Goal: Task Accomplishment & Management: Manage account settings

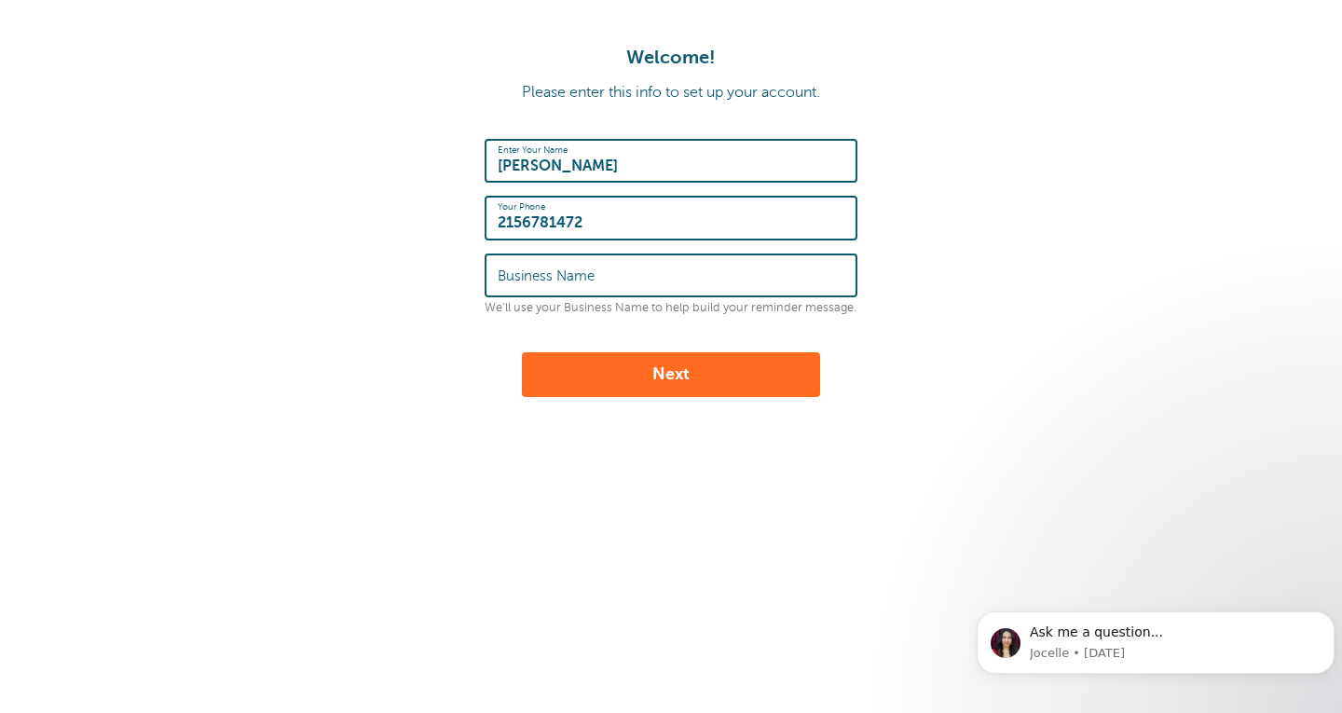
type input "2156781472"
click at [674, 274] on input "Business Name" at bounding box center [671, 275] width 347 height 40
type input "Mindfulness in mOTion"
click at [709, 374] on button "Next" at bounding box center [671, 374] width 298 height 45
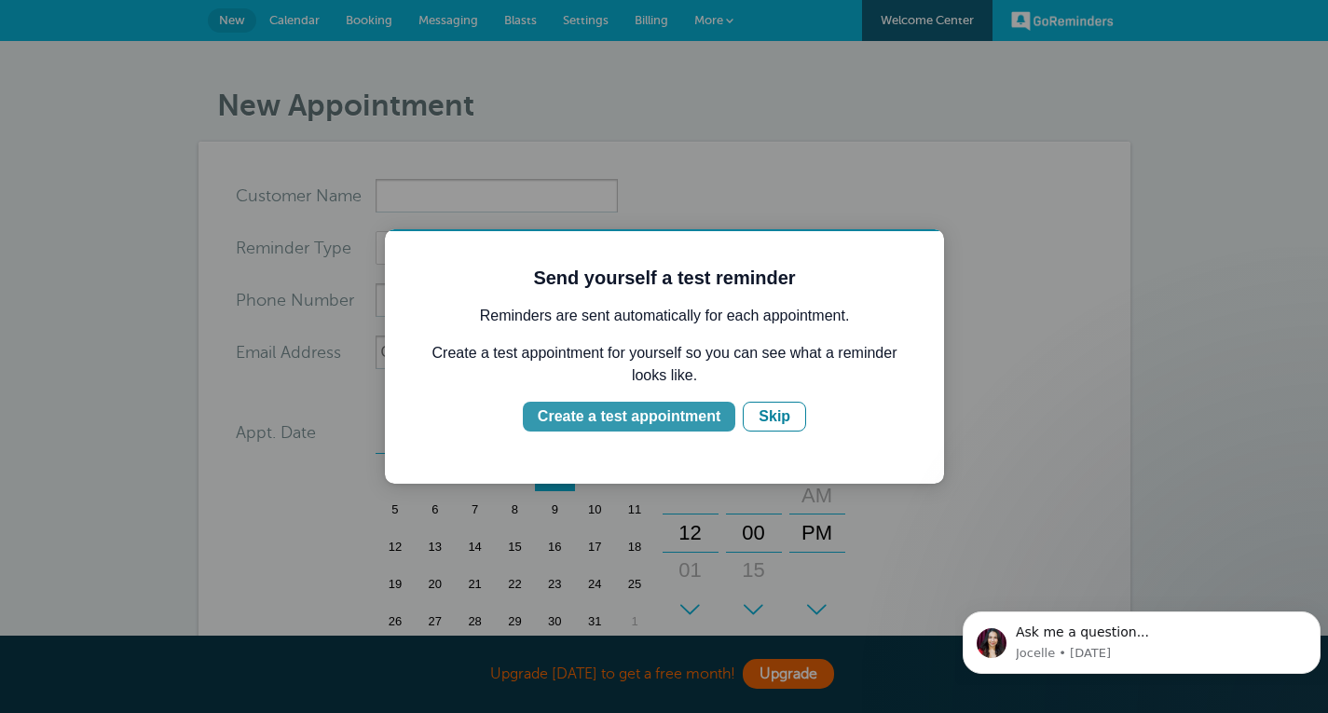
click at [626, 419] on div "Create a test appointment" at bounding box center [629, 417] width 183 height 22
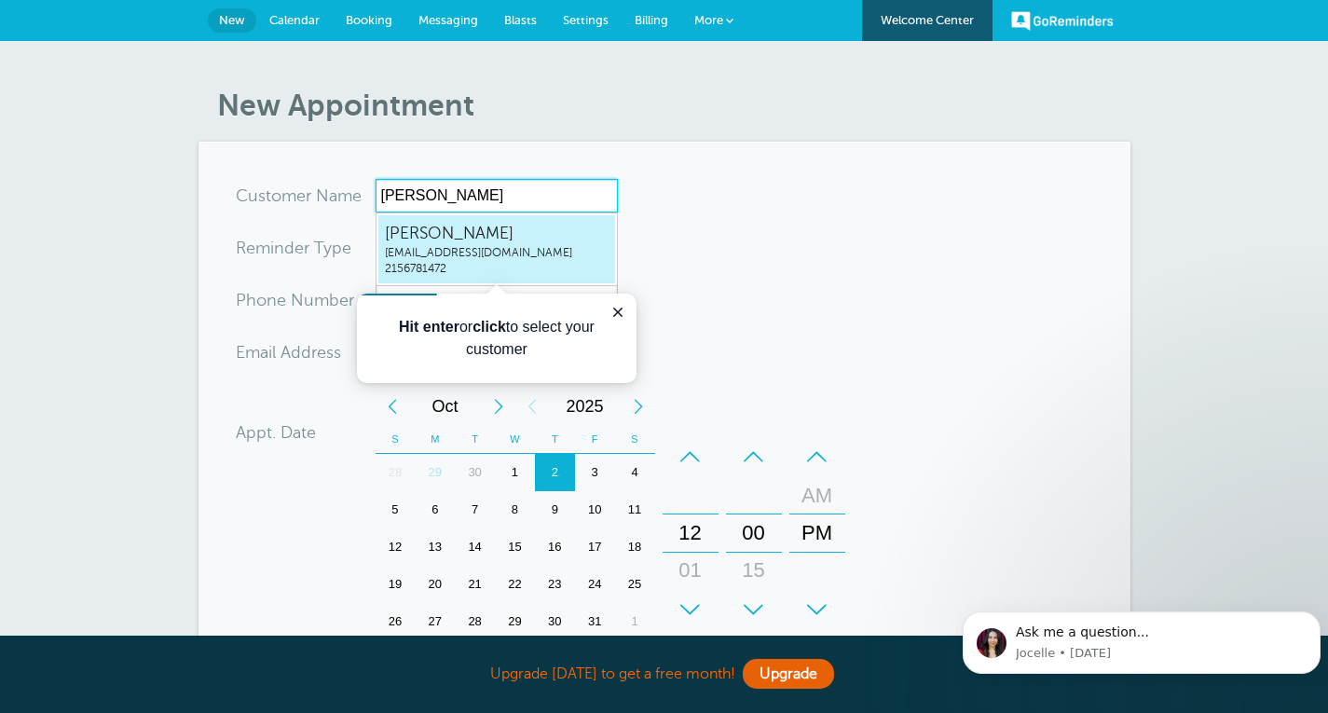
click at [513, 248] on span "info@themimproject.com" at bounding box center [497, 253] width 224 height 16
type input "DanielleDelorenzoinfo@themimproject.com2156781472"
type input "Danielle Delorenzo"
type input "2156781472"
type input "info@themimproject.com"
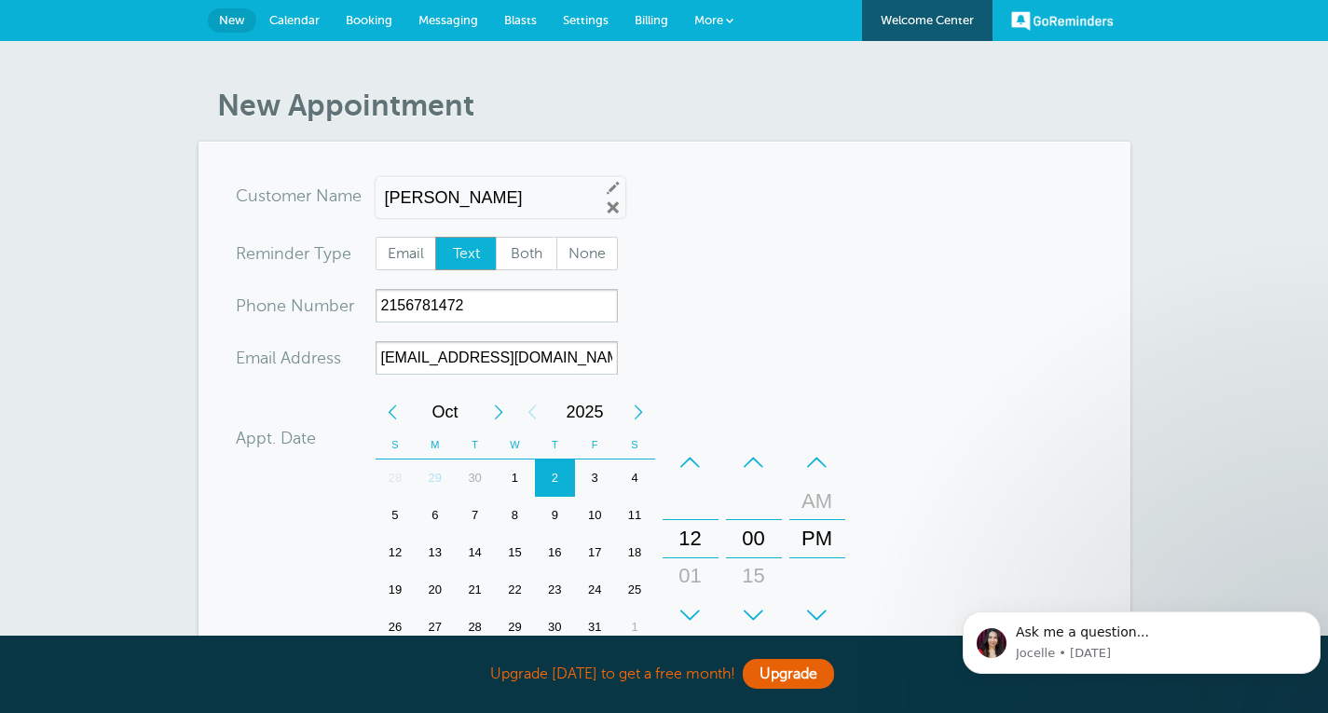
scroll to position [557, 0]
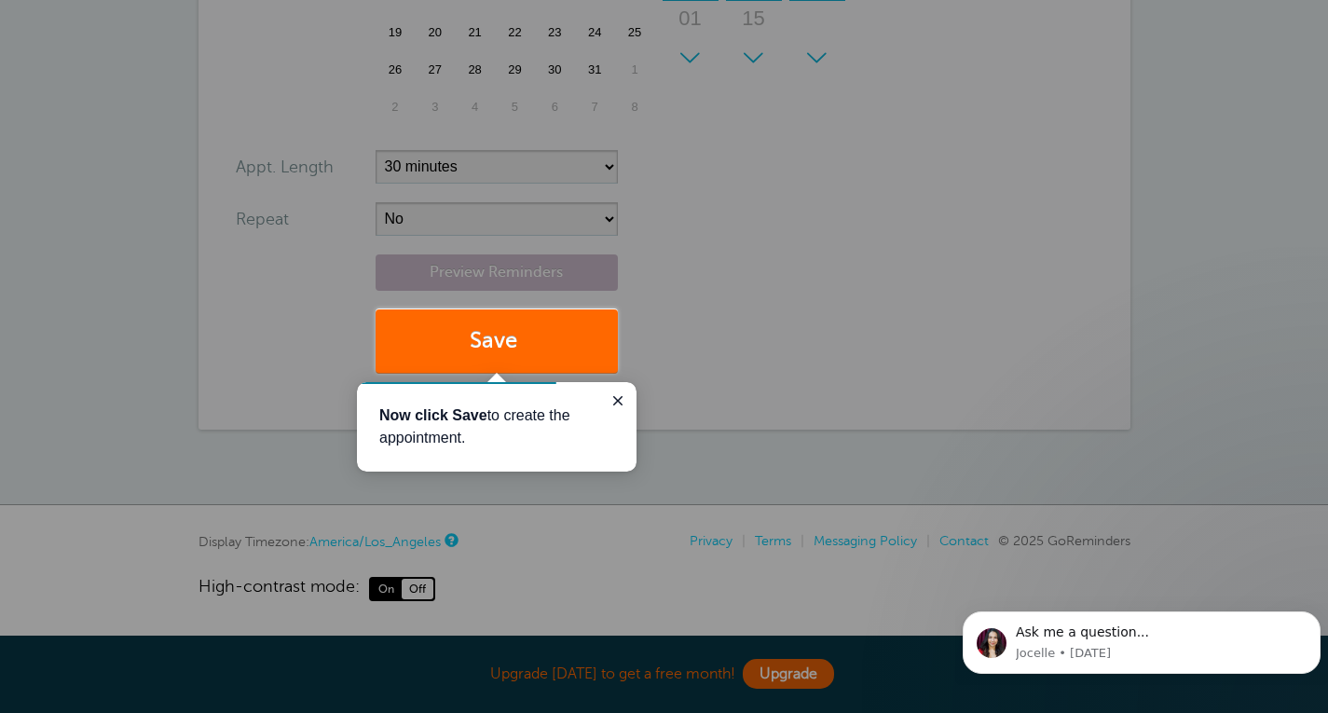
click at [889, 274] on div at bounding box center [973, 186] width 711 height 373
click at [619, 400] on icon "Close guide" at bounding box center [617, 400] width 9 height 9
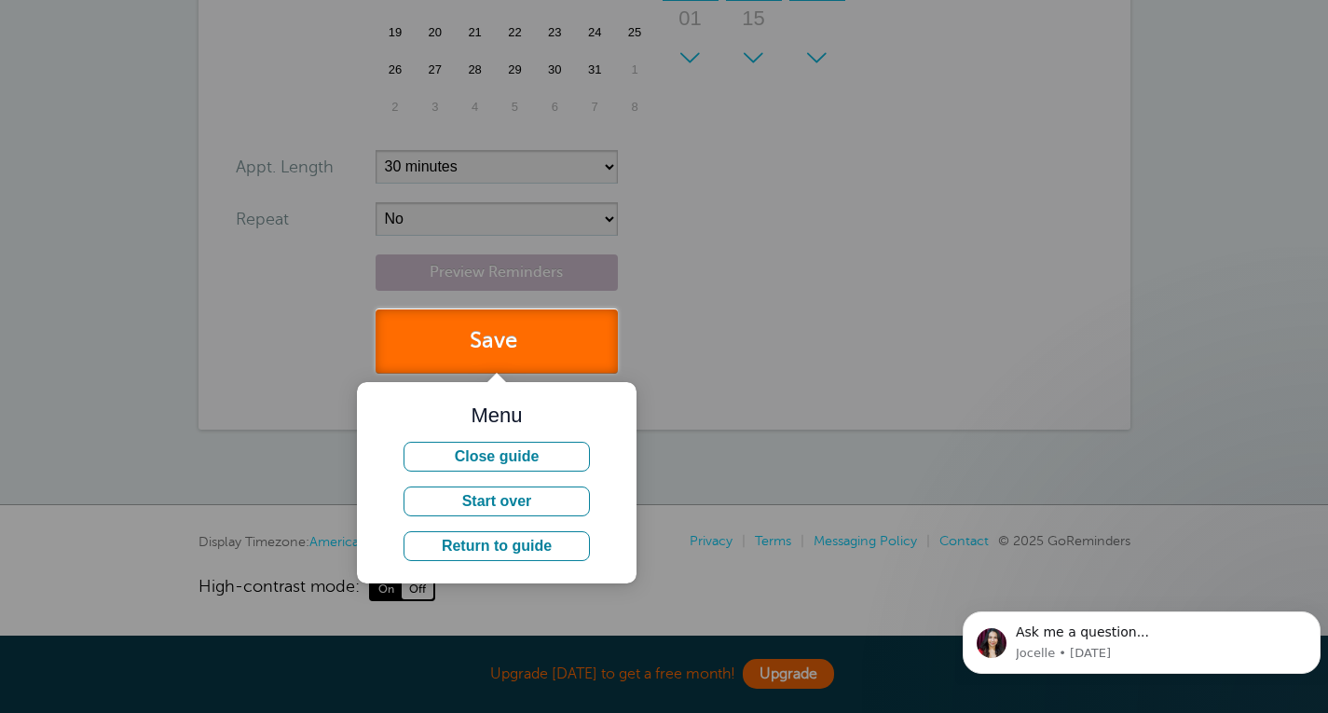
click at [593, 338] on button "Save" at bounding box center [497, 342] width 242 height 64
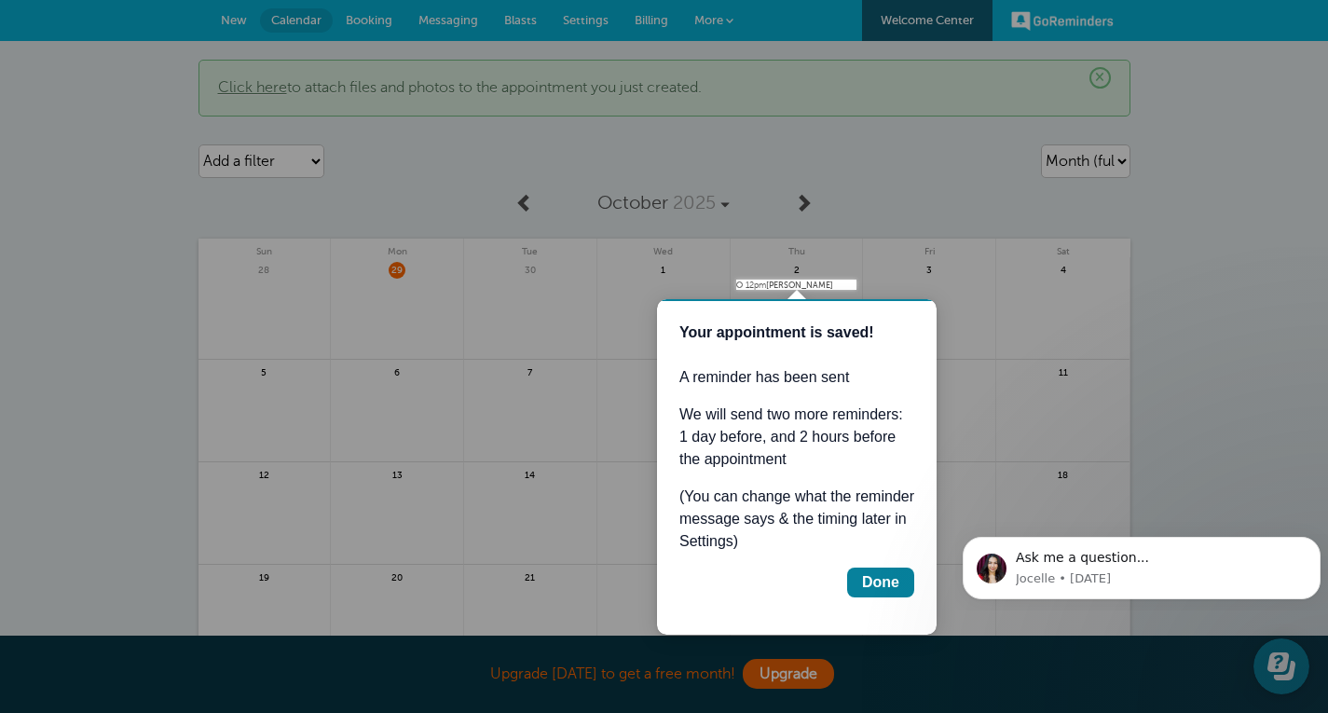
click at [878, 578] on div "Done" at bounding box center [880, 582] width 37 height 22
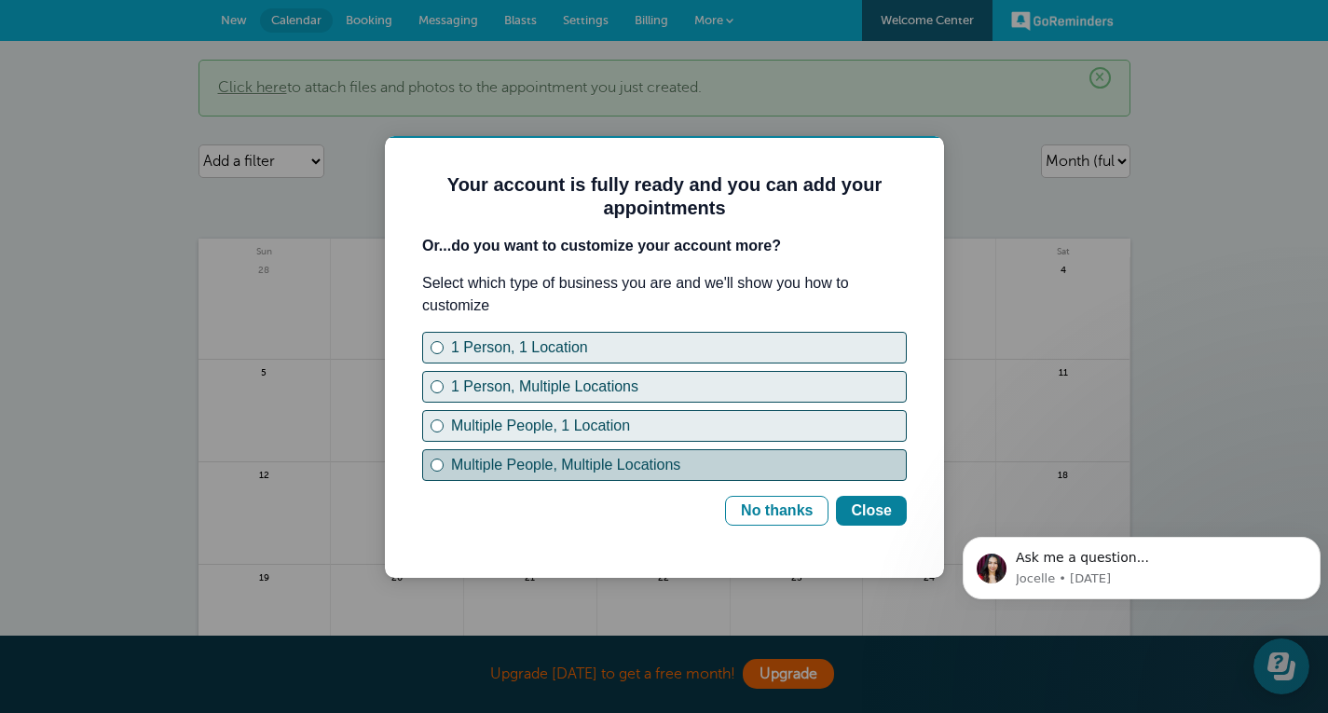
click at [434, 465] on div "Multiple People, Multiple Locations" at bounding box center [437, 464] width 7 height 7
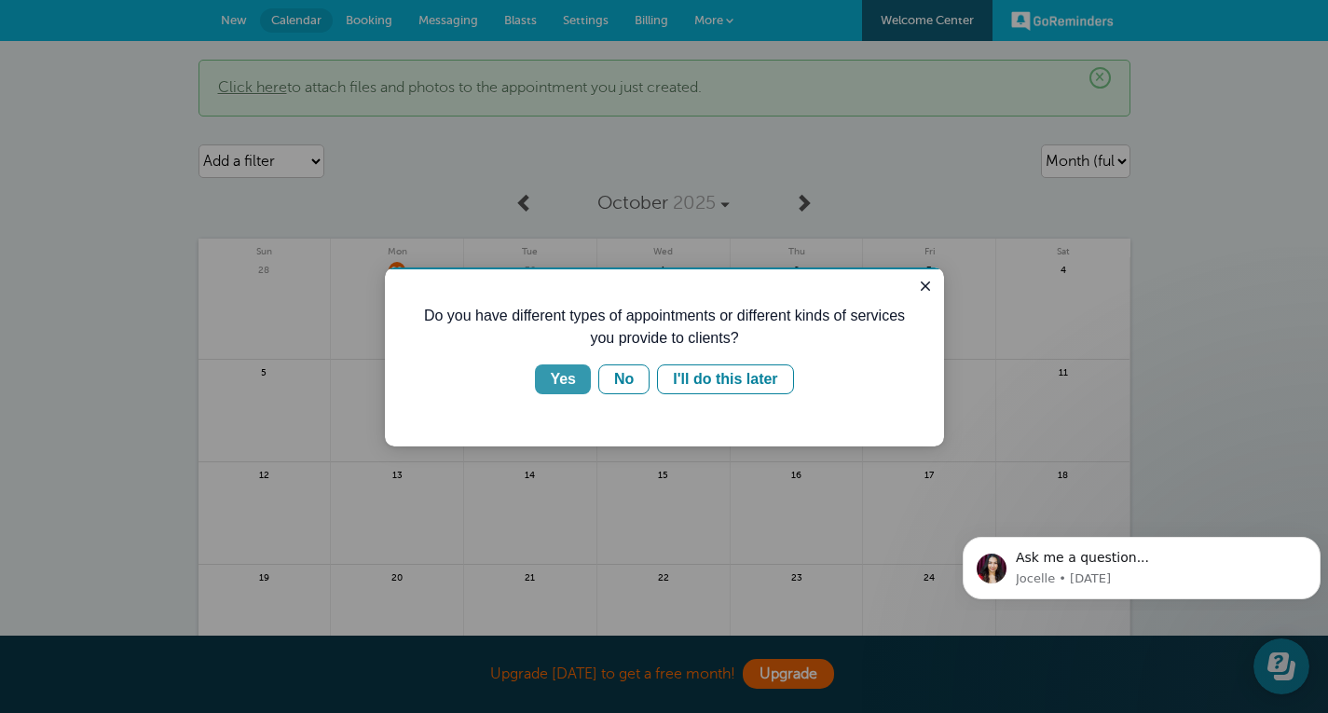
click at [566, 377] on div "Yes" at bounding box center [563, 379] width 26 height 22
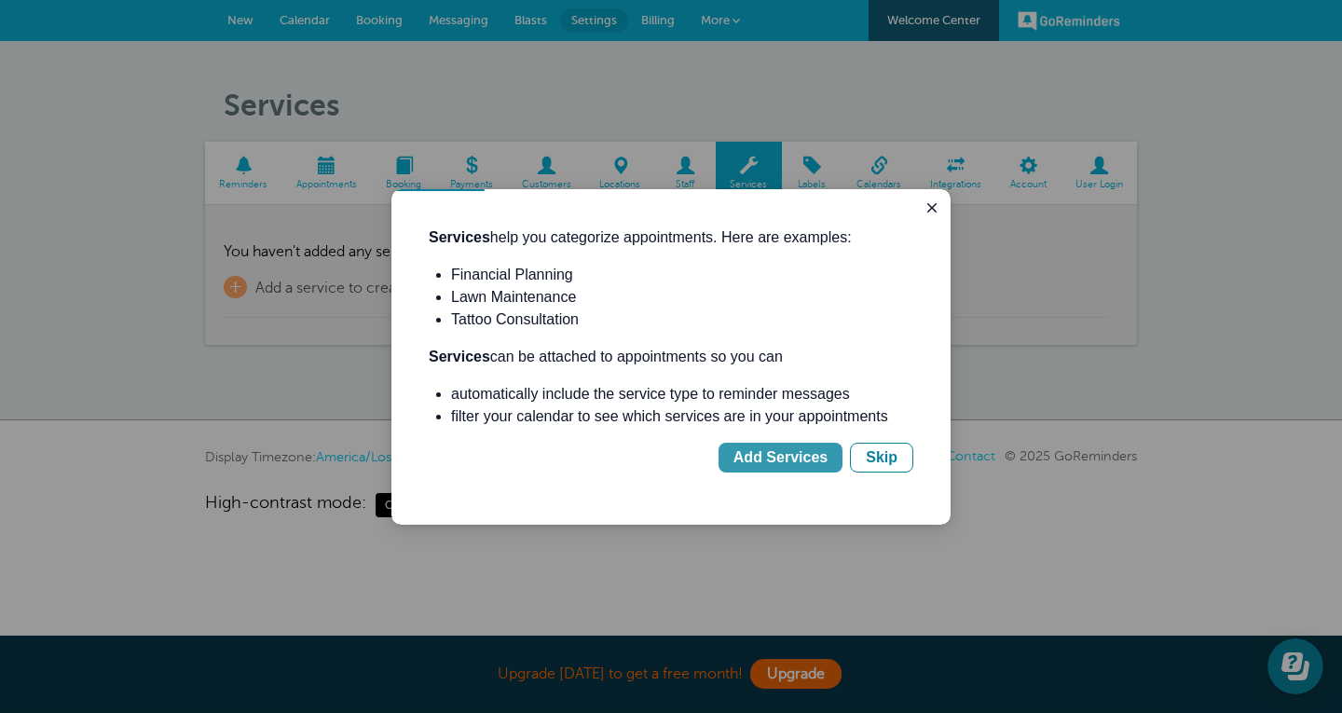
click at [777, 454] on div "Add Services" at bounding box center [781, 458] width 94 height 22
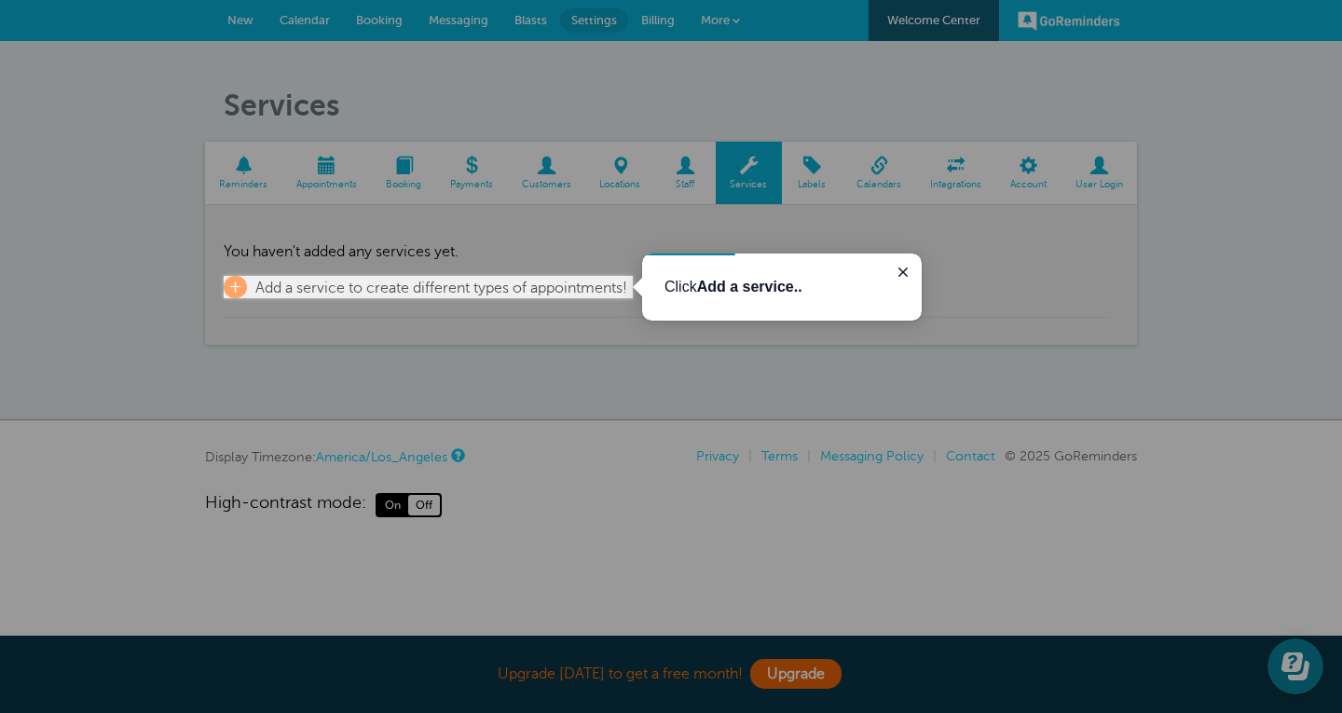
click at [730, 295] on b "Add a service.." at bounding box center [749, 287] width 105 height 16
click at [234, 280] on span "+" at bounding box center [235, 287] width 23 height 22
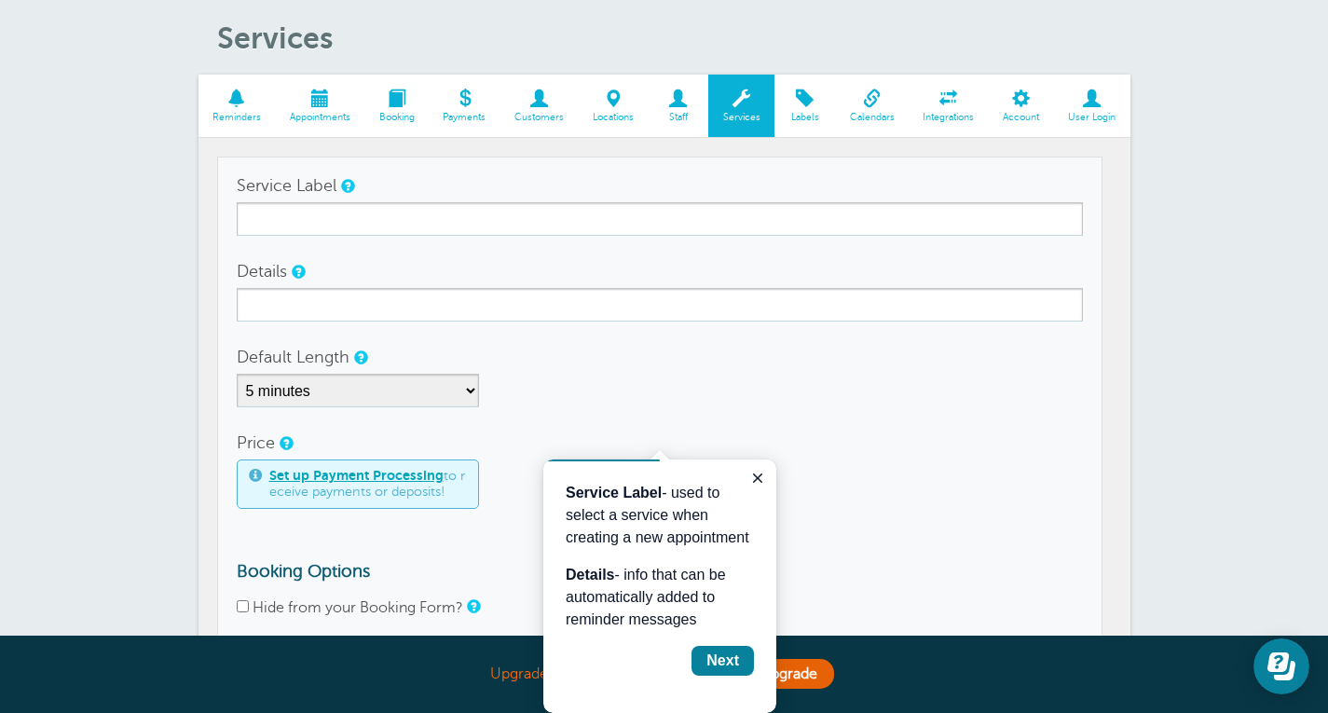
scroll to position [75, 0]
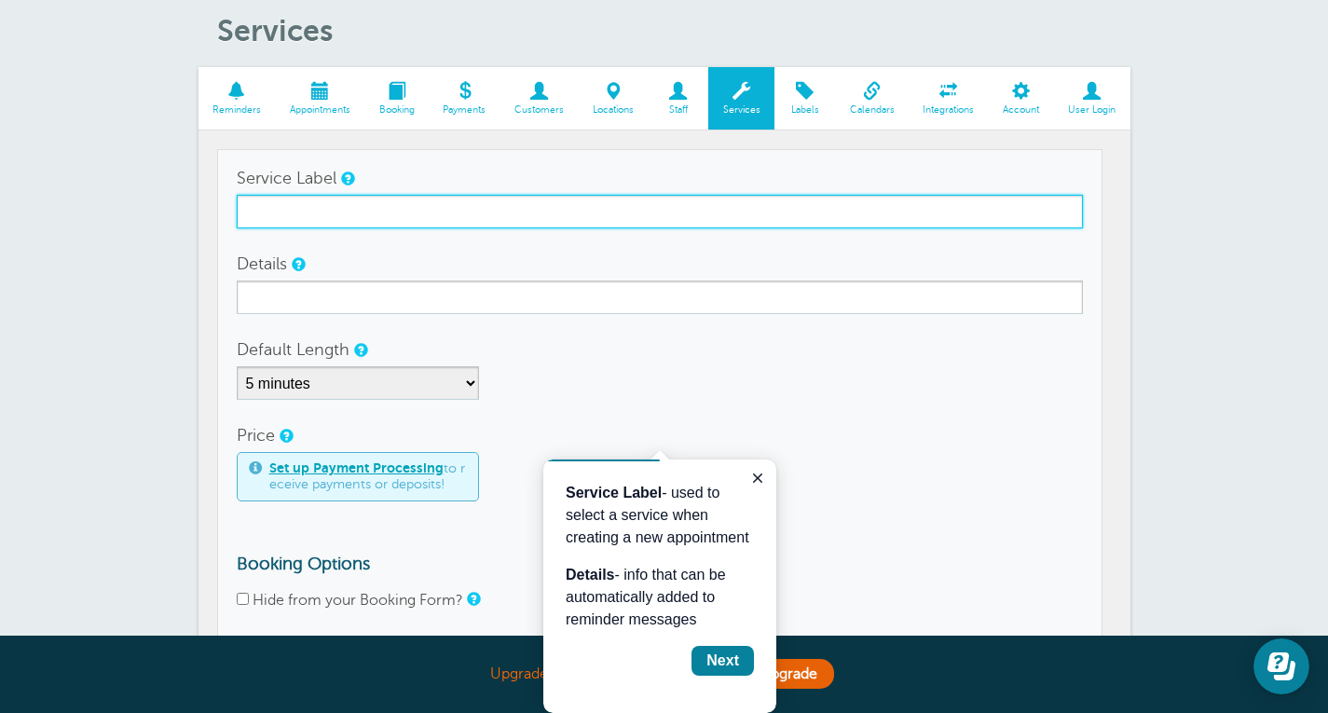
click at [666, 206] on input "Service Label" at bounding box center [660, 212] width 847 height 34
type input "Occupational Therapy"
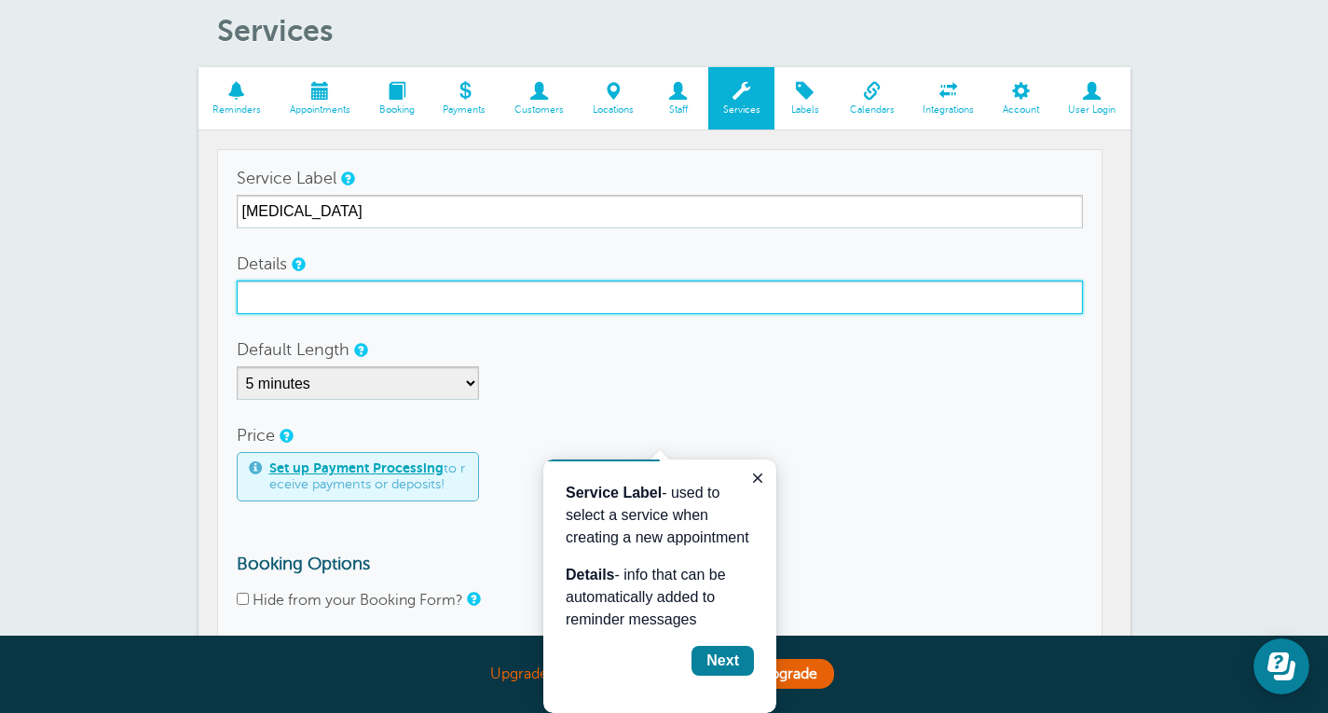
click at [500, 290] on input "Details" at bounding box center [660, 298] width 847 height 34
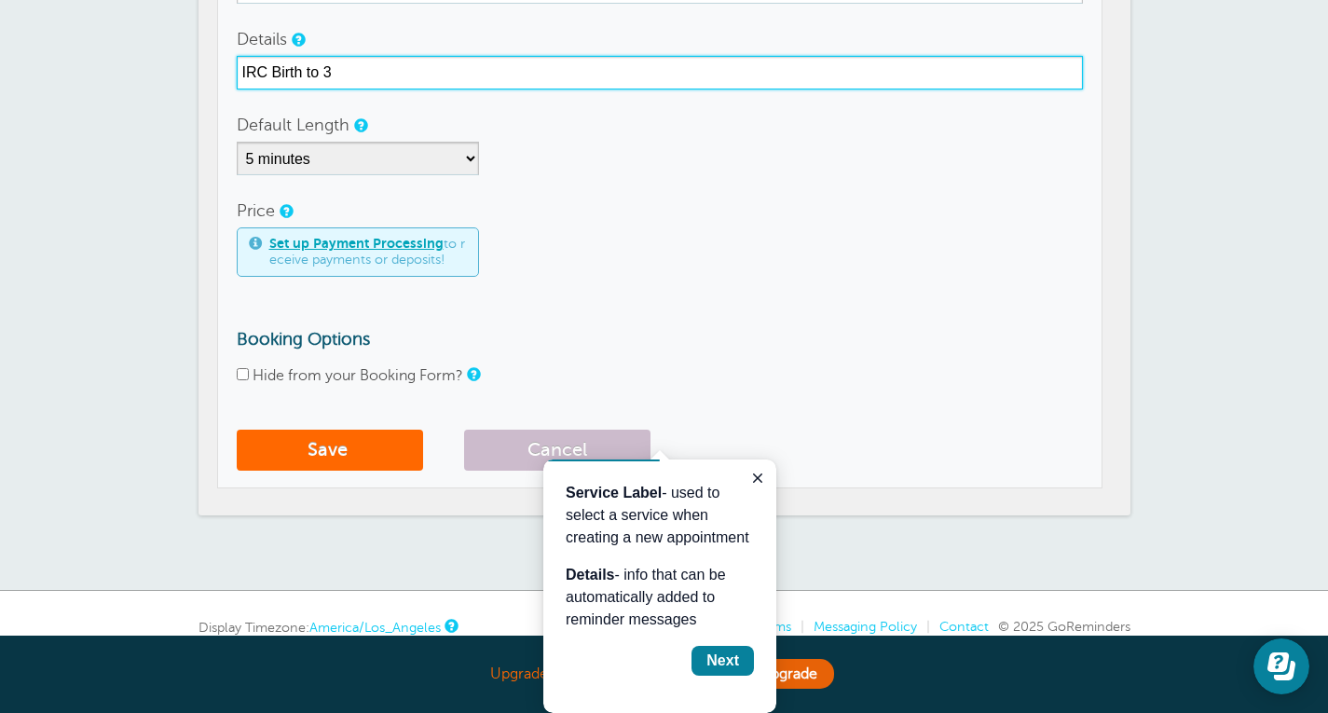
scroll to position [305, 0]
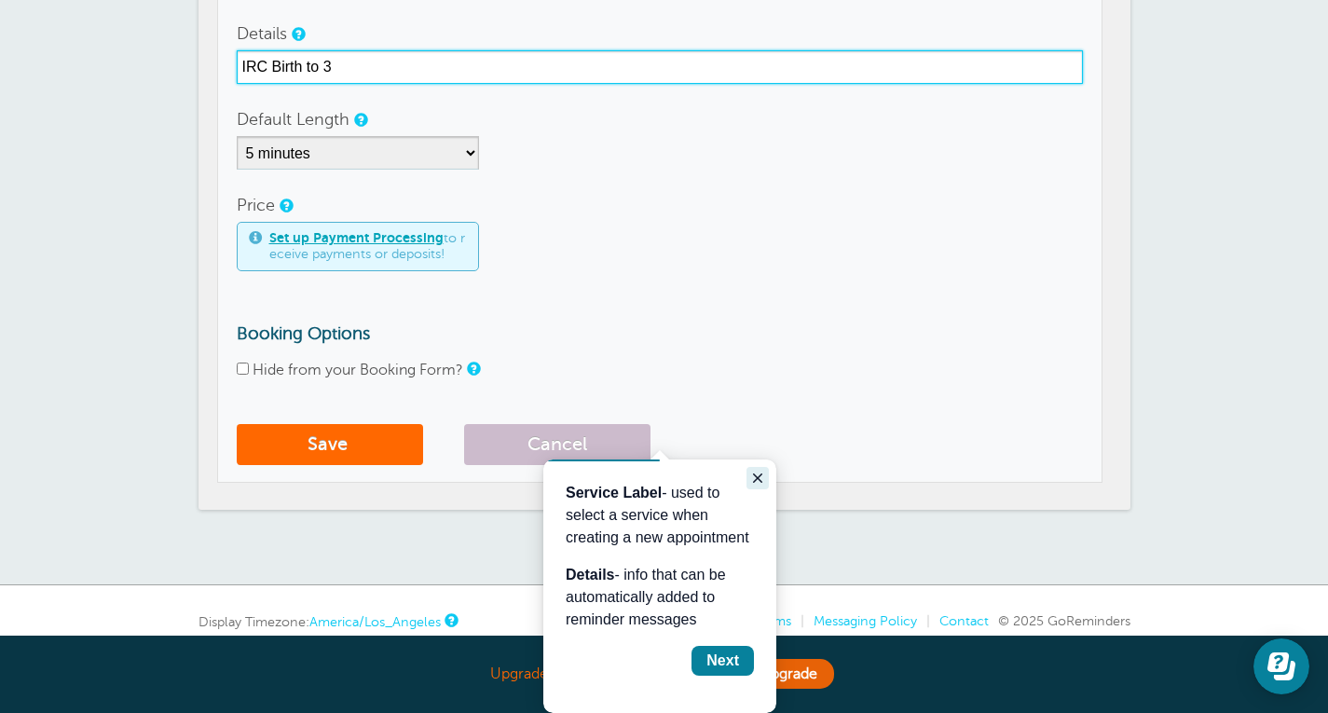
type input "IRC Birth to 3"
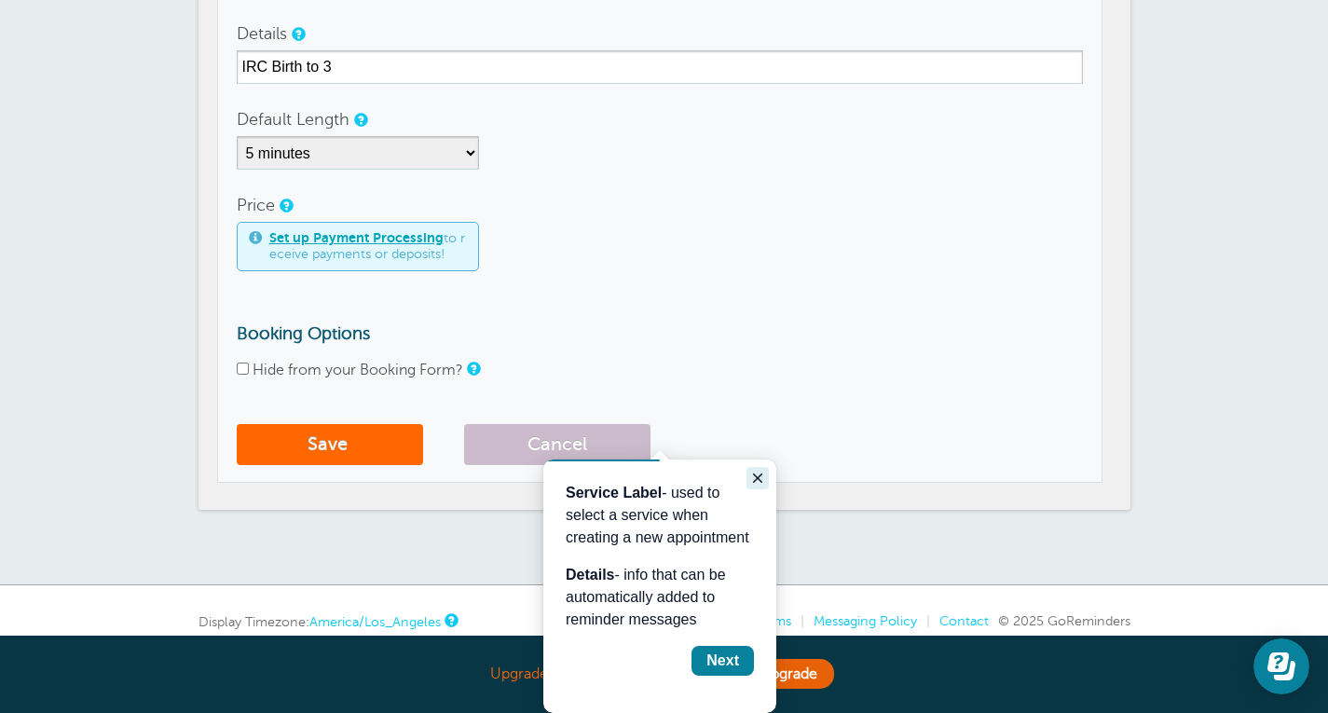
click at [758, 478] on icon "Close guide" at bounding box center [757, 478] width 9 height 9
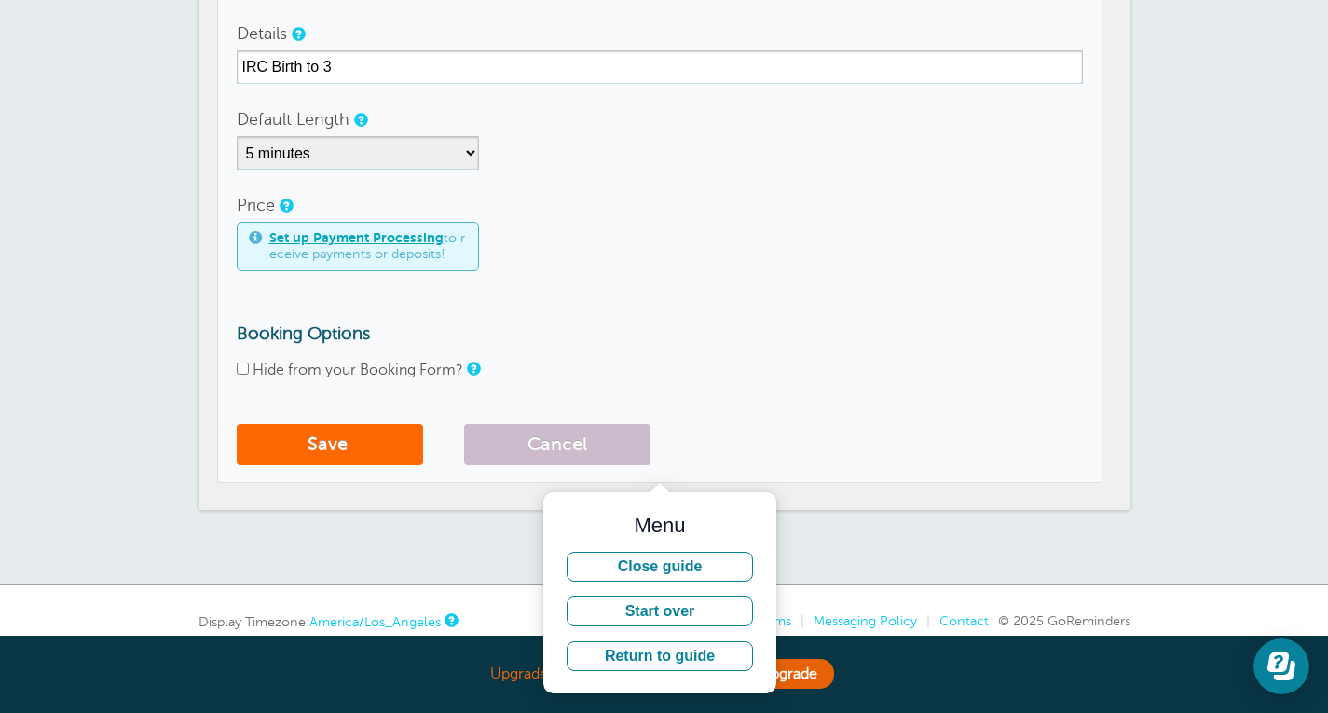
click at [246, 365] on input "Hide from your Booking Form?" at bounding box center [243, 369] width 12 height 12
checkbox input "true"
click at [350, 458] on button "Save" at bounding box center [330, 444] width 186 height 41
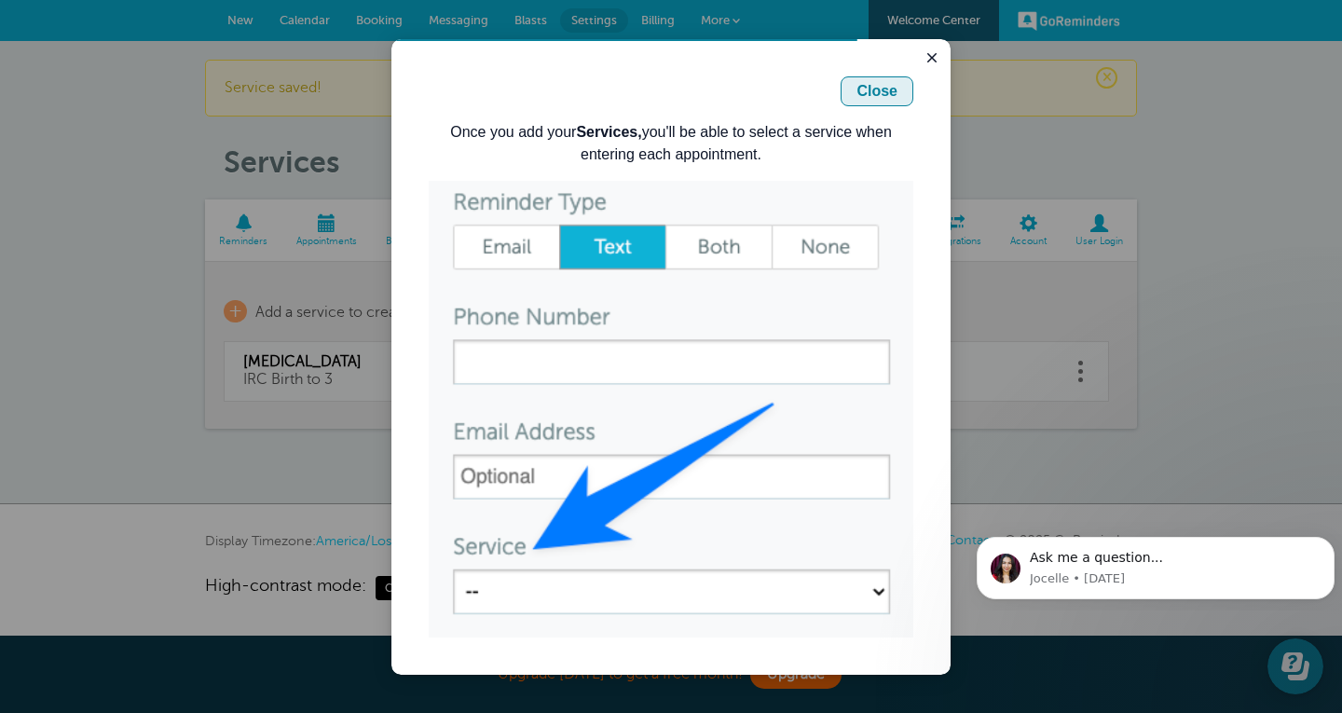
click at [882, 91] on div "Close" at bounding box center [877, 91] width 41 height 22
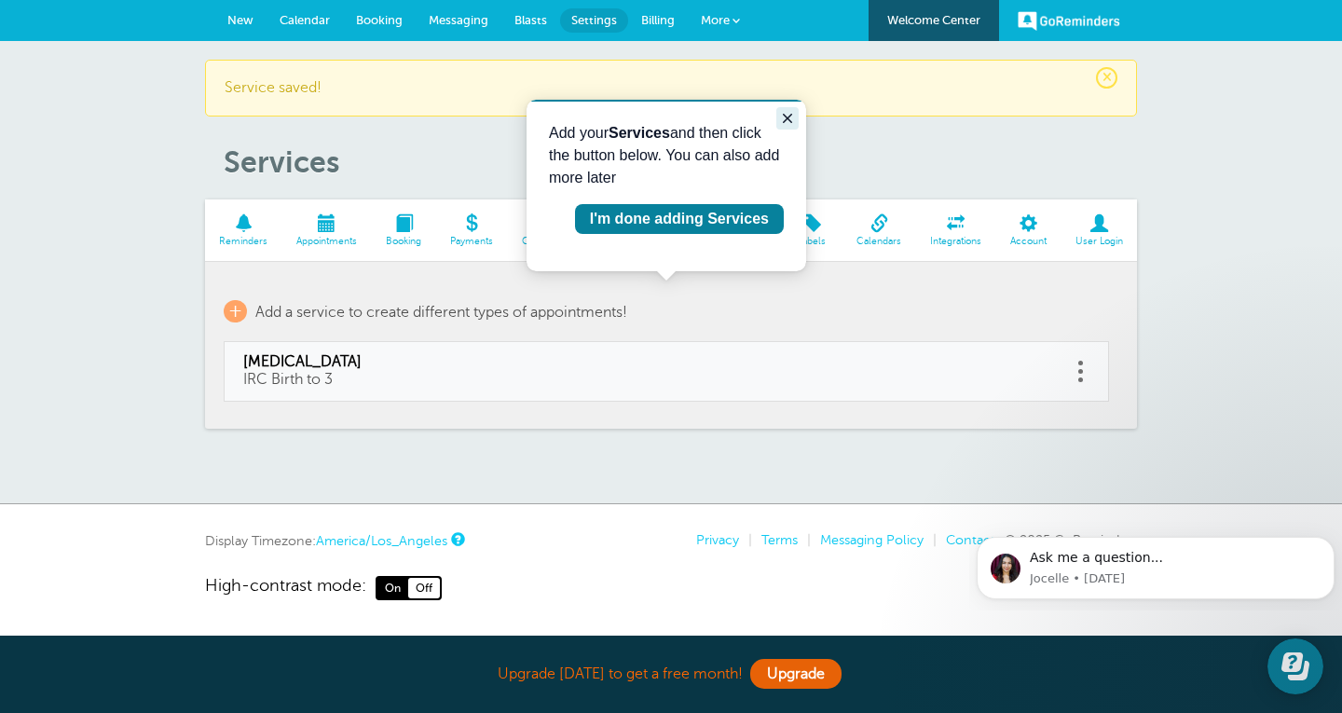
click at [789, 117] on icon "Close guide" at bounding box center [787, 118] width 9 height 9
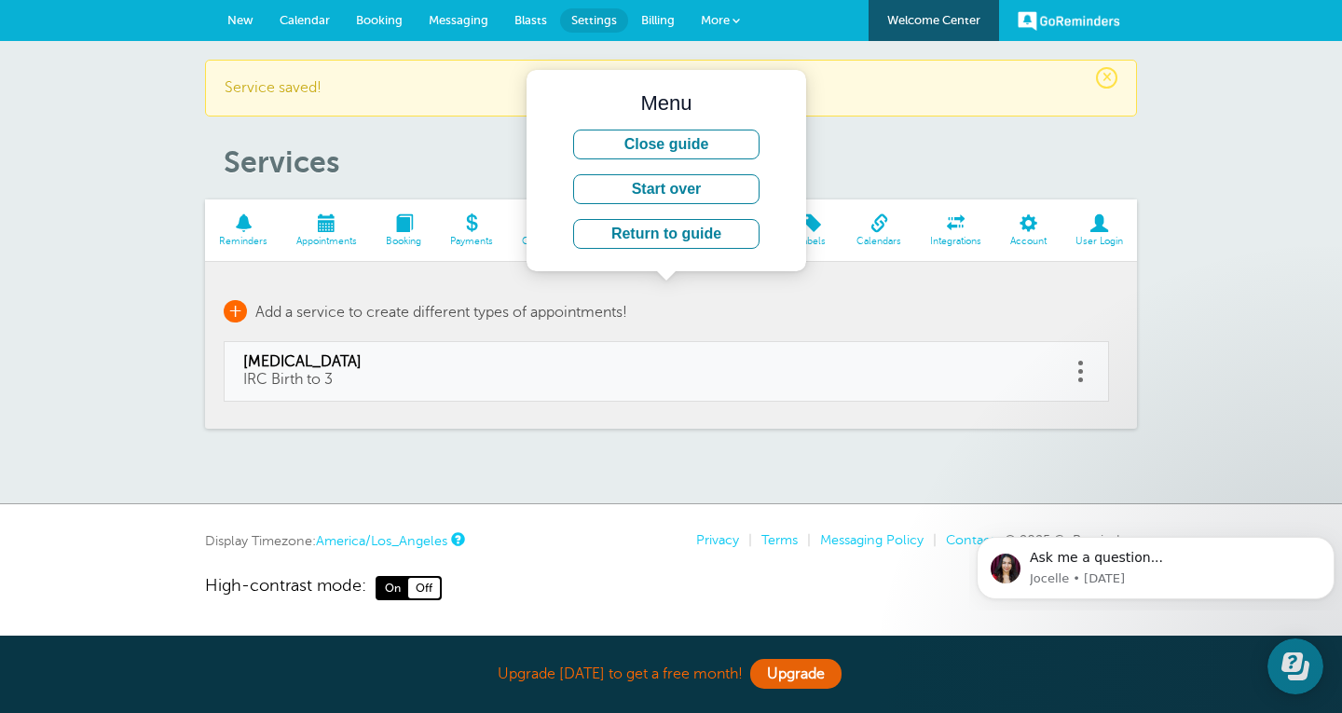
click at [227, 315] on span "+" at bounding box center [235, 311] width 23 height 22
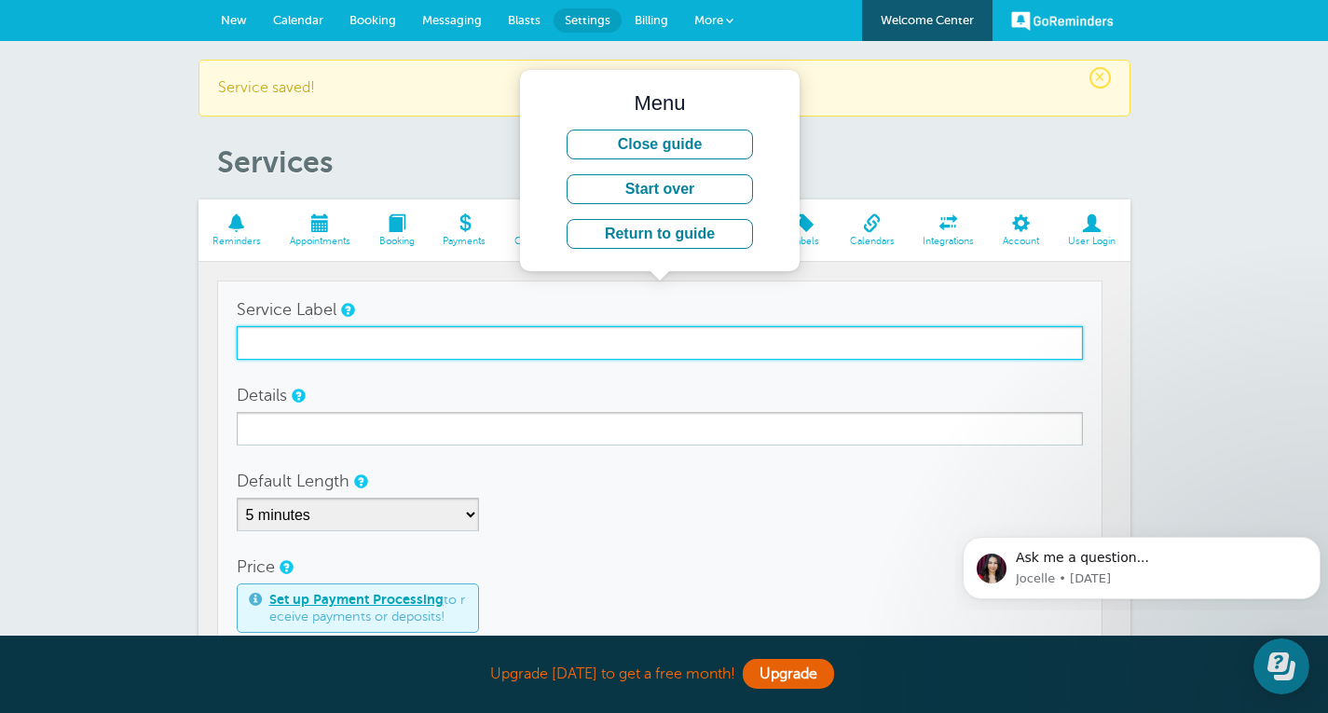
click at [557, 337] on input "Service Label" at bounding box center [660, 343] width 847 height 34
type input "Physical Therapy"
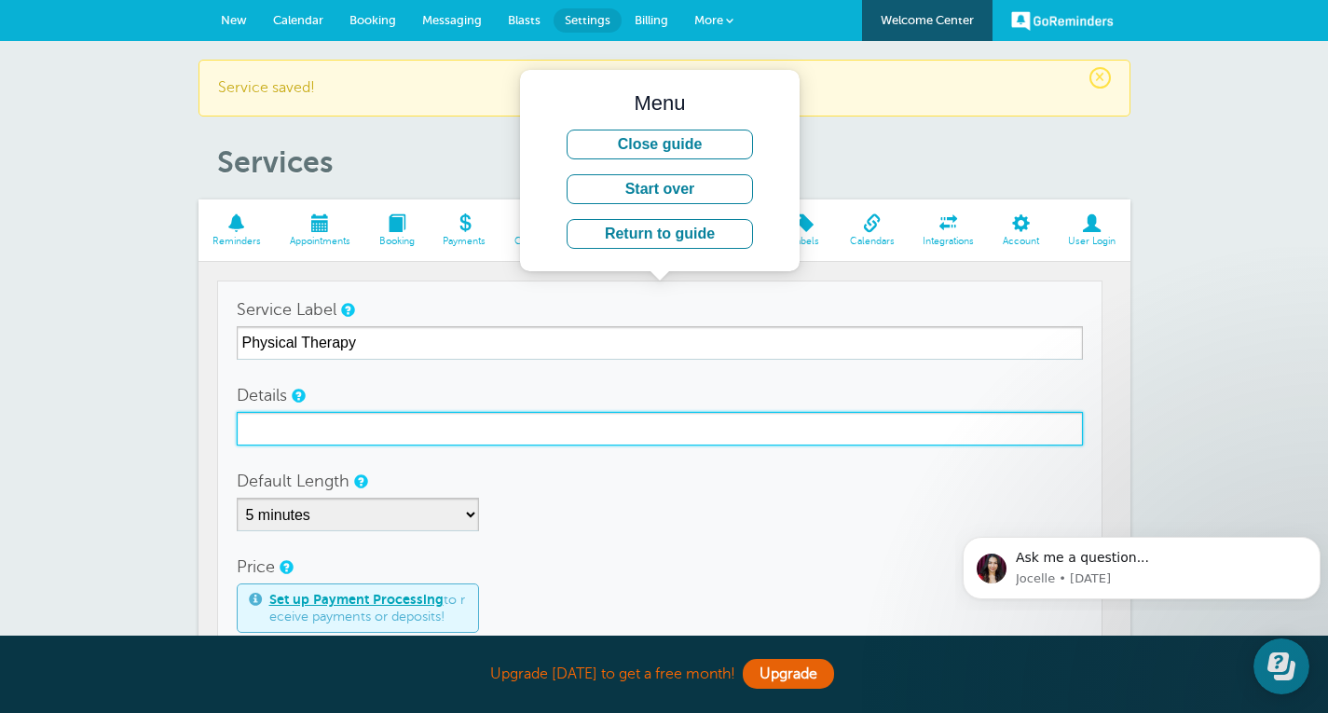
click at [681, 432] on input "Details" at bounding box center [660, 429] width 847 height 34
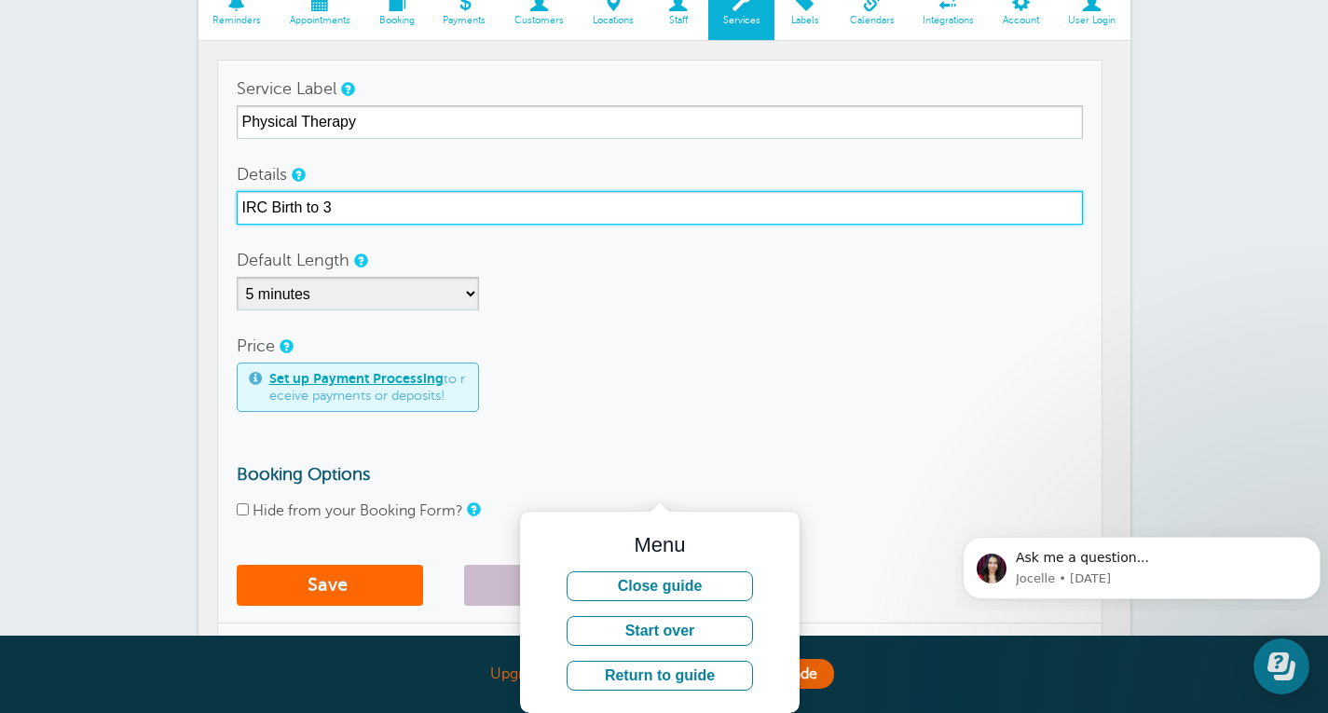
scroll to position [223, 0]
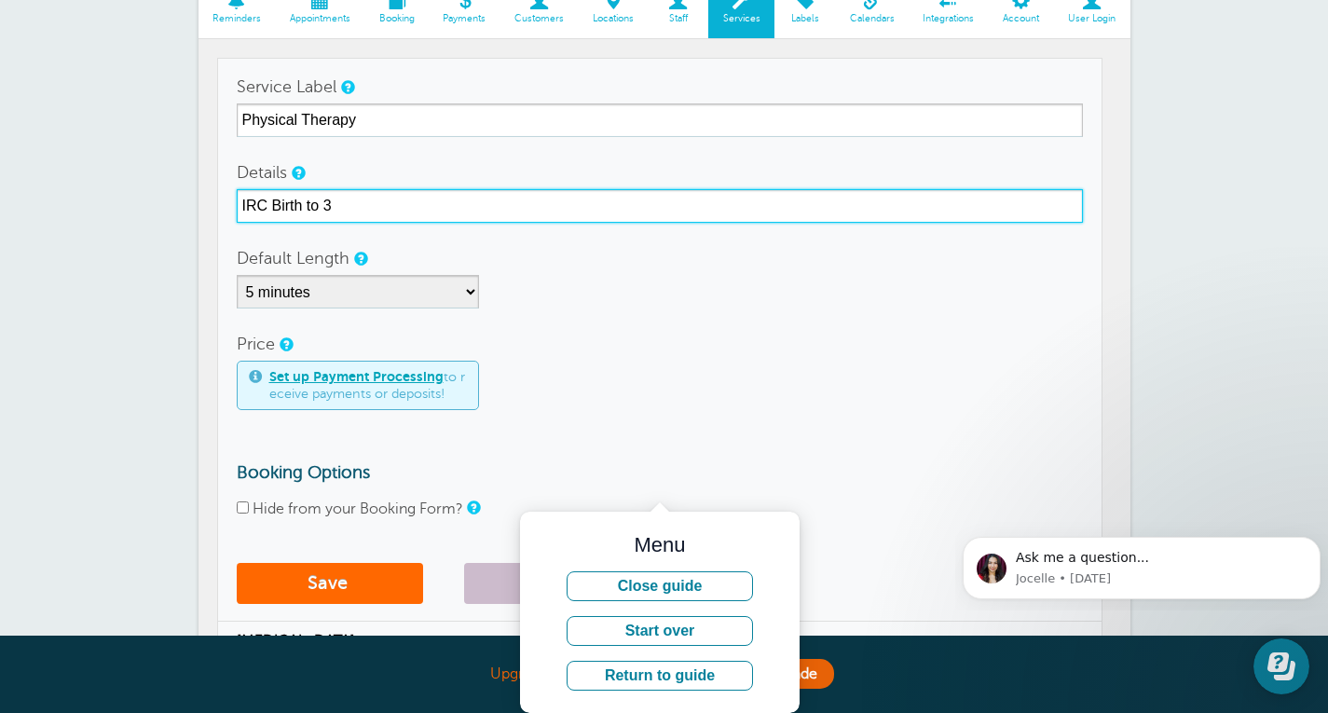
type input "IRC Birth to 3"
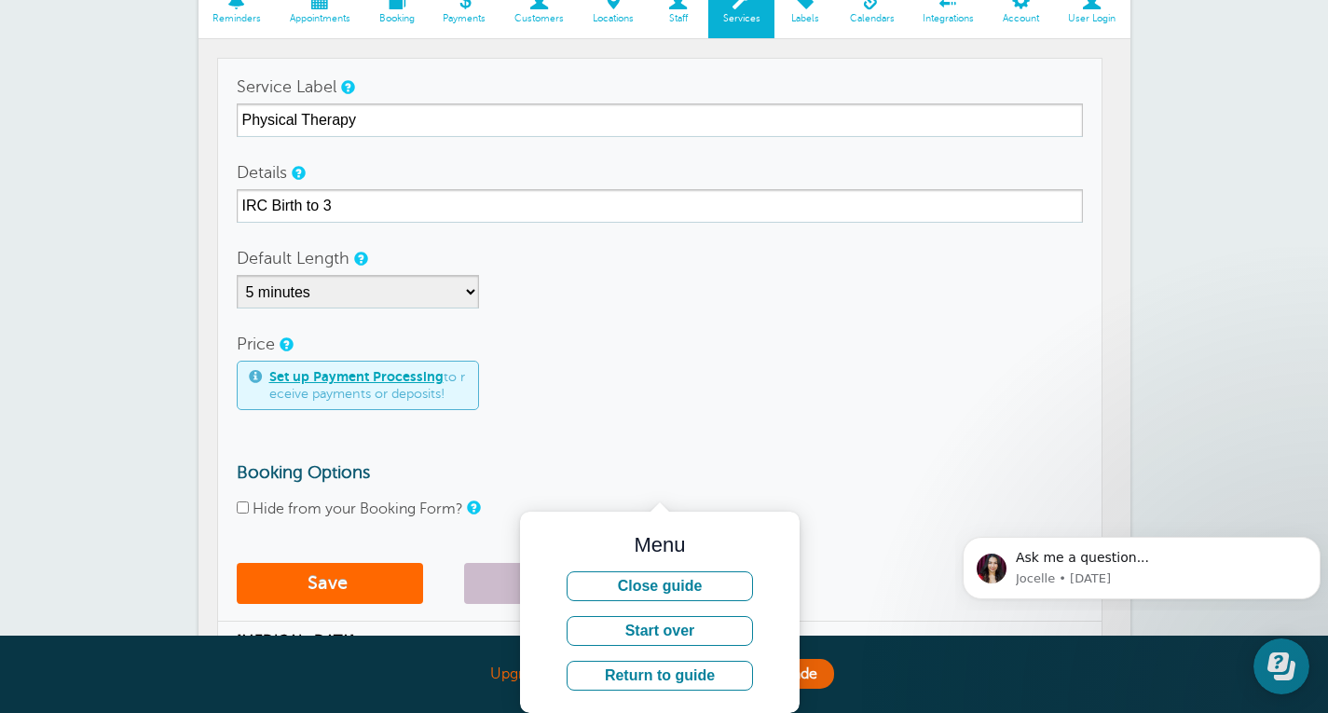
click at [224, 500] on td "Service Label Physical Therapy Details IRC Birth to 3 Default Length 5 minutes …" at bounding box center [660, 340] width 886 height 564
click at [254, 514] on label "Hide from your Booking Form?" at bounding box center [358, 509] width 211 height 17
click at [249, 514] on input "Hide from your Booking Form?" at bounding box center [243, 508] width 12 height 12
checkbox input "true"
click at [357, 589] on button "Save" at bounding box center [330, 583] width 186 height 41
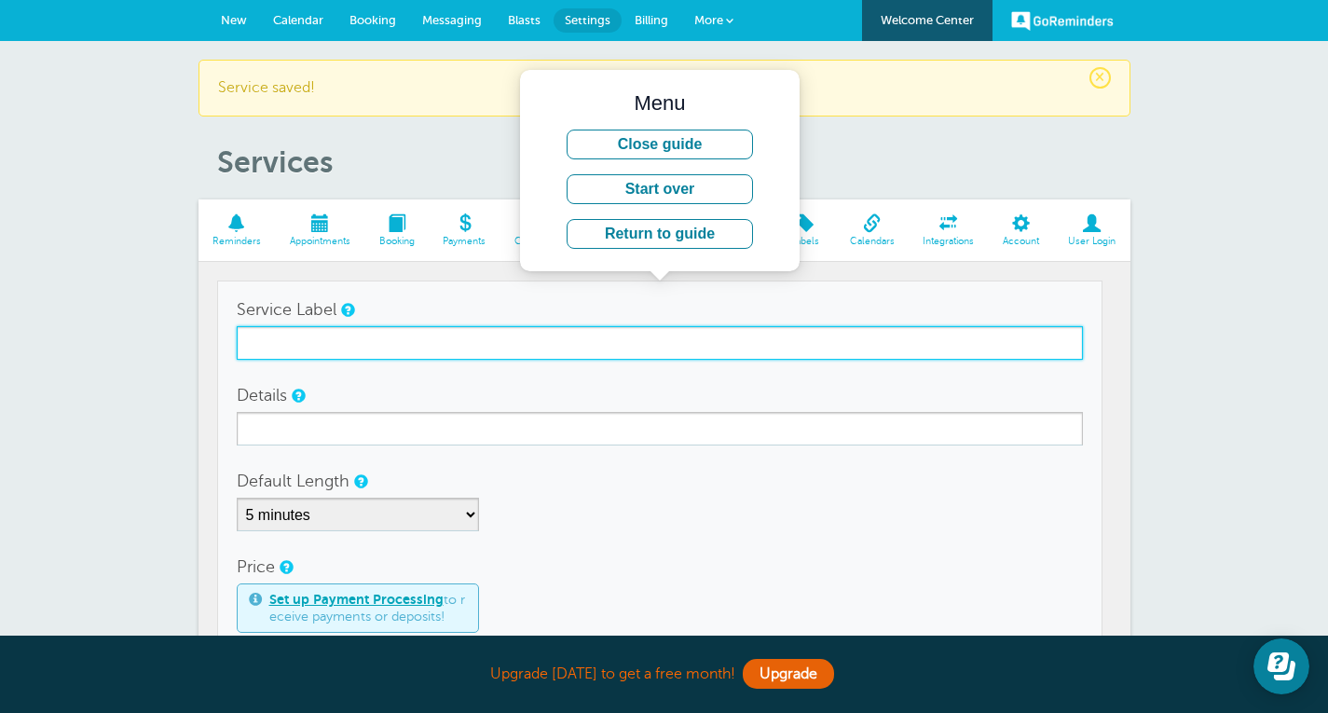
click at [612, 348] on input "Service Label" at bounding box center [660, 343] width 847 height 34
type input "Speech Therapy"
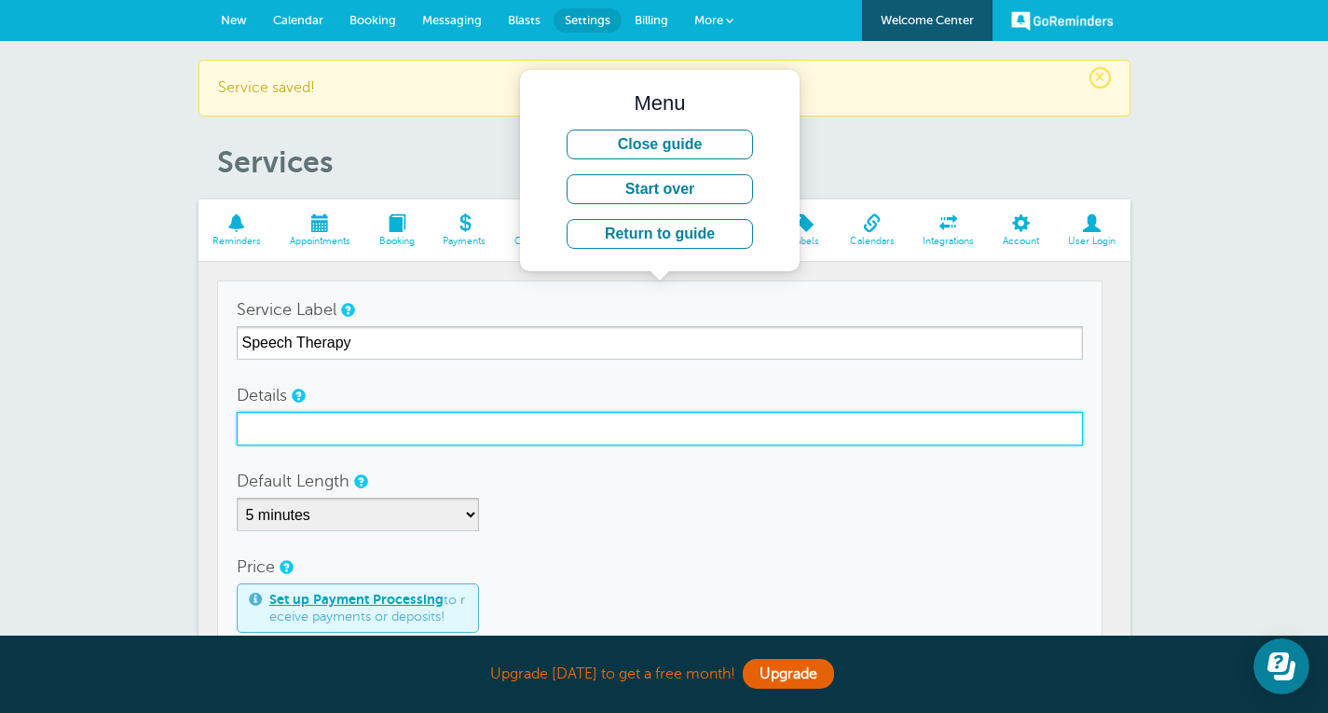
click at [516, 432] on input "Details" at bounding box center [660, 429] width 847 height 34
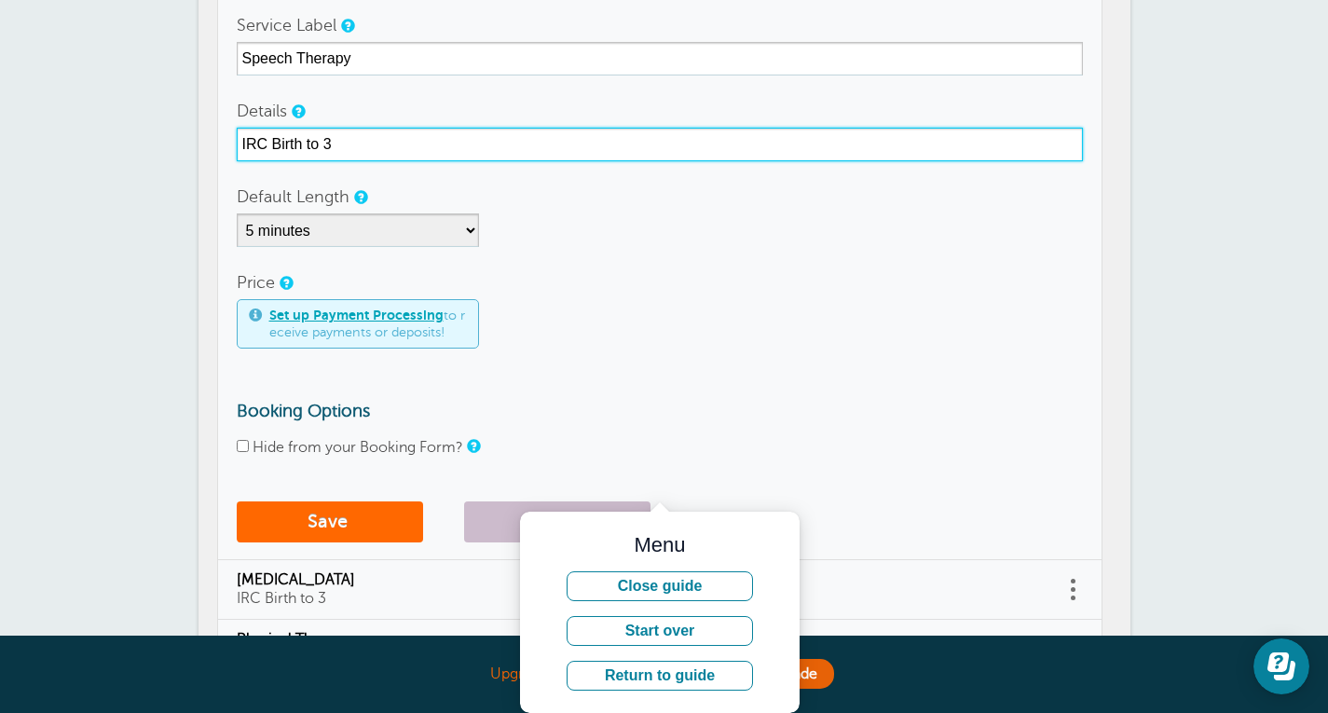
scroll to position [285, 0]
type input "IRC Birth to 3"
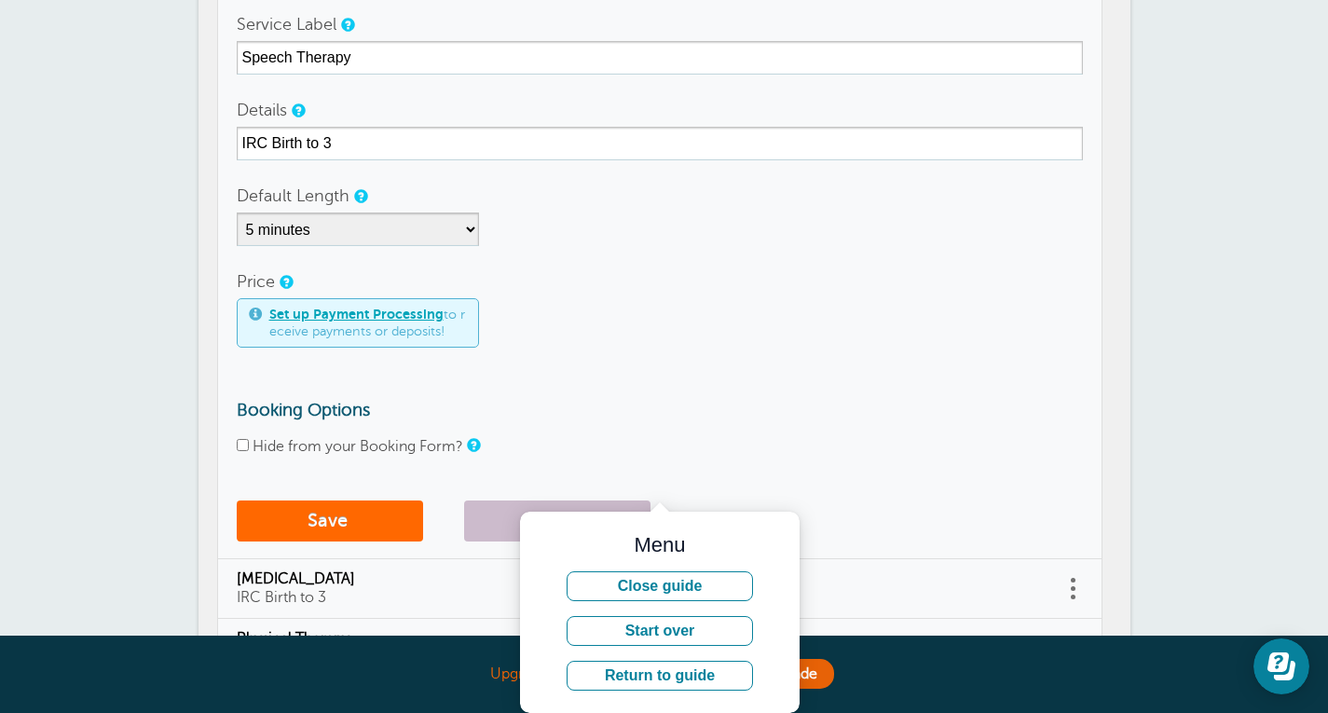
click at [243, 444] on input "Hide from your Booking Form?" at bounding box center [243, 445] width 12 height 12
checkbox input "true"
click at [333, 531] on button "Save" at bounding box center [330, 521] width 186 height 41
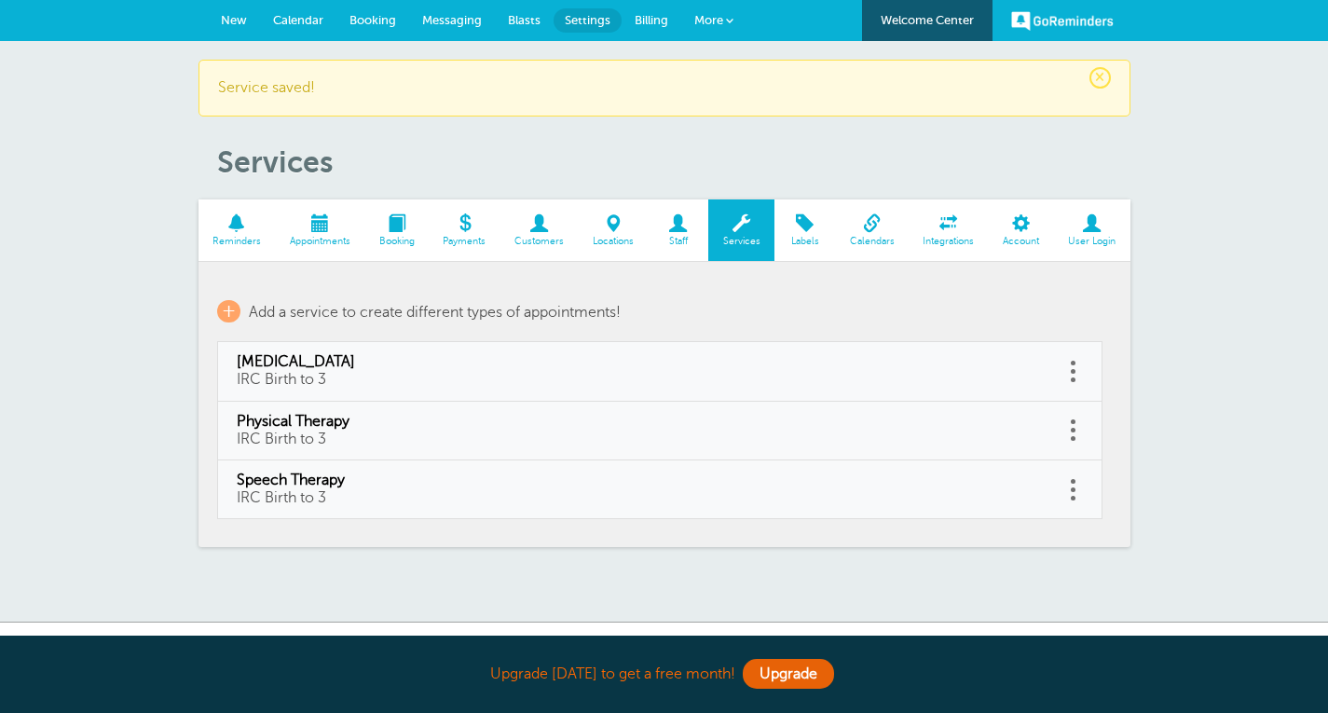
click at [682, 222] on span at bounding box center [678, 223] width 61 height 18
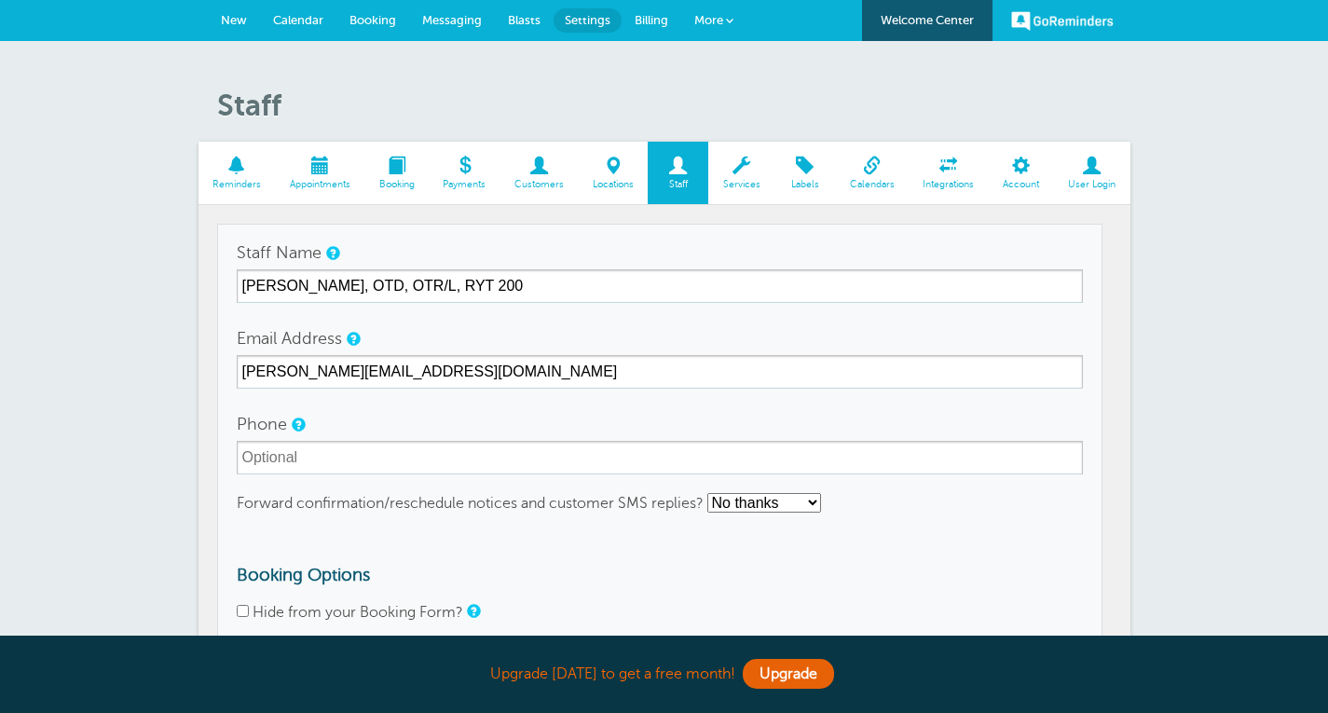
scroll to position [161, 0]
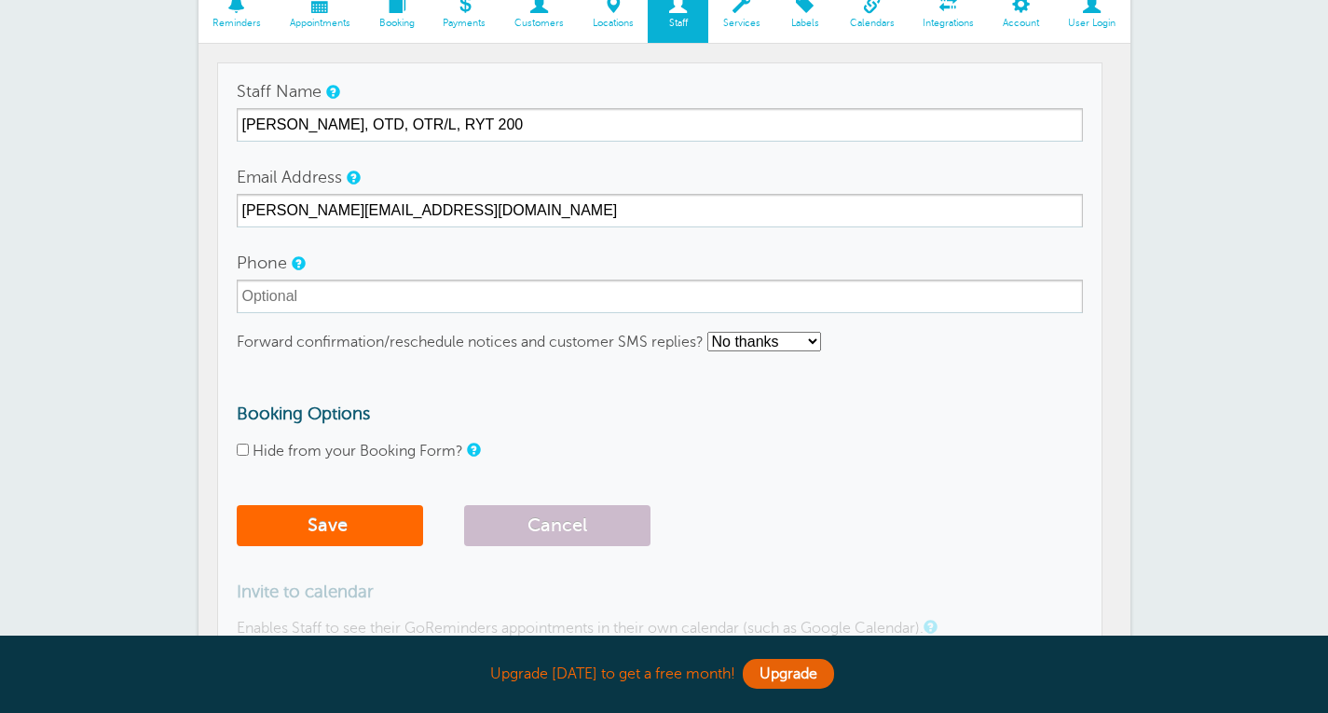
click at [239, 455] on input "Hide from your Booking Form?" at bounding box center [243, 450] width 12 height 12
checkbox input "true"
click at [297, 522] on button "Save" at bounding box center [330, 525] width 186 height 41
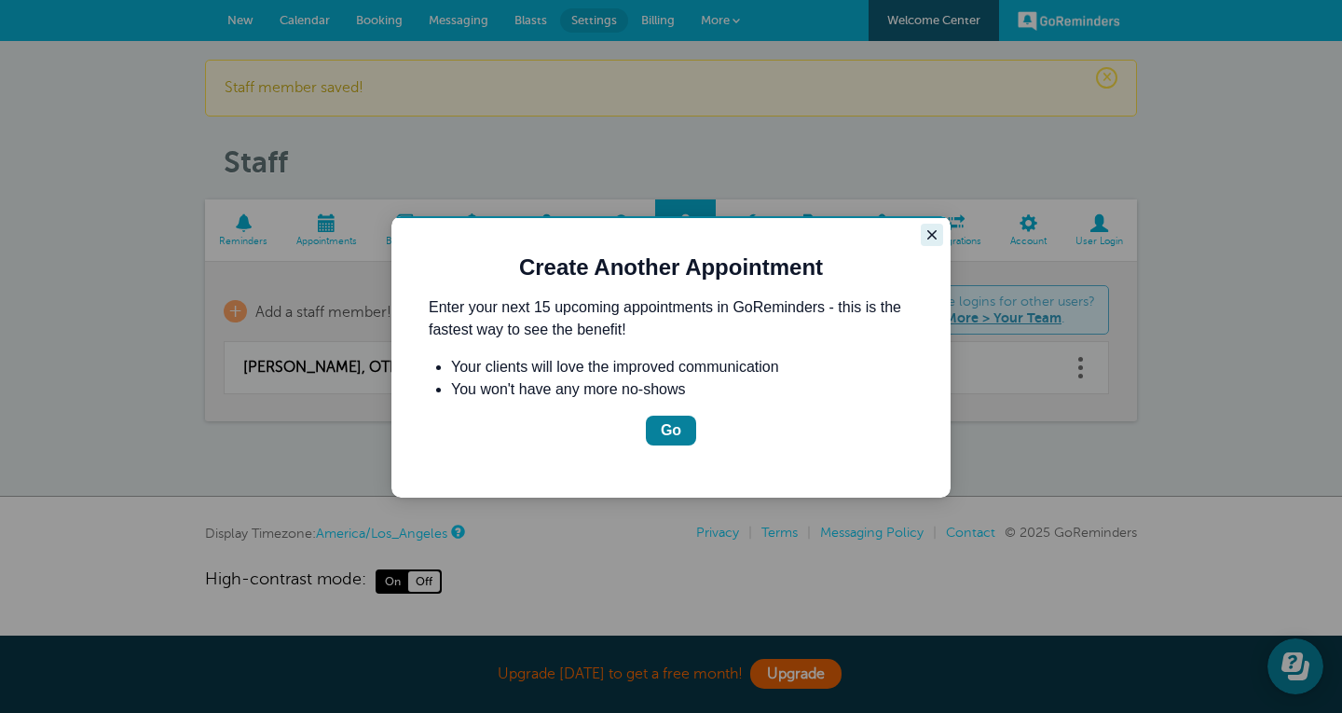
click at [929, 236] on icon "Close guide" at bounding box center [932, 234] width 15 height 15
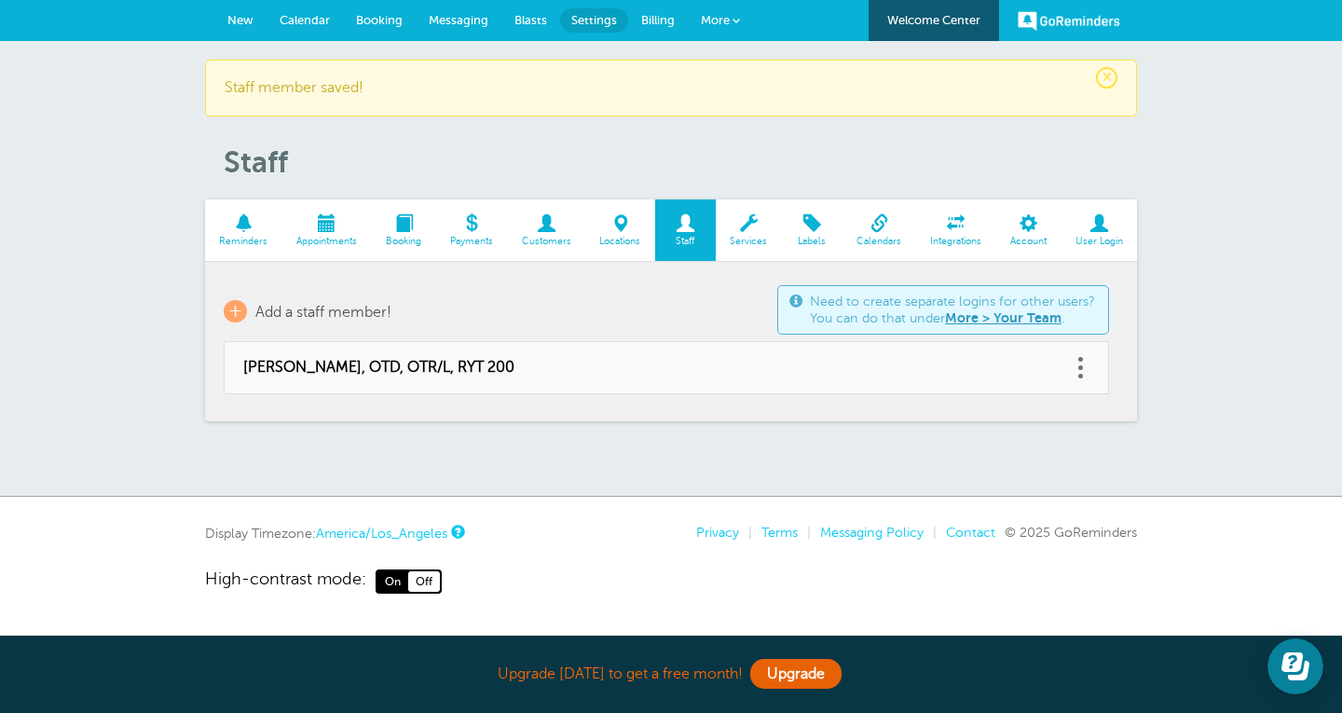
click at [619, 227] on span at bounding box center [620, 223] width 70 height 18
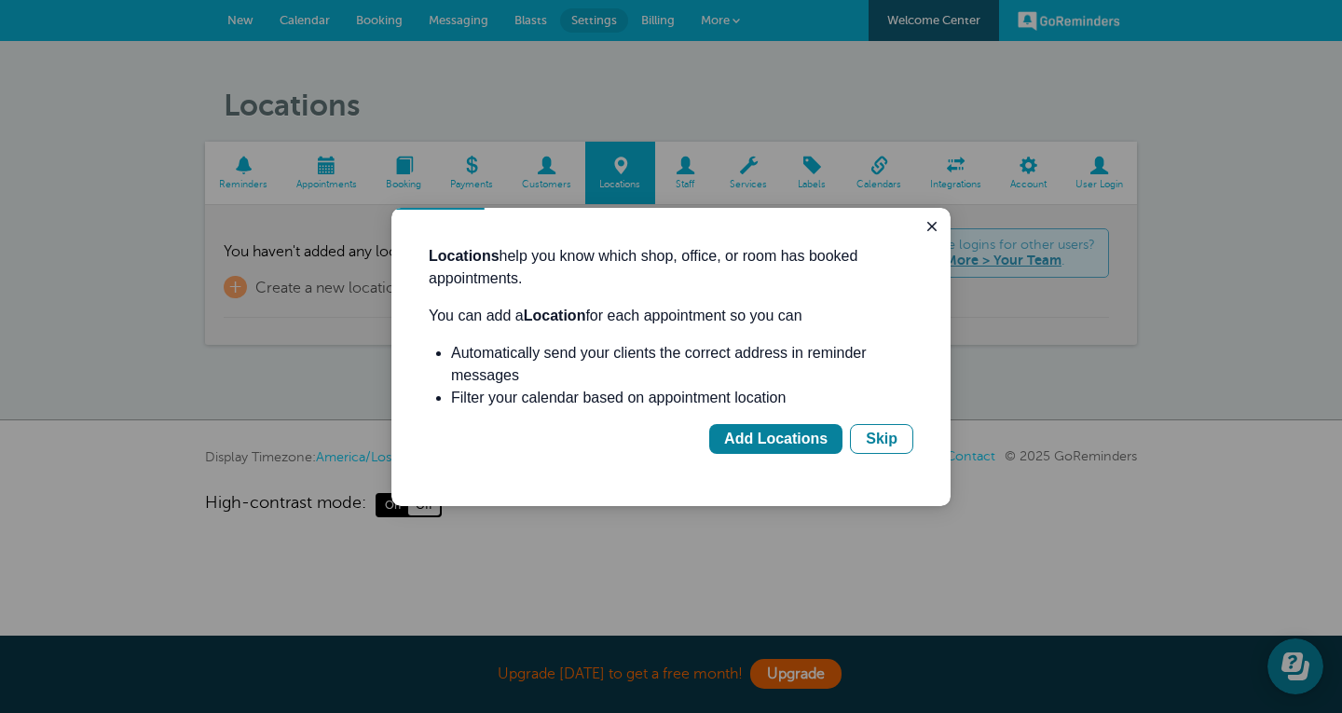
click at [351, 277] on div at bounding box center [671, 356] width 1342 height 713
click at [760, 445] on div "Add Locations" at bounding box center [775, 439] width 103 height 22
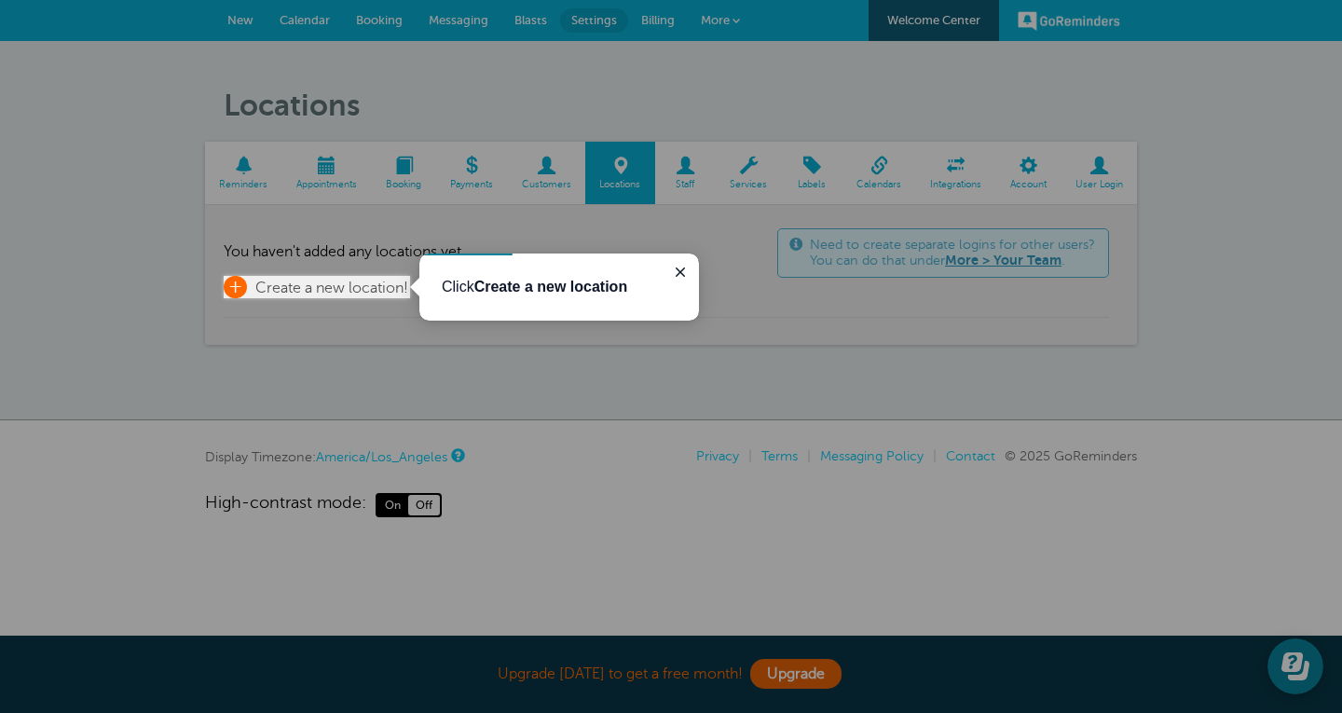
click at [352, 281] on span "Create a new location!" at bounding box center [331, 288] width 153 height 17
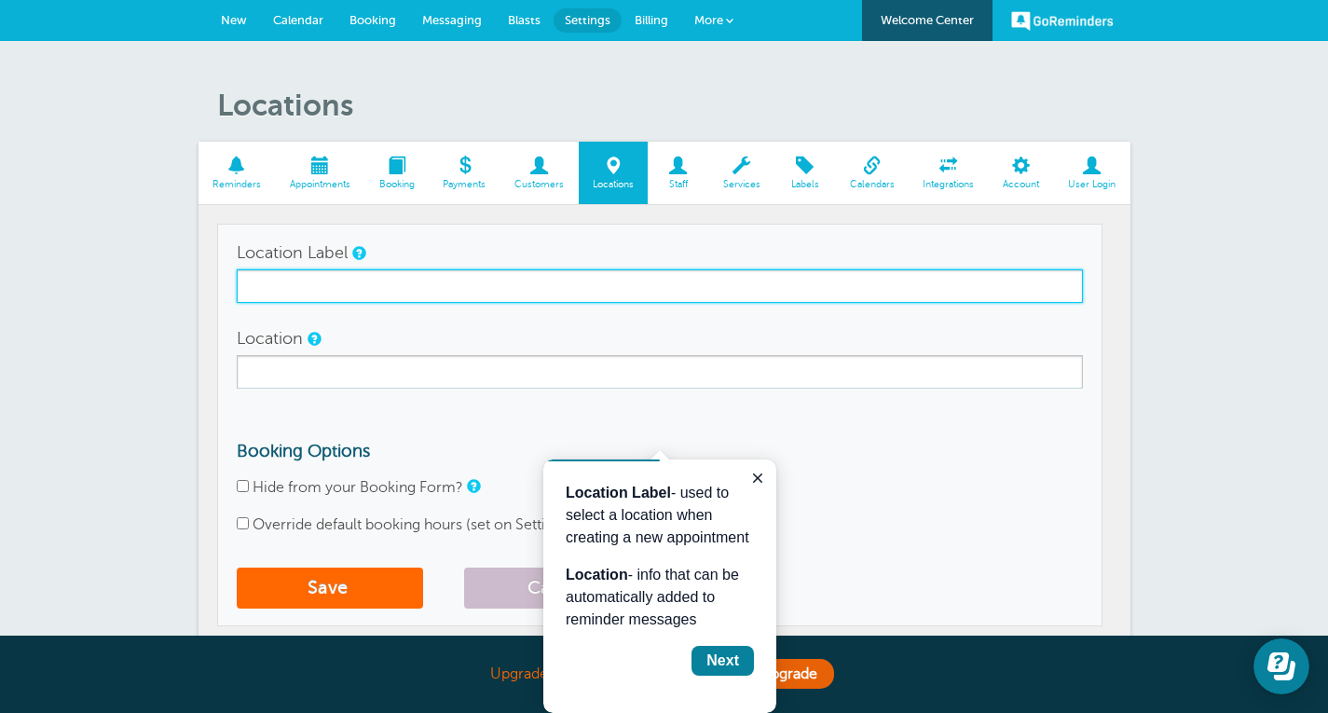
click at [352, 281] on input "Location Label" at bounding box center [660, 286] width 847 height 34
type input "Mindfulness in mOTion"
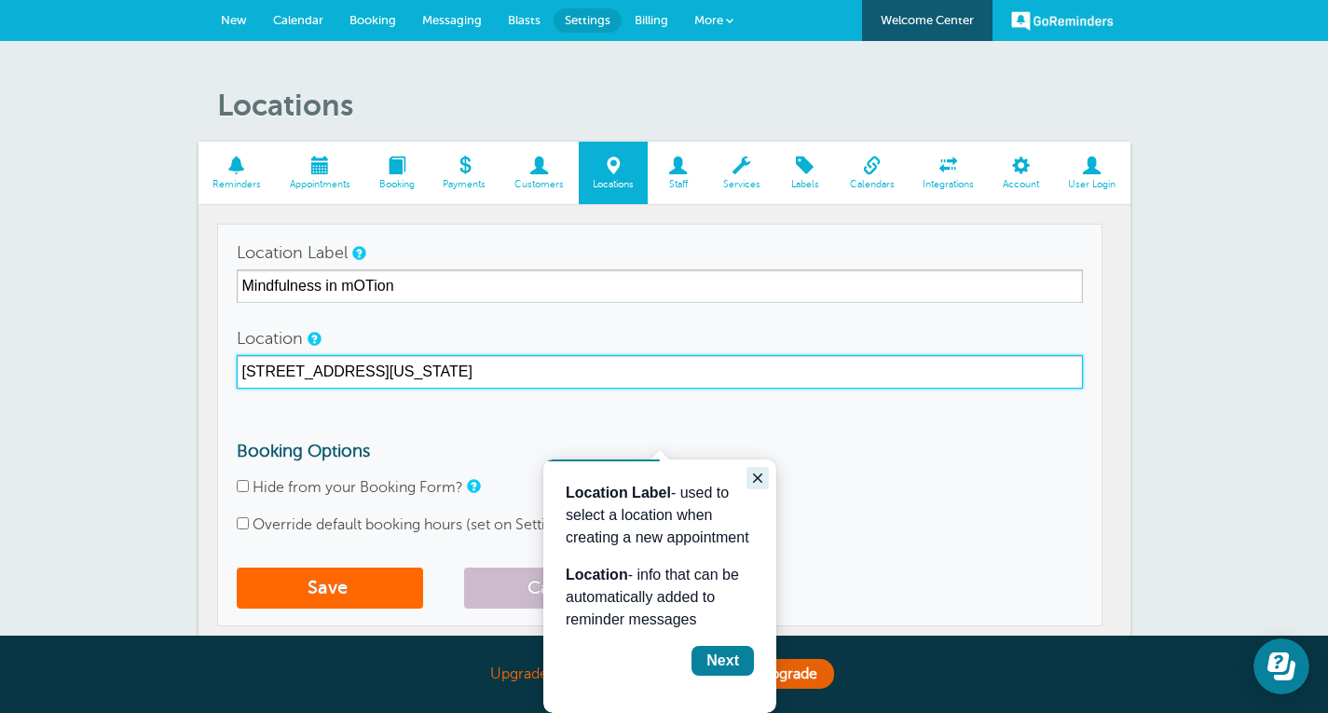
type input "721 Nevada Street Suite 205 Redlands, CA 92374"
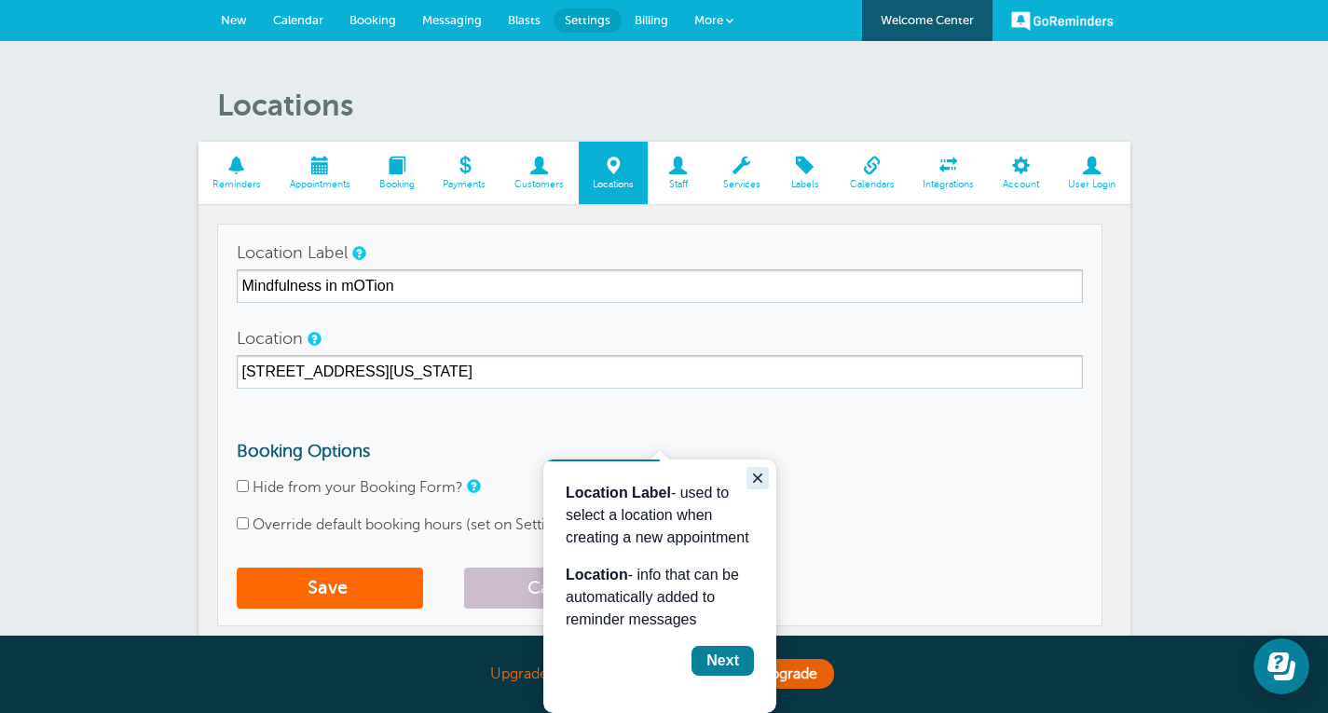
click at [754, 476] on icon "Close guide" at bounding box center [757, 478] width 15 height 15
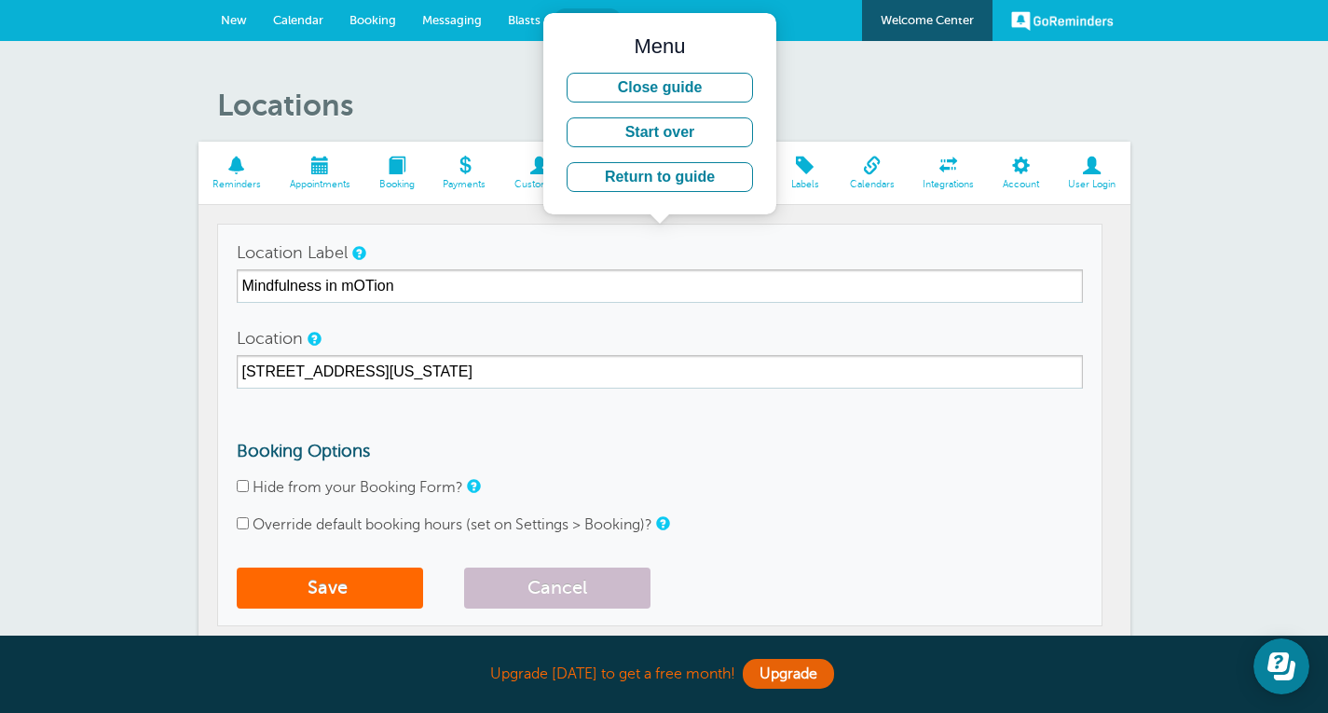
click at [245, 486] on input "Hide from your Booking Form?" at bounding box center [243, 486] width 12 height 12
checkbox input "true"
click at [329, 594] on button "Save" at bounding box center [330, 588] width 186 height 41
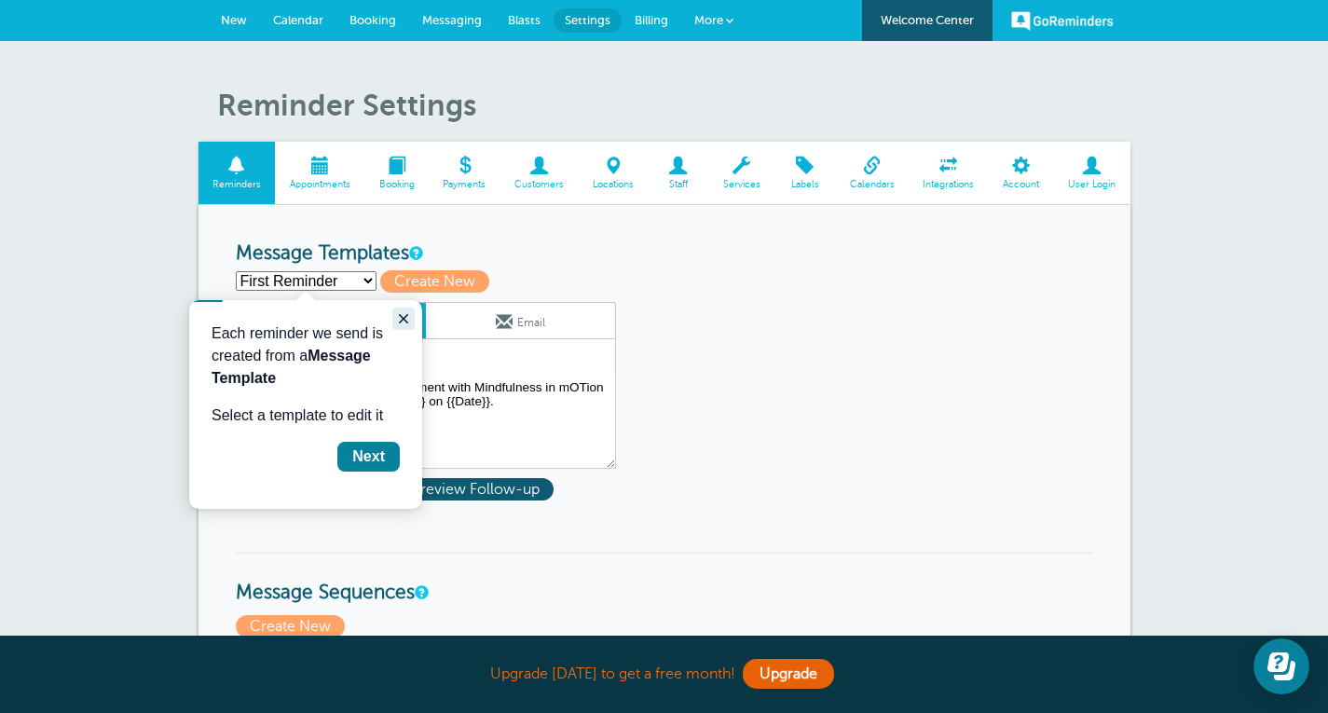
click at [399, 312] on icon "Close guide" at bounding box center [403, 318] width 15 height 15
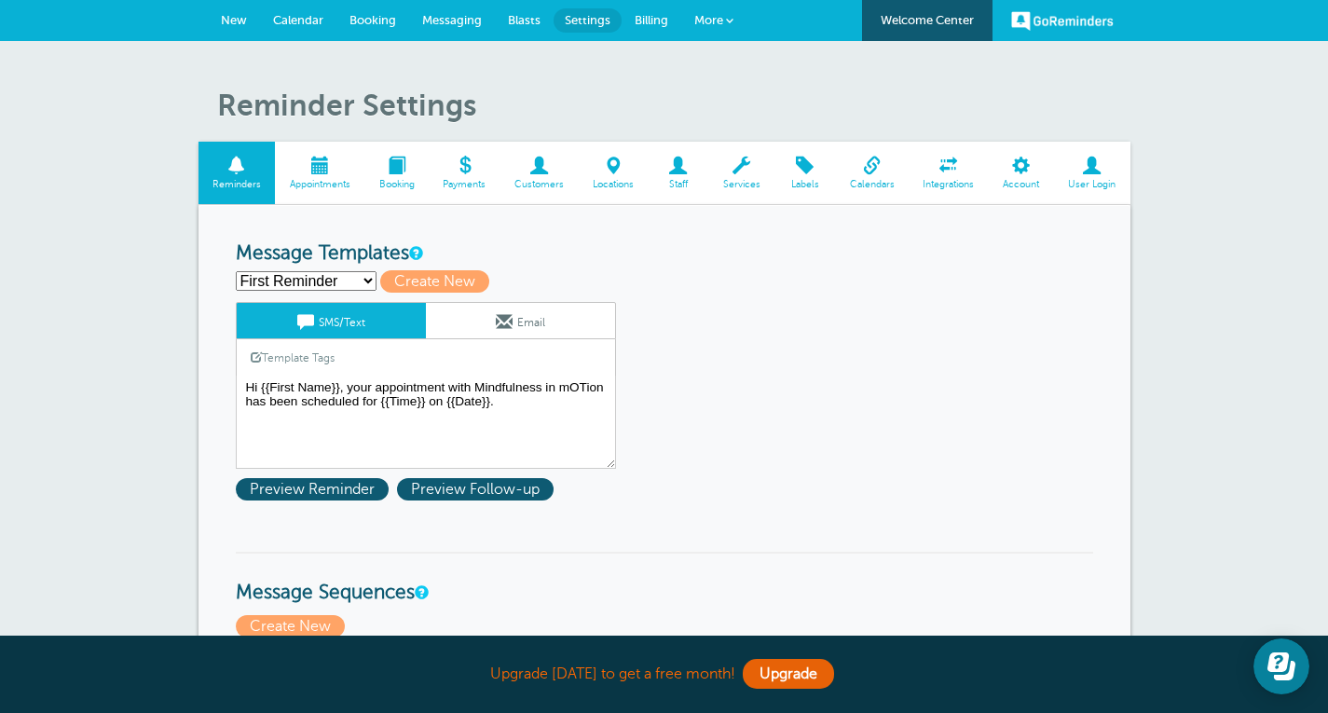
click at [546, 180] on span "Customers" at bounding box center [540, 184] width 60 height 11
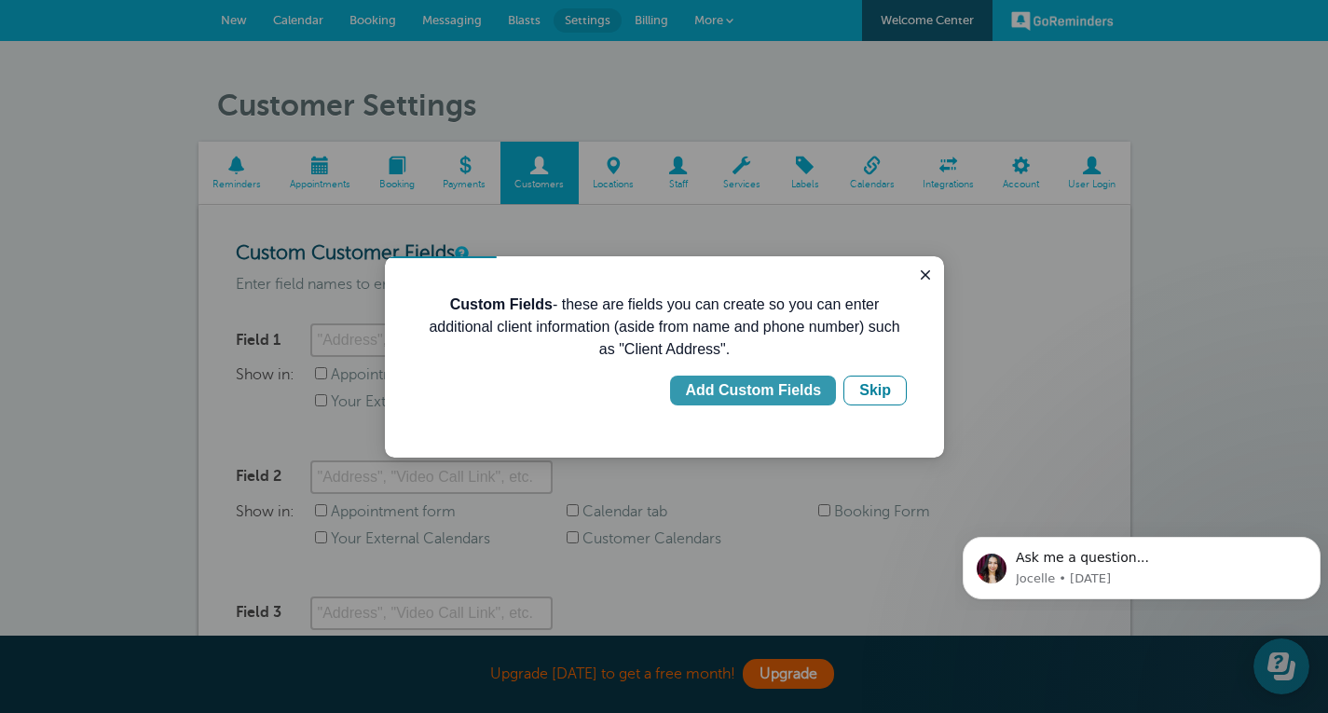
click at [781, 386] on div "Add Custom Fields" at bounding box center [753, 390] width 136 height 22
type input "Client Address"
checkbox input "true"
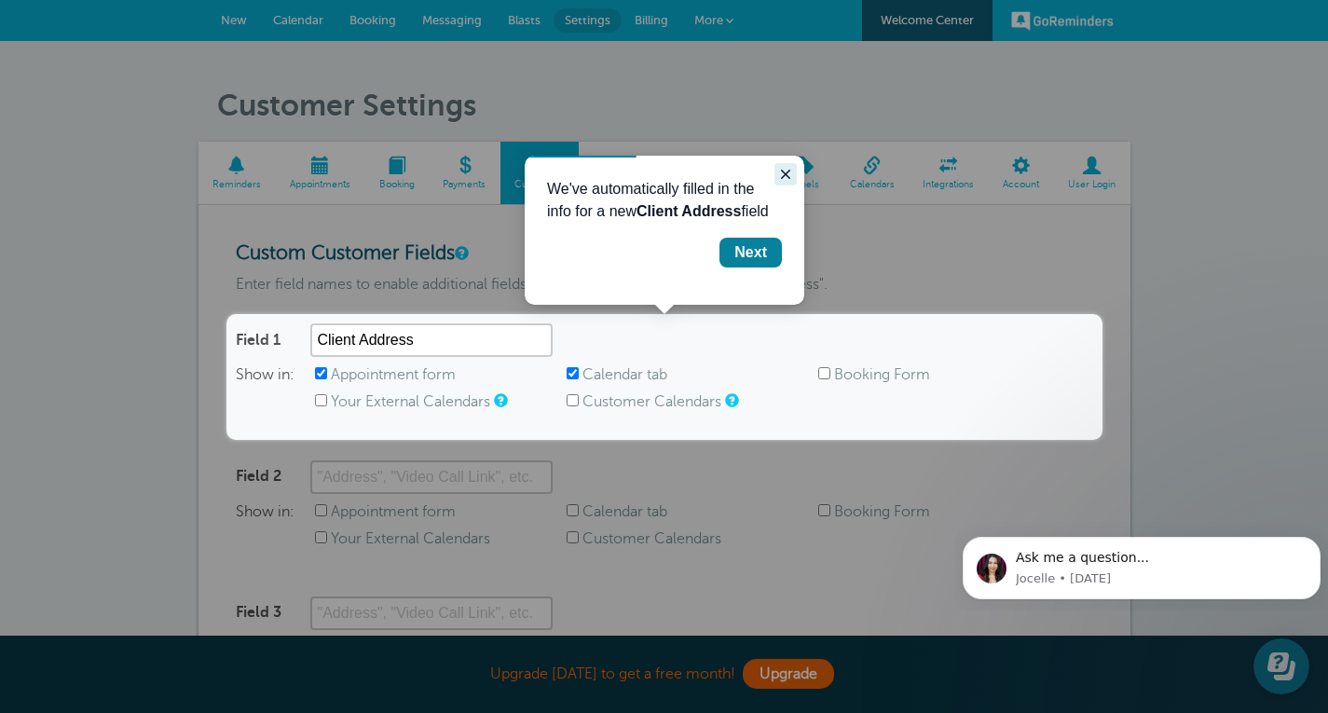
click at [778, 172] on button "Close guide" at bounding box center [786, 174] width 22 height 22
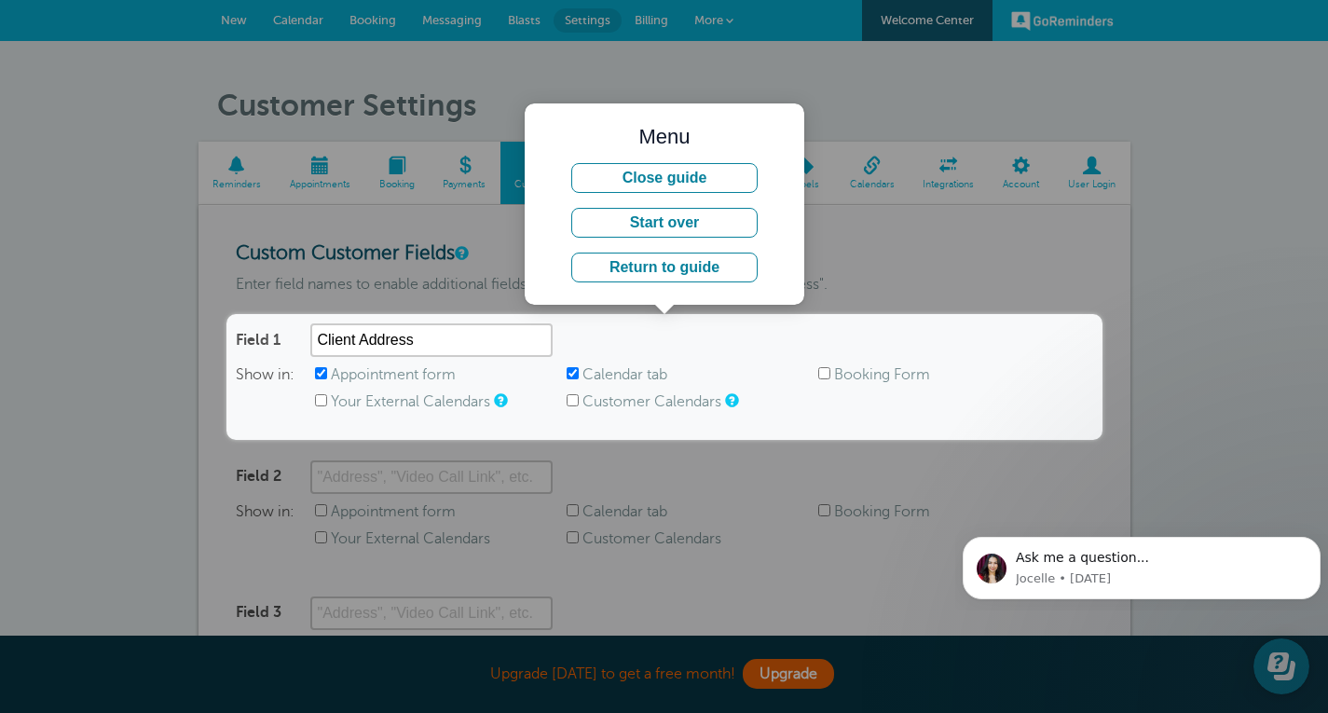
click at [858, 227] on div at bounding box center [551, 157] width 1103 height 314
click at [109, 189] on div at bounding box center [551, 157] width 1103 height 314
click at [111, 304] on div at bounding box center [551, 157] width 1103 height 314
click at [1246, 358] on div at bounding box center [1216, 220] width 227 height 440
click at [719, 182] on button "Close guide" at bounding box center [664, 178] width 186 height 30
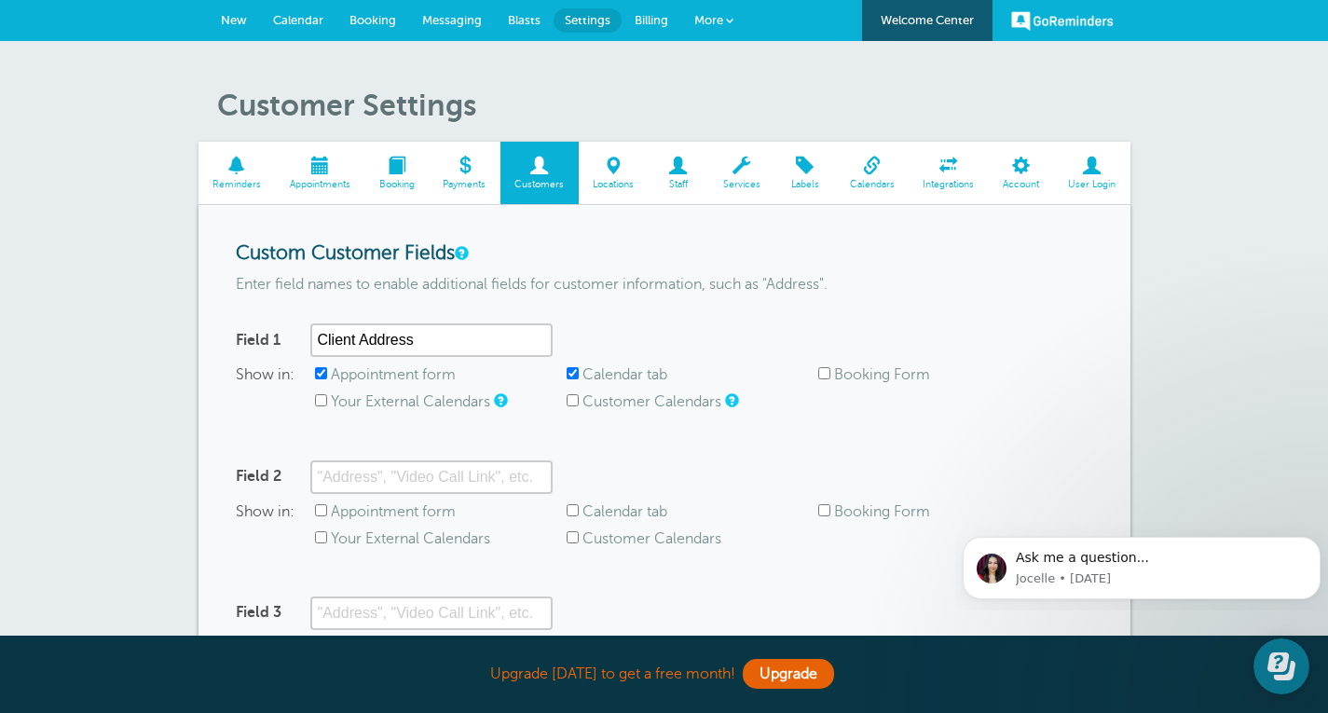
click at [399, 179] on span "Booking" at bounding box center [397, 184] width 46 height 11
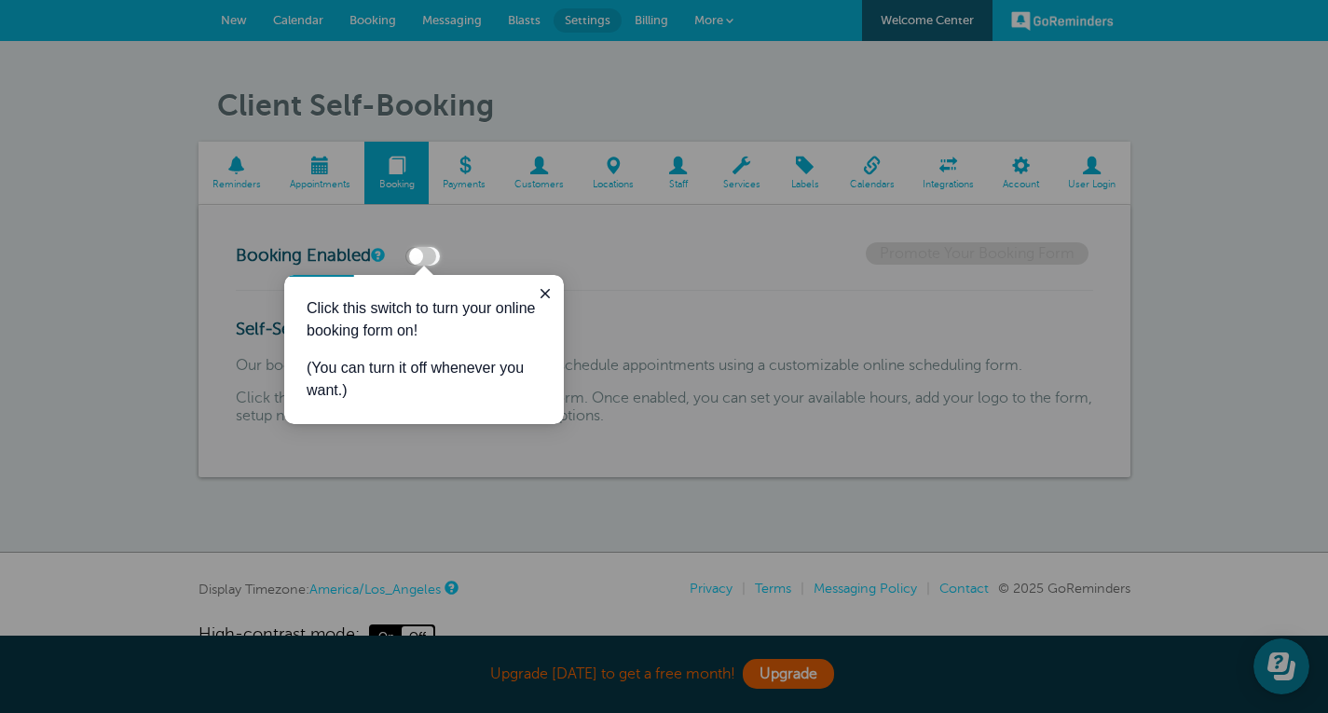
click at [480, 175] on div at bounding box center [884, 133] width 888 height 266
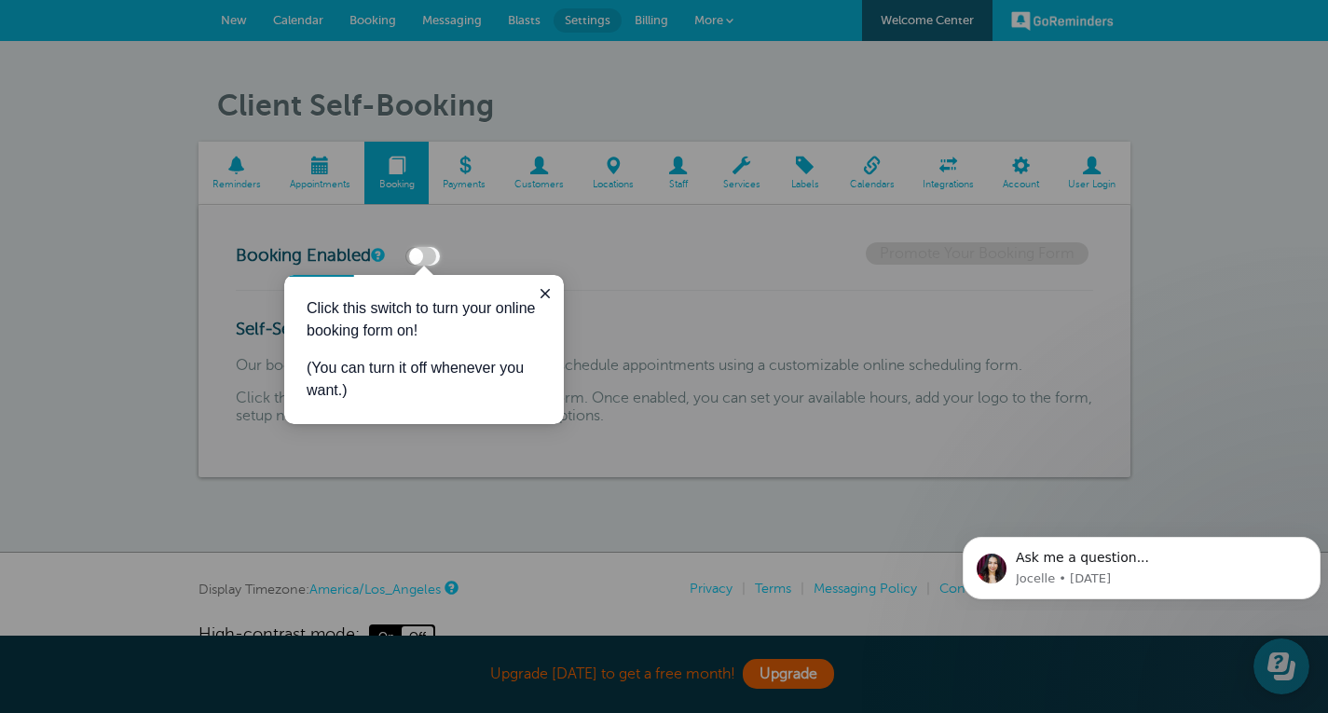
click at [545, 177] on div at bounding box center [884, 133] width 888 height 266
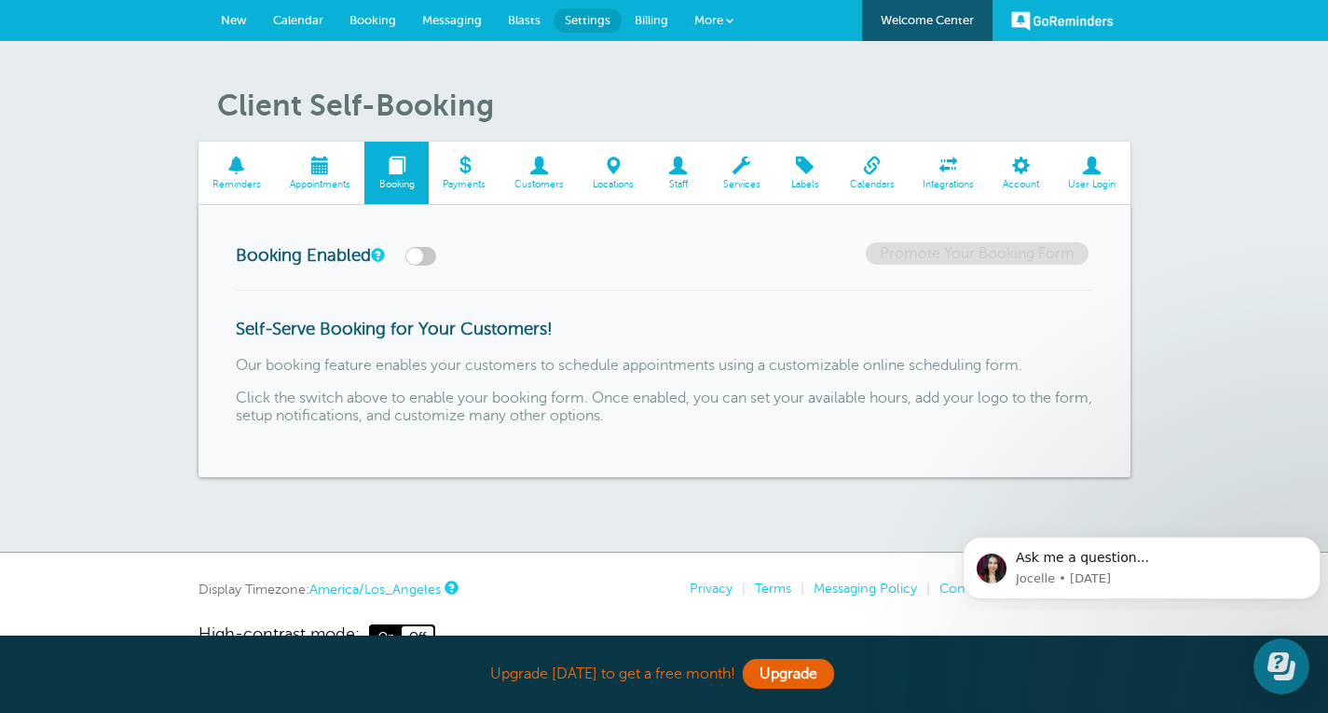
click at [683, 174] on span at bounding box center [678, 166] width 61 height 18
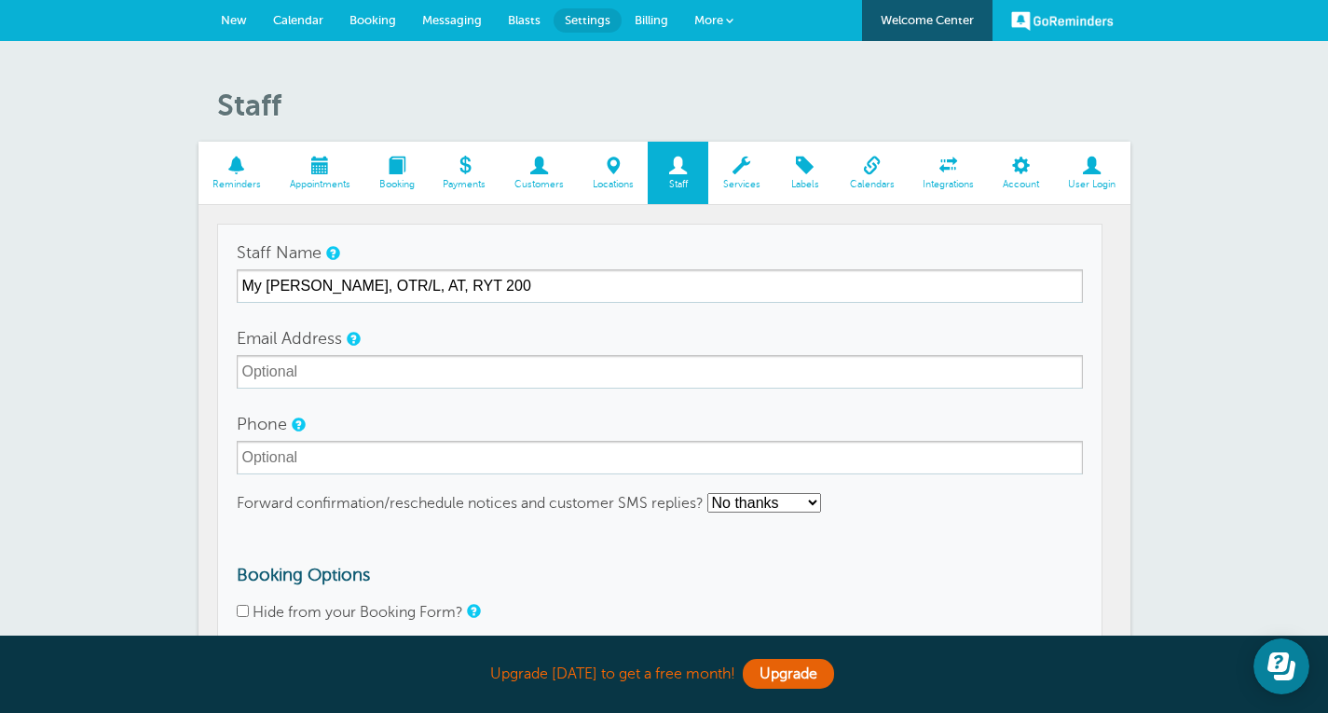
type input "My [PERSON_NAME], OTR/L, AT, RYT 200"
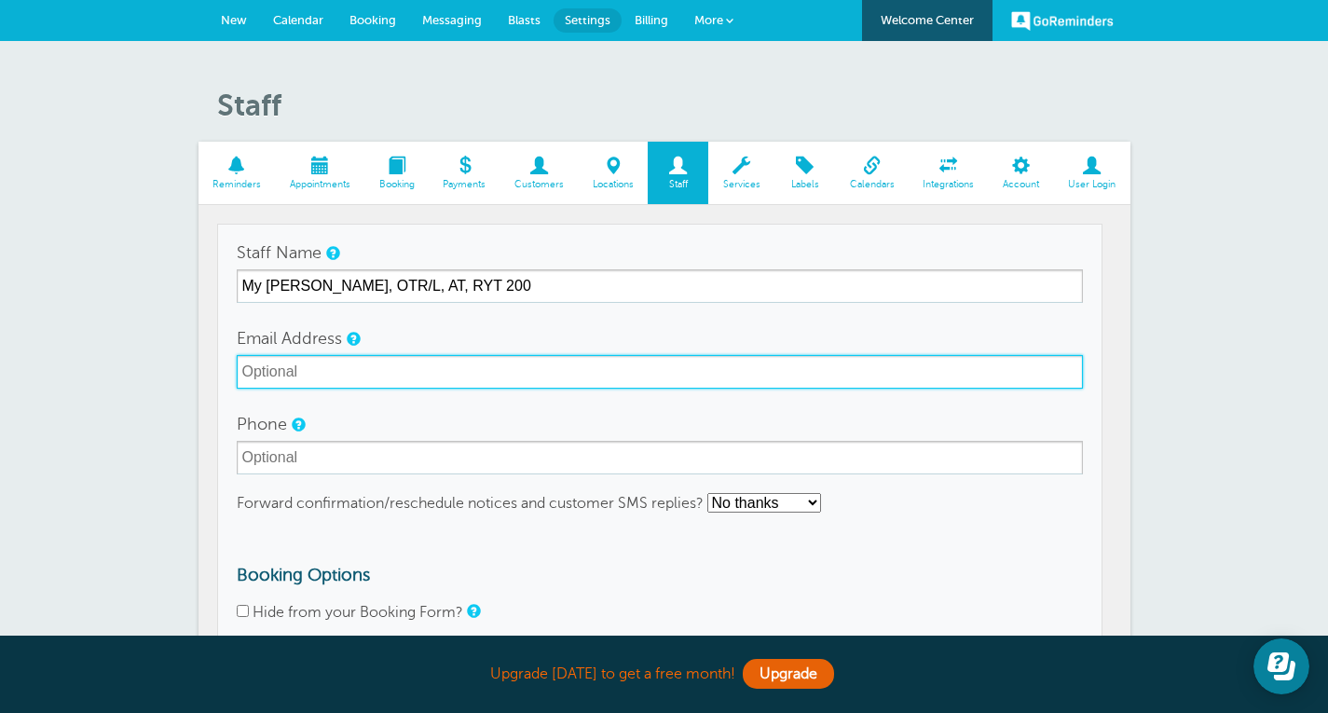
click at [368, 369] on input "Email Address" at bounding box center [660, 372] width 847 height 34
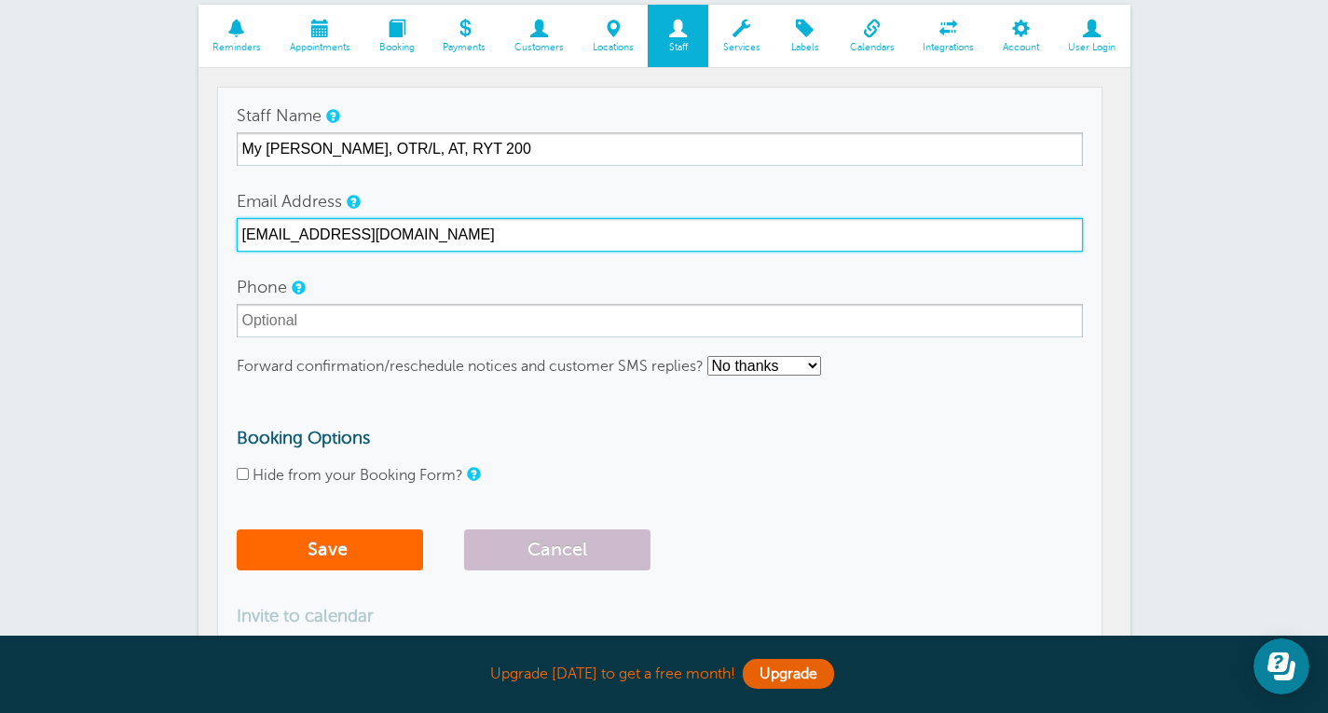
scroll to position [138, 0]
type input "[EMAIL_ADDRESS][DOMAIN_NAME]"
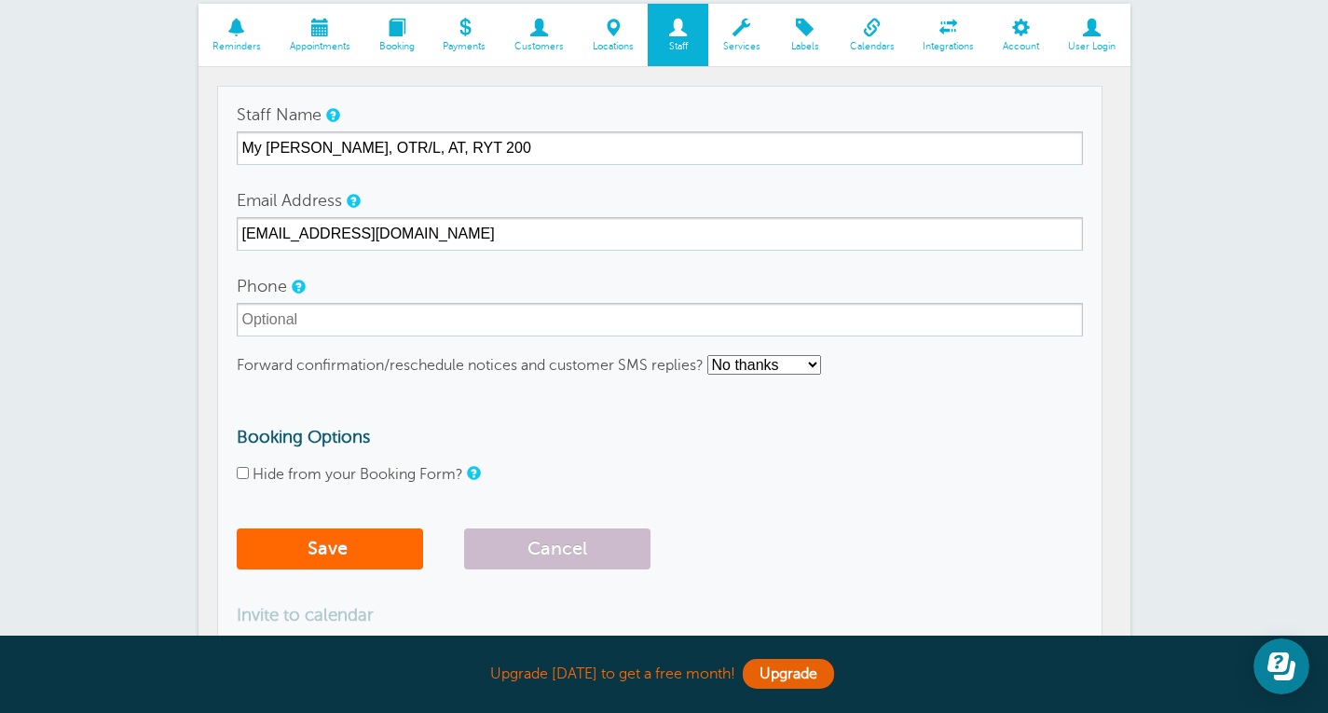
click at [241, 476] on input "Hide from your Booking Form?" at bounding box center [243, 473] width 12 height 12
checkbox input "true"
click at [295, 540] on button "Save" at bounding box center [330, 549] width 186 height 41
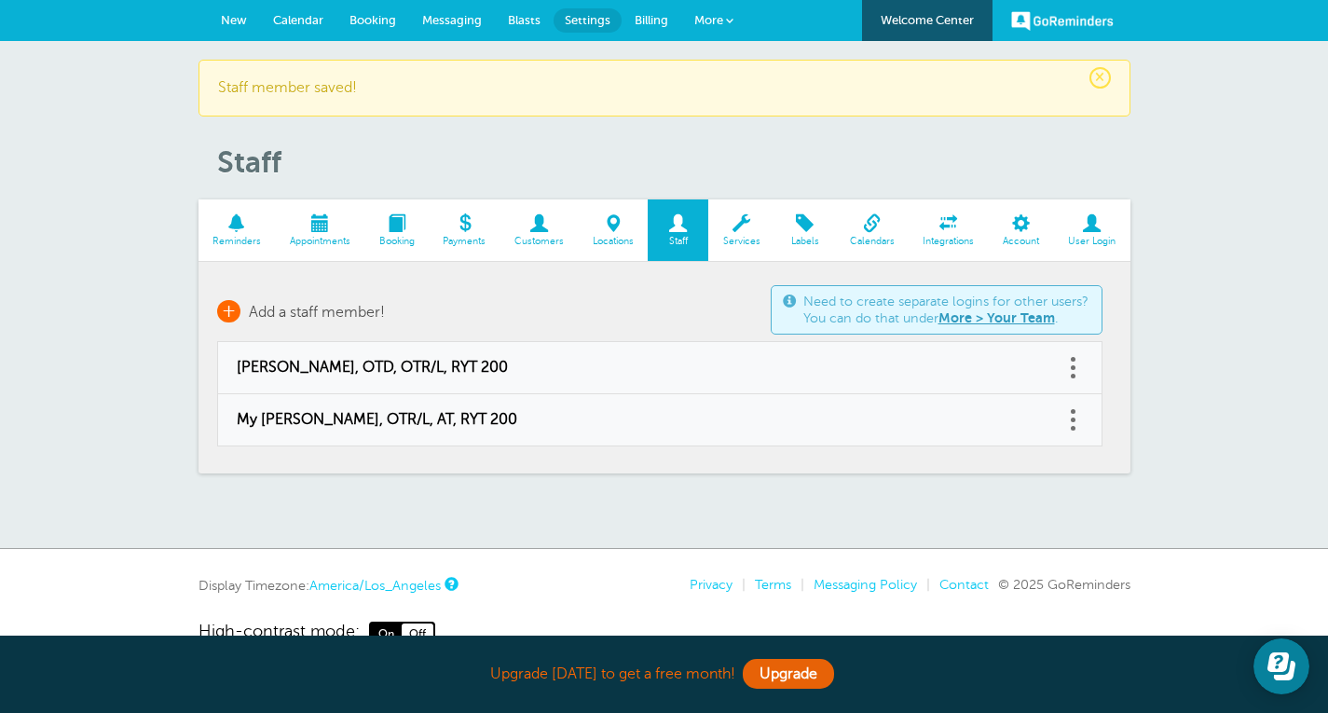
click at [228, 311] on span "+" at bounding box center [228, 311] width 23 height 22
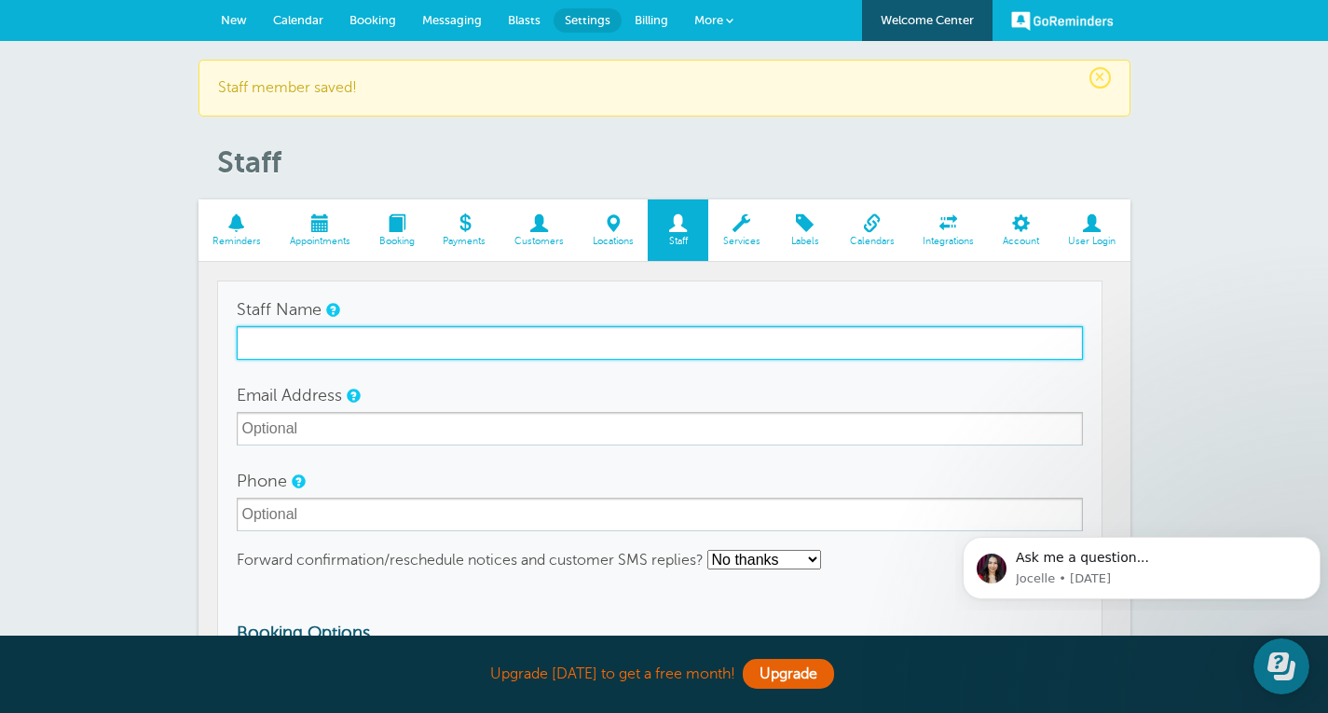
click at [280, 343] on input "Staff Name" at bounding box center [660, 343] width 847 height 34
type input "[PERSON_NAME], DPT"
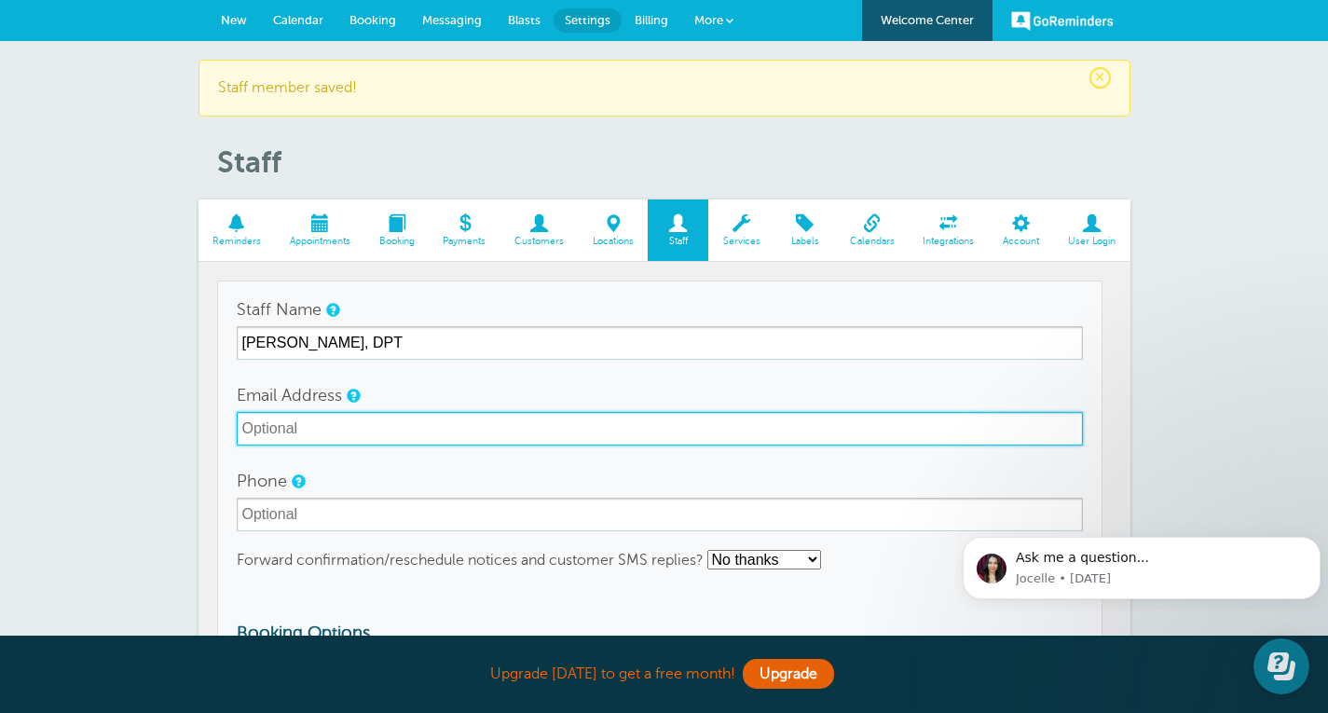
click at [337, 434] on input "Email Address" at bounding box center [660, 429] width 847 height 34
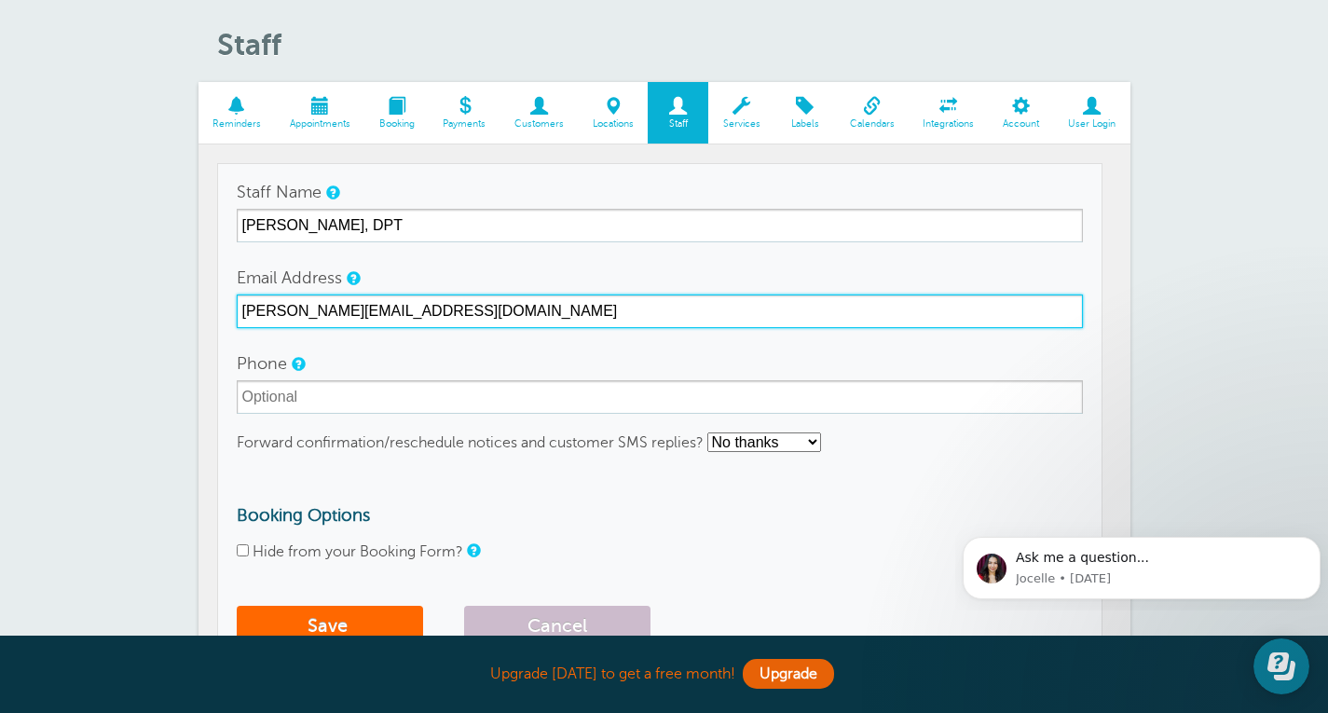
scroll to position [126, 0]
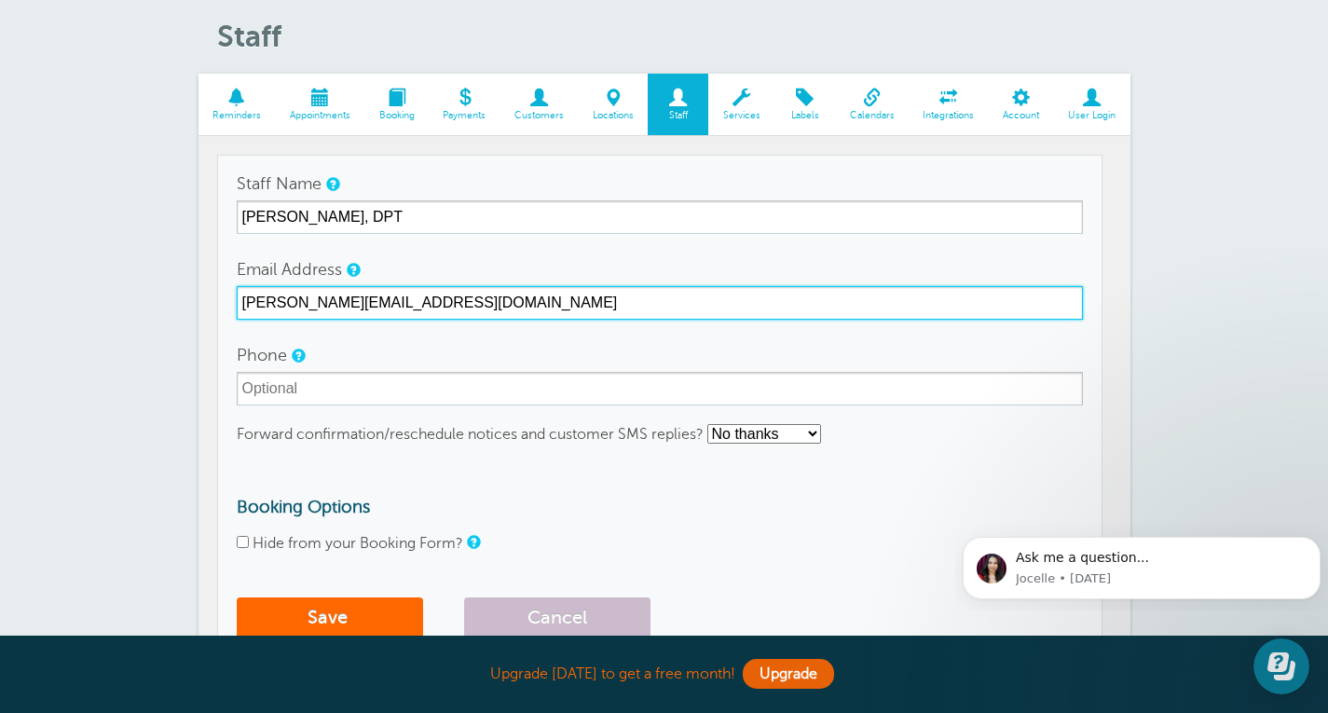
type input "steven@themimproject.com"
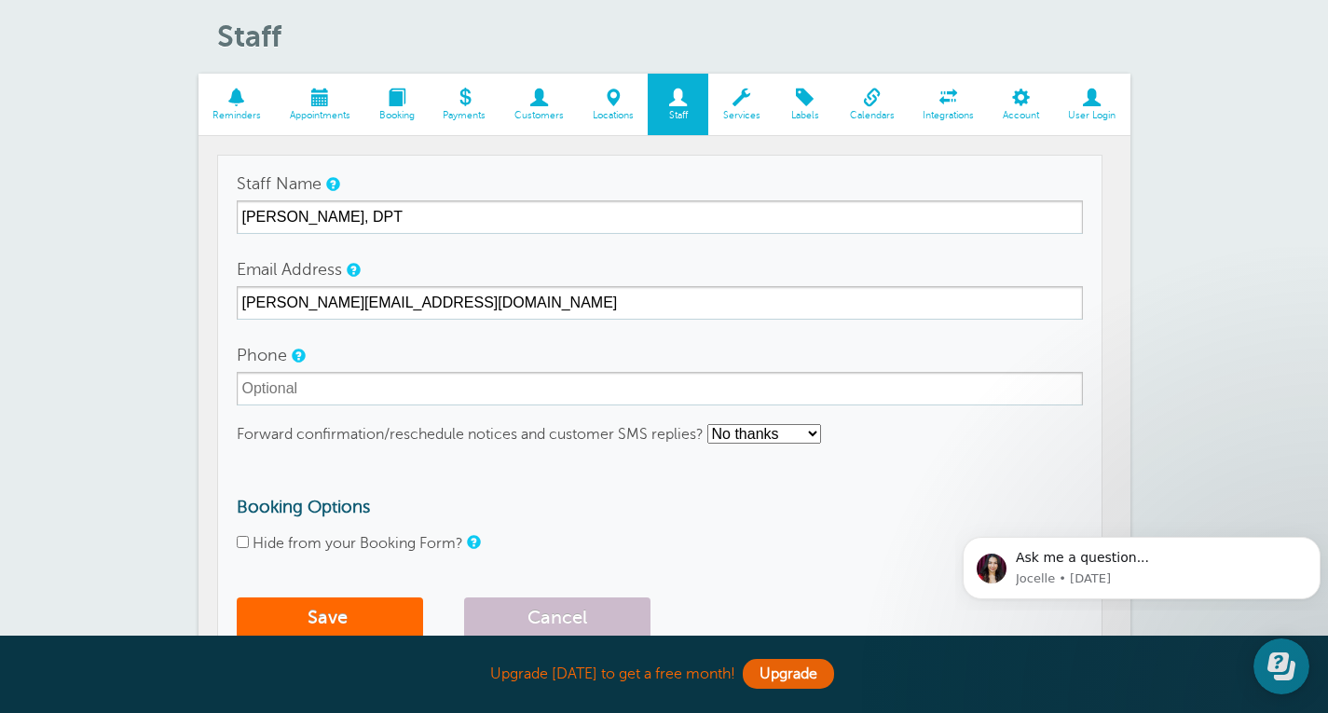
click at [244, 545] on input "Hide from your Booking Form?" at bounding box center [243, 542] width 12 height 12
checkbox input "true"
click at [306, 614] on button "Save" at bounding box center [330, 618] width 186 height 41
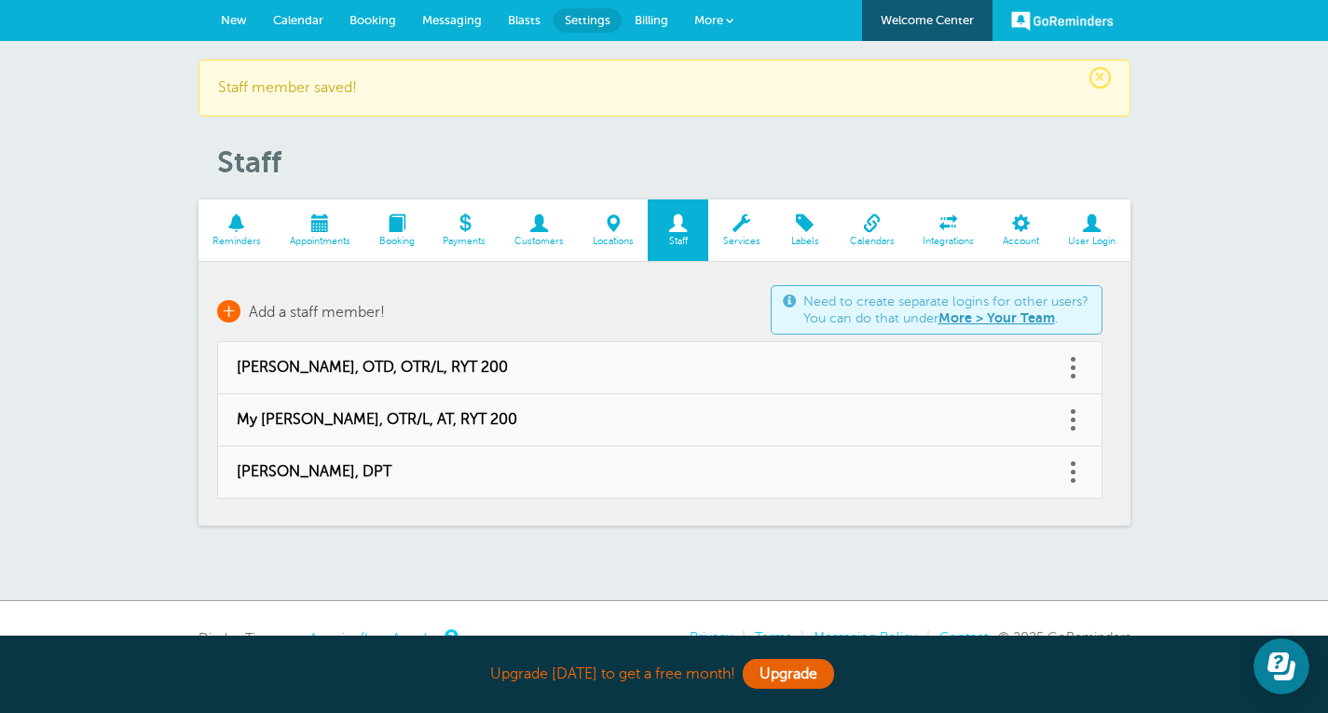
click at [235, 310] on span "+" at bounding box center [228, 311] width 23 height 22
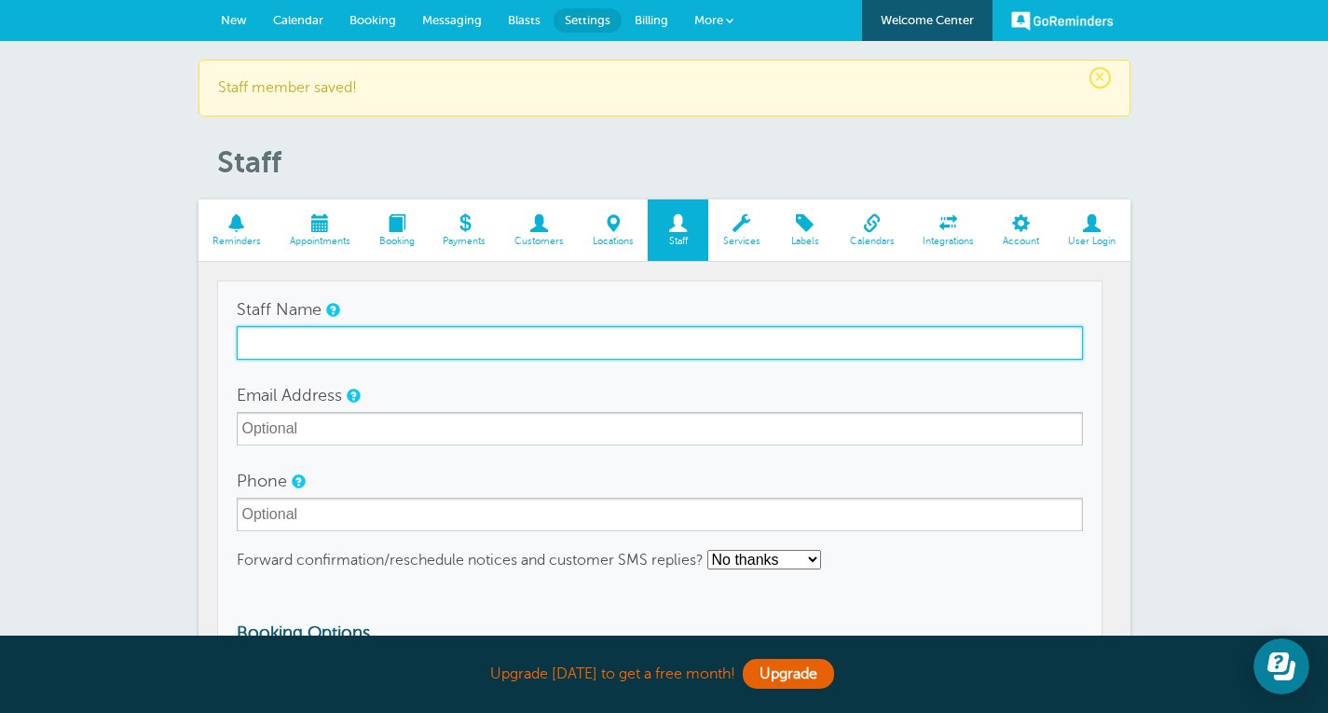
click at [286, 346] on input "Staff Name" at bounding box center [660, 343] width 847 height 34
type input "[PERSON_NAME], [GEOGRAPHIC_DATA]"
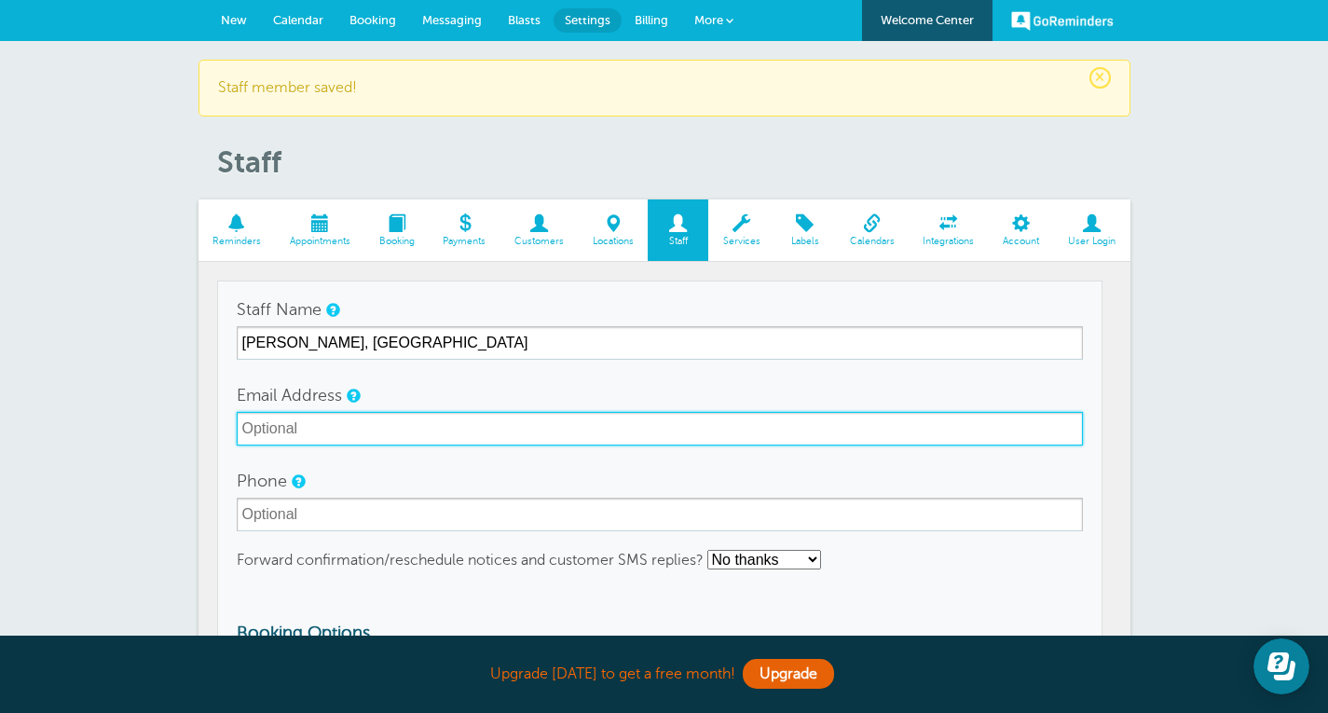
click at [819, 427] on input "Email Address" at bounding box center [660, 429] width 847 height 34
type input "c"
type input "[EMAIL_ADDRESS][DOMAIN_NAME]"
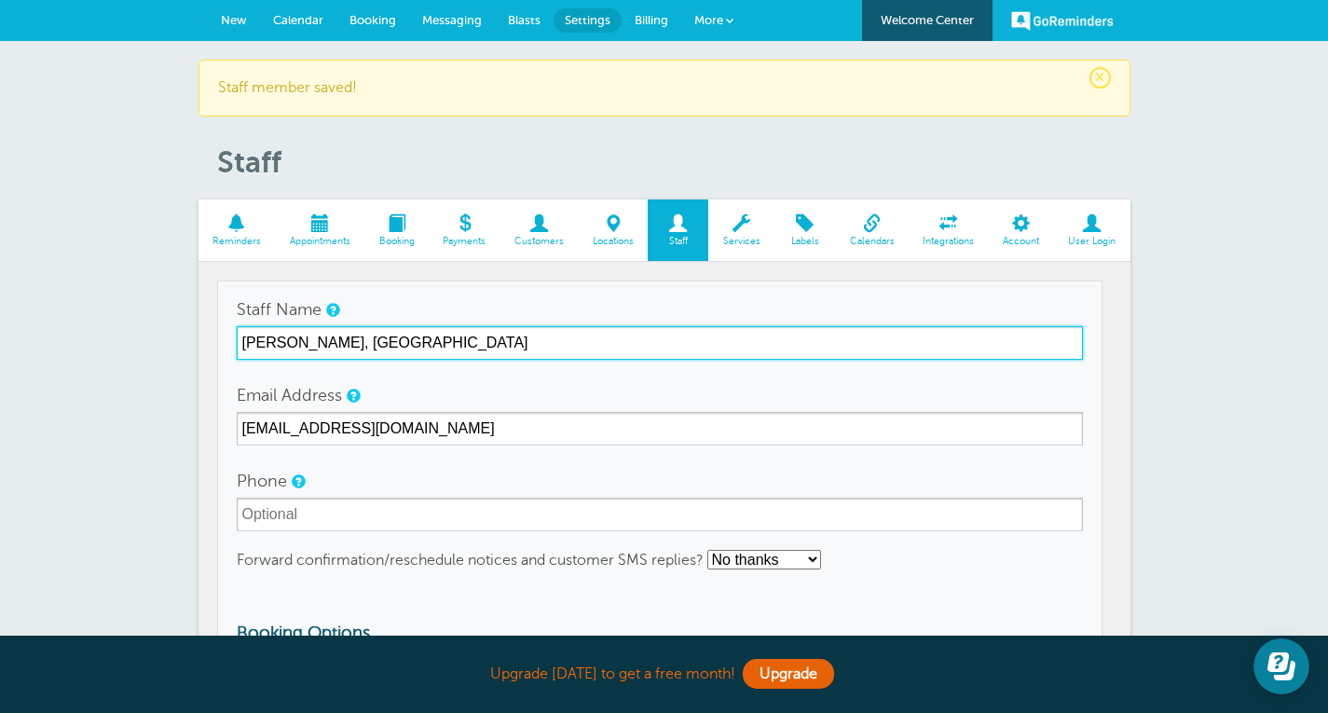
click at [432, 342] on input "[PERSON_NAME], [GEOGRAPHIC_DATA]" at bounding box center [660, 343] width 847 height 34
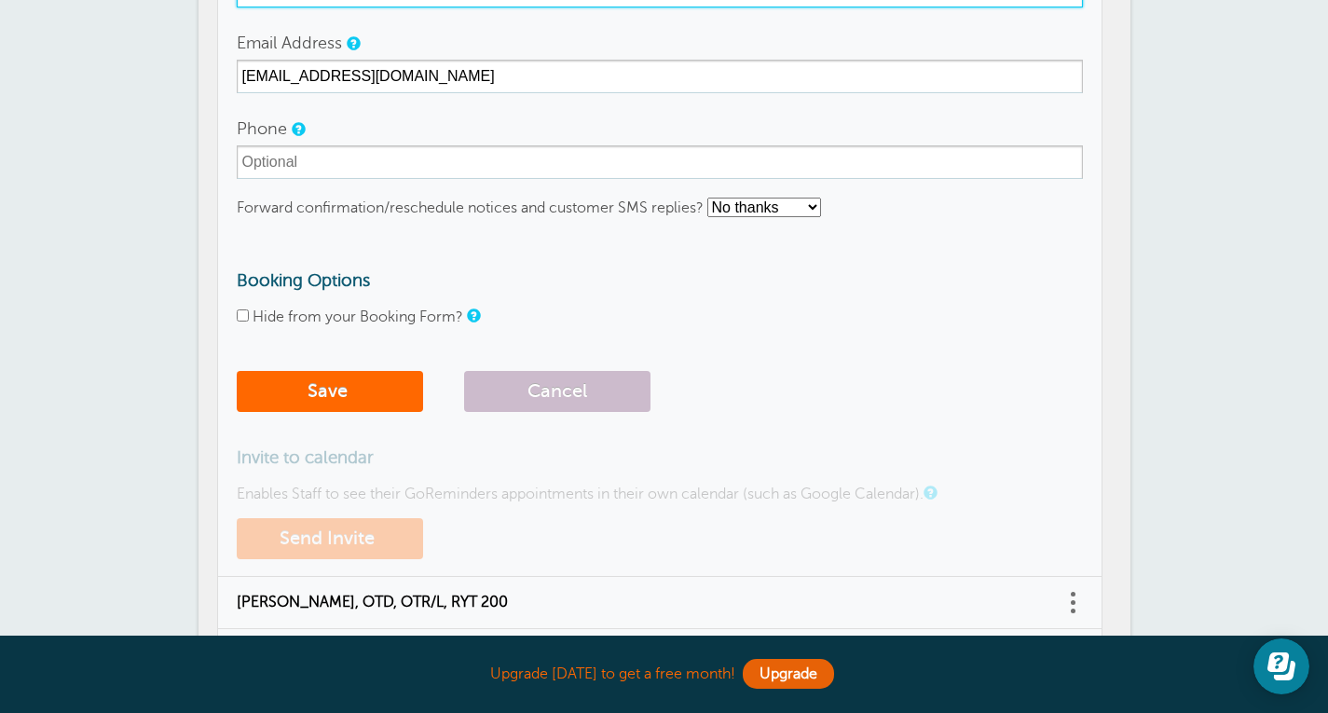
scroll to position [358, 0]
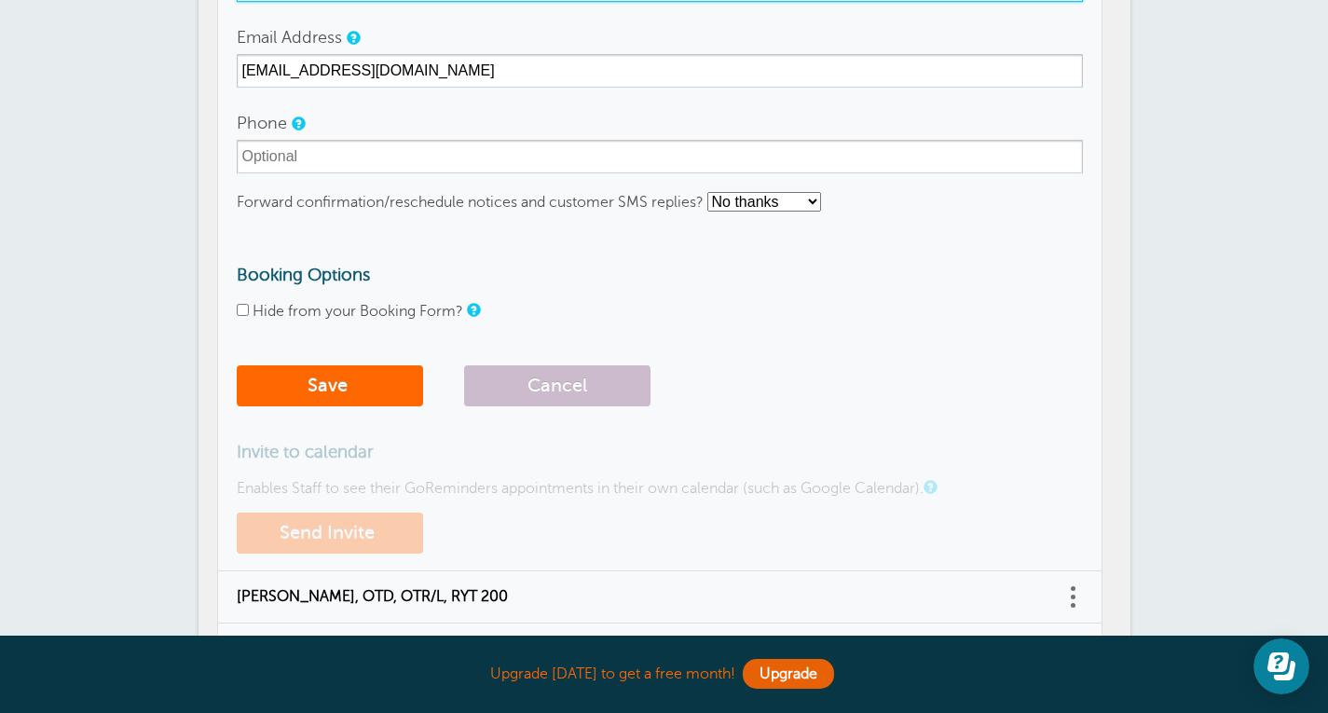
type input "[PERSON_NAME], M.S., SLP"
click at [241, 313] on input "Hide from your Booking Form?" at bounding box center [243, 310] width 12 height 12
checkbox input "true"
click at [299, 388] on button "Save" at bounding box center [330, 385] width 186 height 41
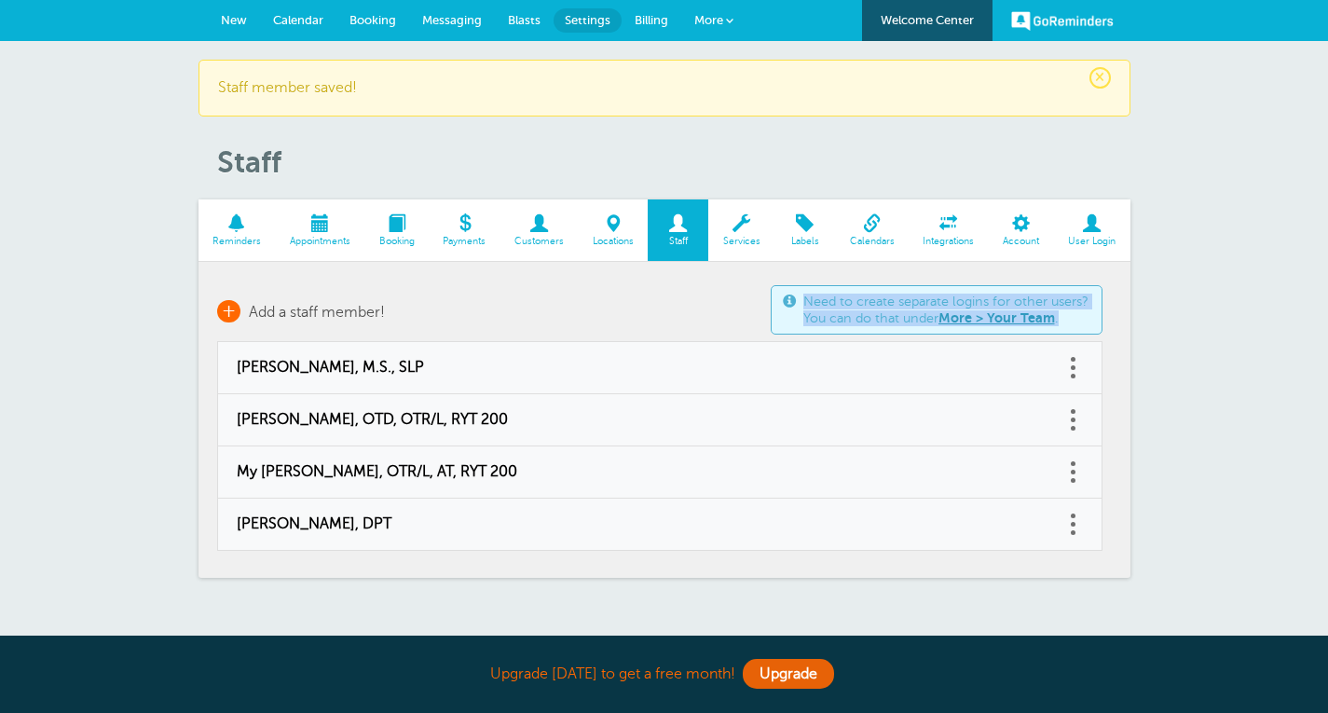
drag, startPoint x: 215, startPoint y: 328, endPoint x: 225, endPoint y: 314, distance: 16.8
click at [225, 314] on section "Reminders Appointments Booking Payments Customers Locations Staff Services Labe…" at bounding box center [665, 389] width 932 height 379
click at [225, 314] on span "+" at bounding box center [228, 311] width 23 height 22
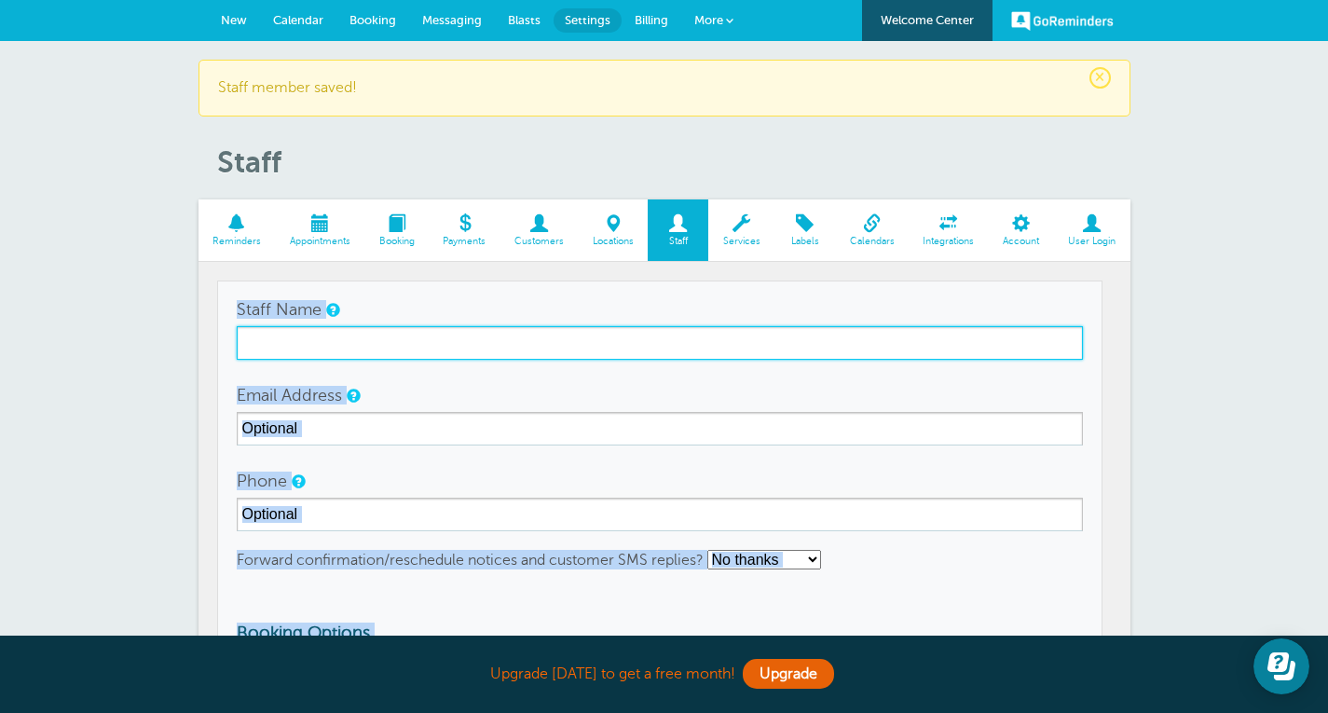
click at [293, 339] on input "Staff Name" at bounding box center [660, 343] width 847 height 34
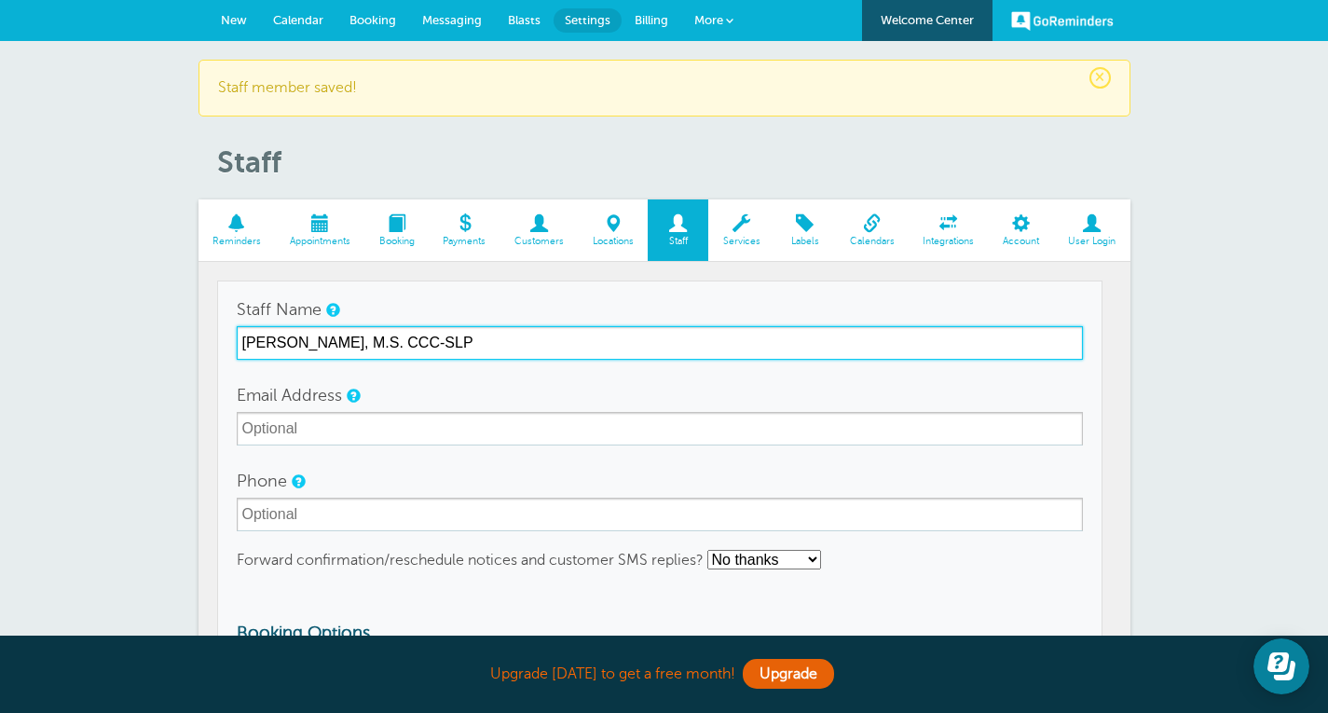
type input "Kaitlyn Woods, M.S. CCC-SLP"
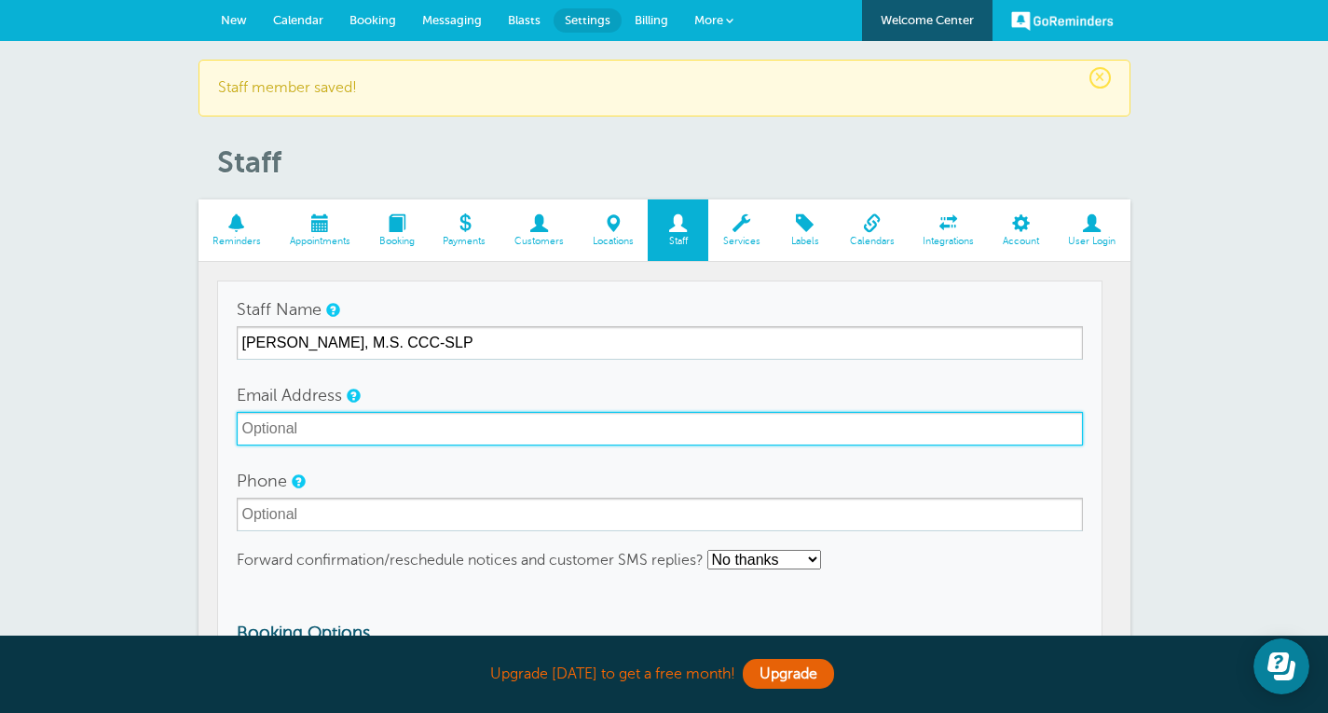
click at [331, 437] on input "Email Address" at bounding box center [660, 429] width 847 height 34
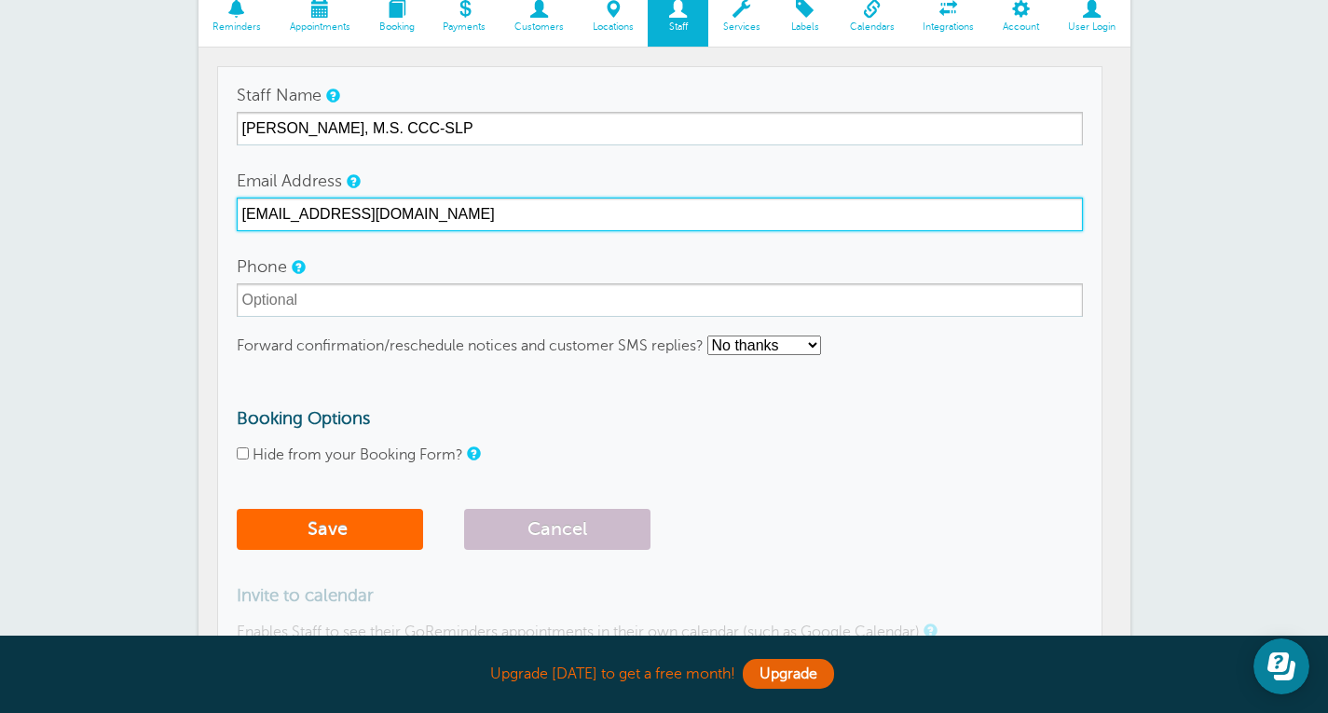
scroll to position [222, 0]
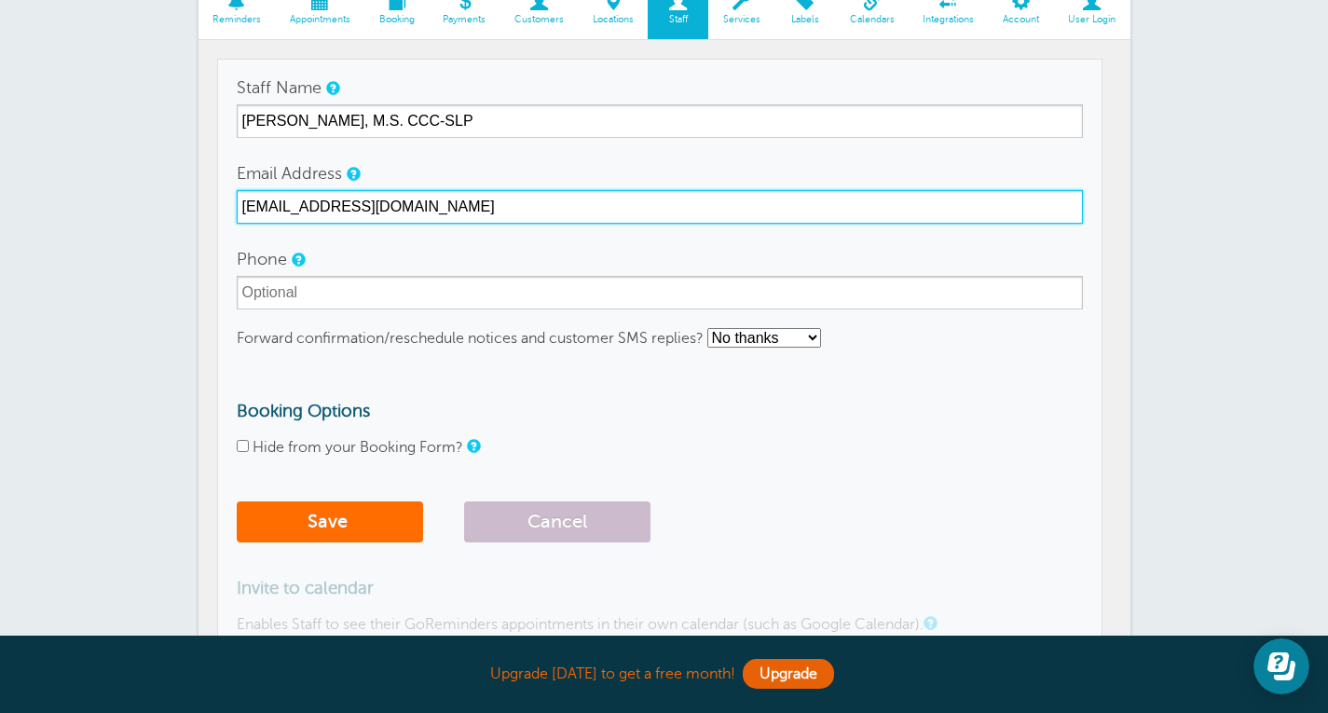
type input "kaitlyn2@yahoo.com"
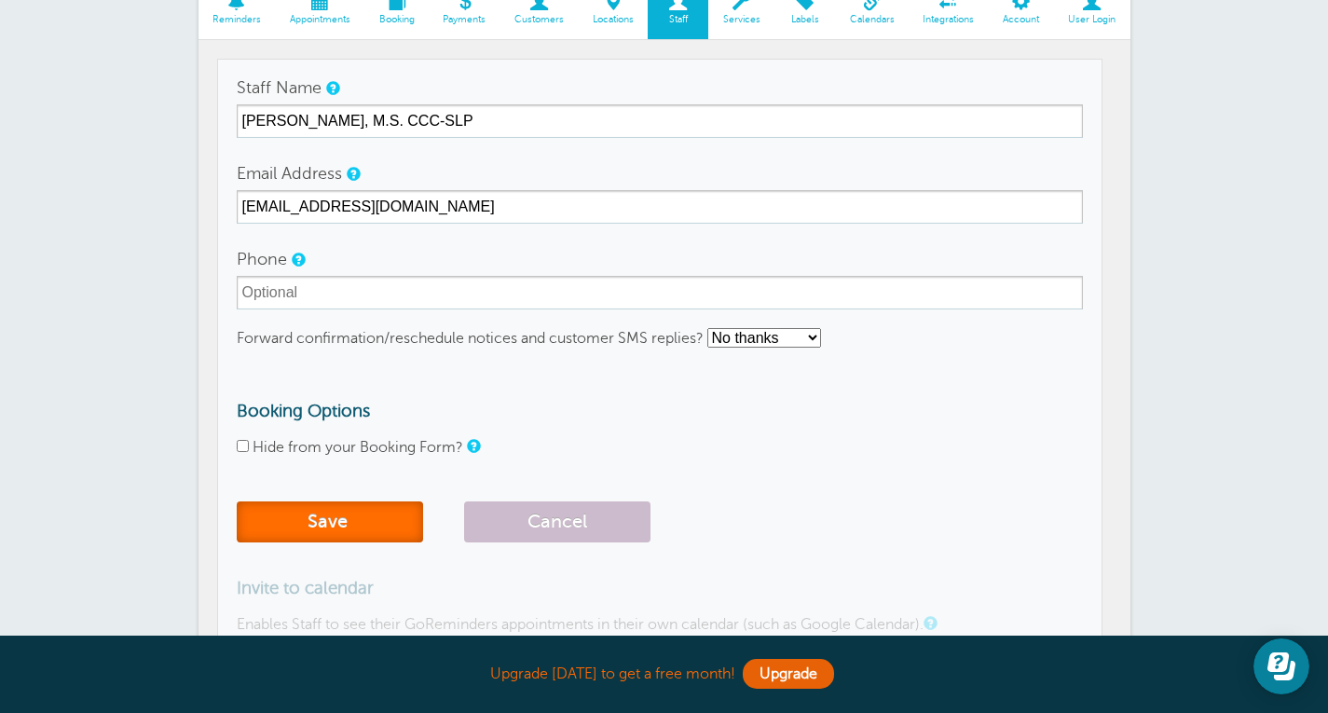
click at [359, 515] on button "Save" at bounding box center [330, 522] width 186 height 41
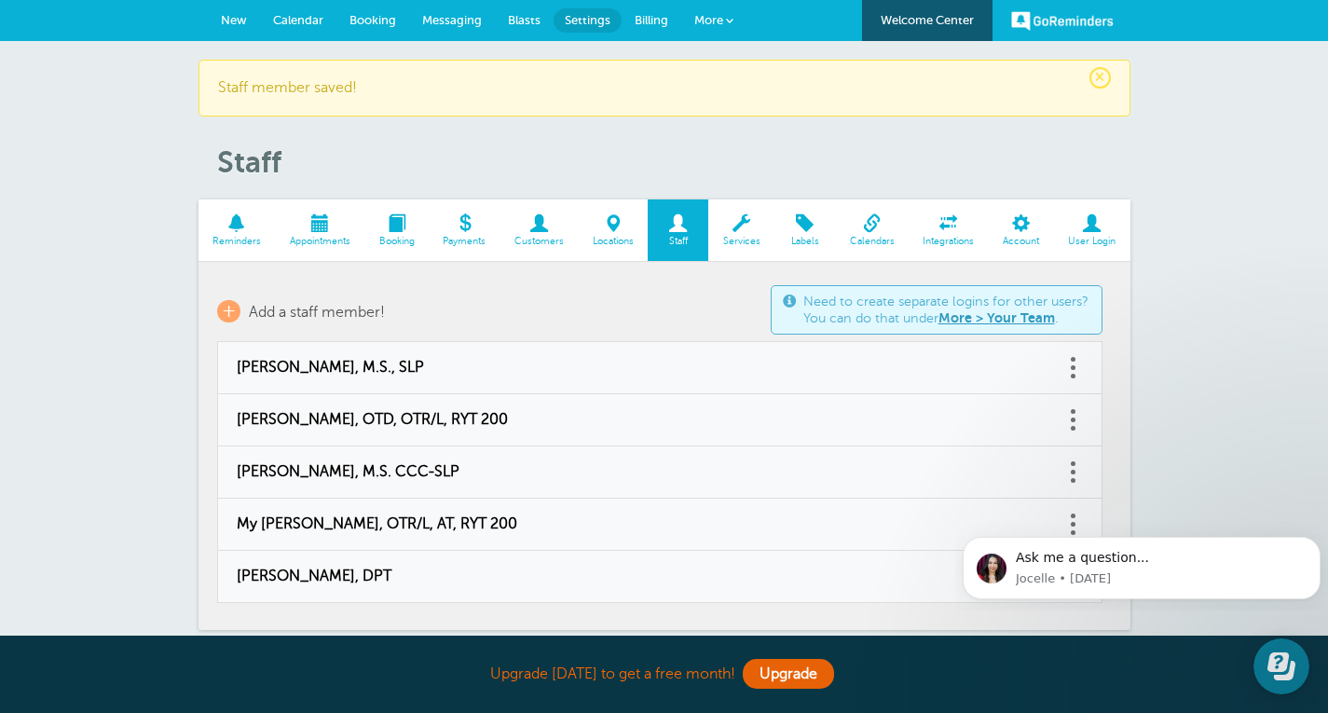
click at [361, 476] on span "[PERSON_NAME], M.S. CCC-SLP" at bounding box center [641, 472] width 809 height 18
type input "[PERSON_NAME], M.S. CCC-SLP"
type input "kaitlyn2@yahoo.com"
checkbox input "false"
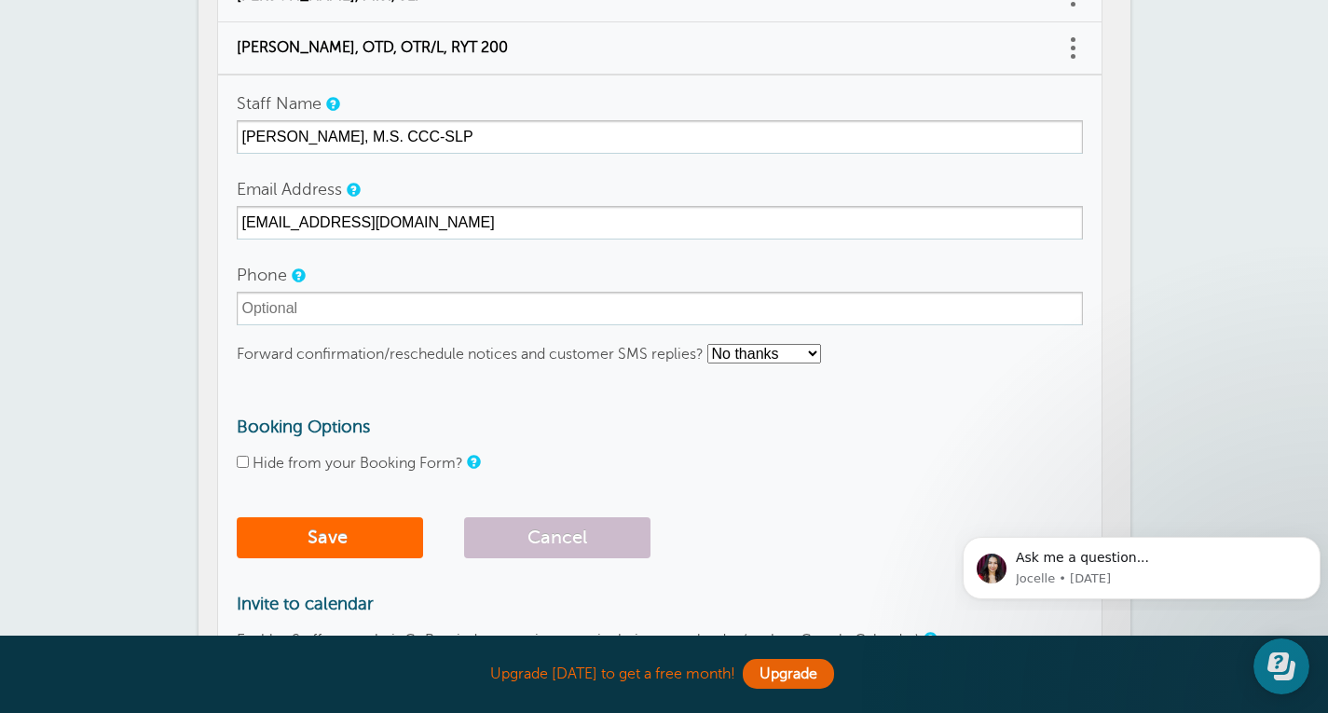
scroll to position [312, 0]
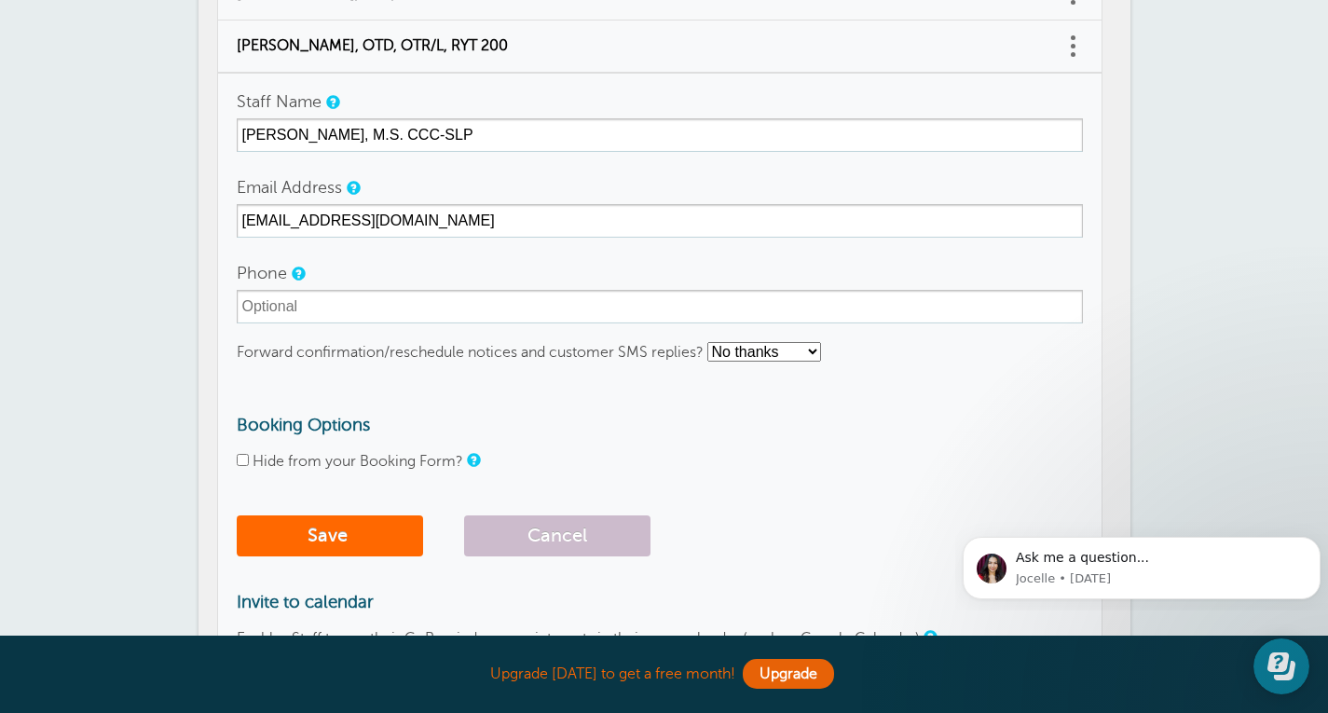
click at [244, 461] on input "Hide from your Booking Form?" at bounding box center [243, 460] width 12 height 12
checkbox input "true"
click at [358, 551] on button "Save" at bounding box center [330, 536] width 186 height 41
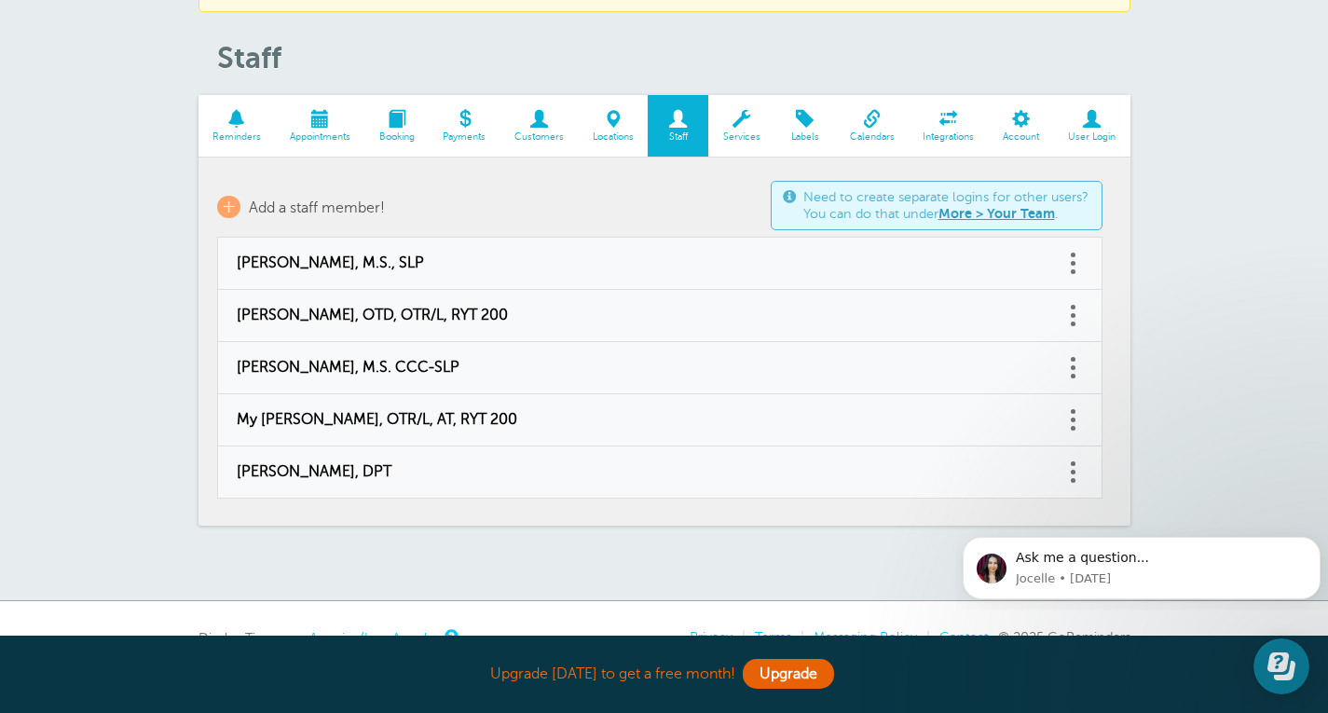
click at [948, 124] on span at bounding box center [949, 119] width 80 height 18
